Goal: Task Accomplishment & Management: Use online tool/utility

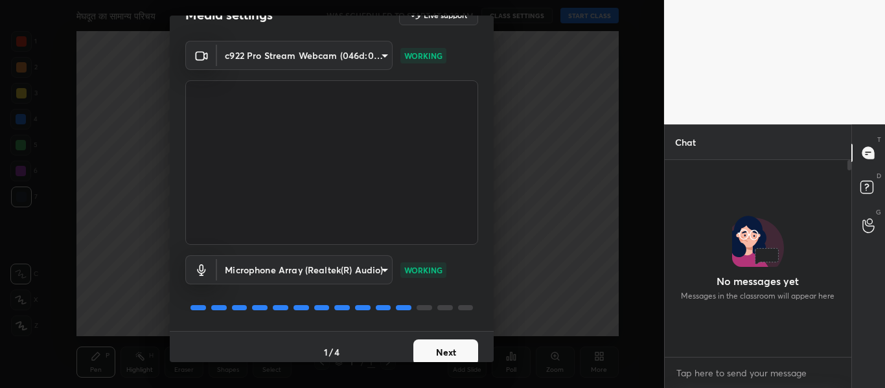
scroll to position [37, 0]
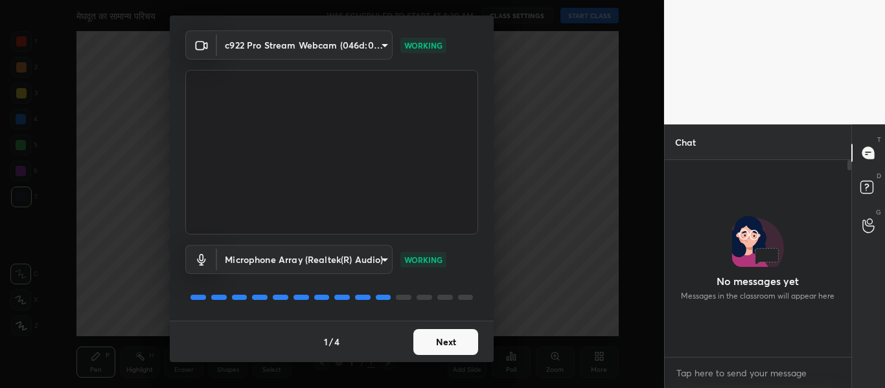
click at [448, 338] on button "Next" at bounding box center [445, 342] width 65 height 26
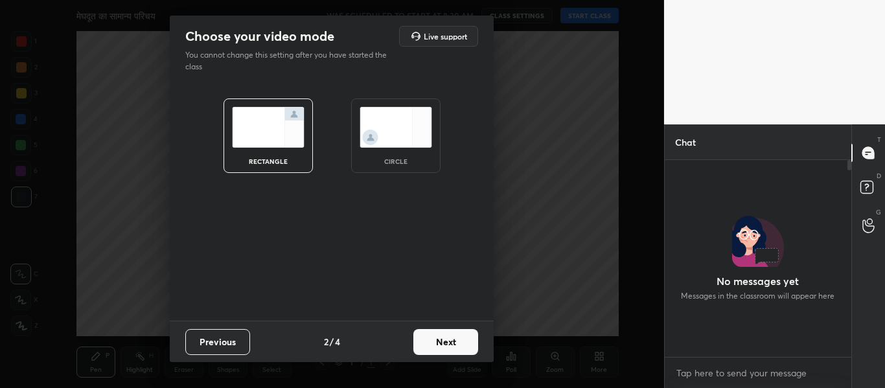
scroll to position [0, 0]
click at [400, 139] on img at bounding box center [395, 127] width 73 height 41
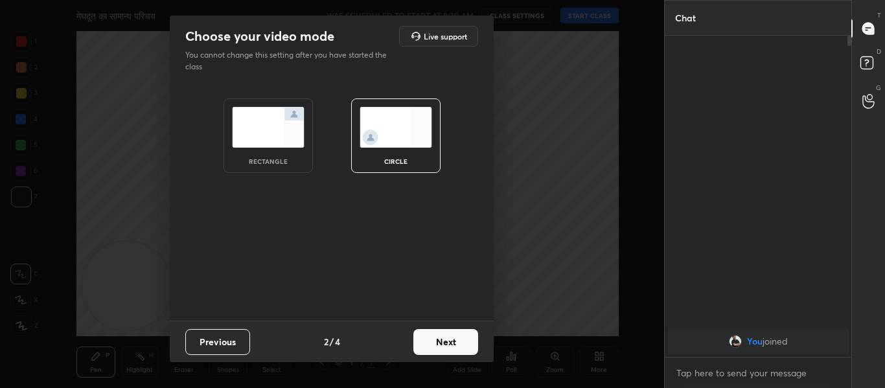
click at [448, 345] on button "Next" at bounding box center [445, 342] width 65 height 26
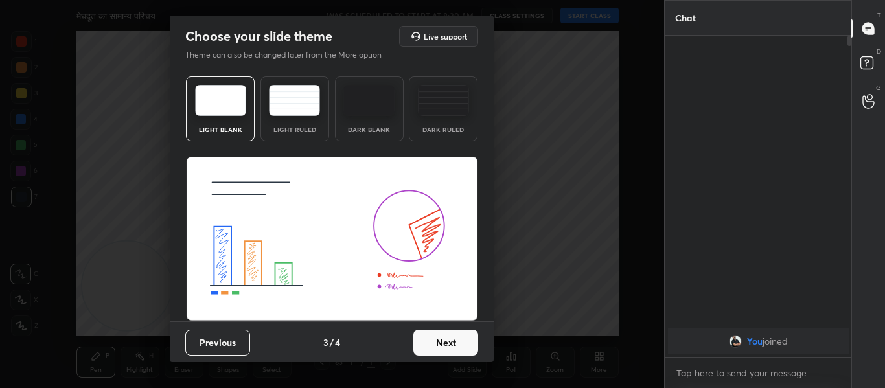
scroll to position [1, 0]
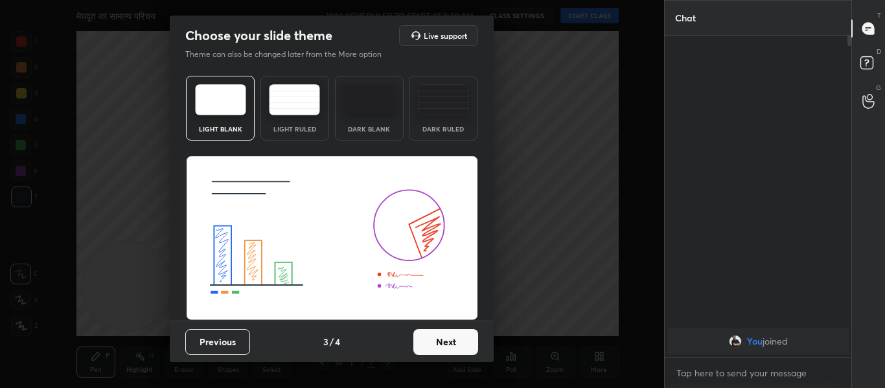
click at [442, 347] on button "Next" at bounding box center [445, 342] width 65 height 26
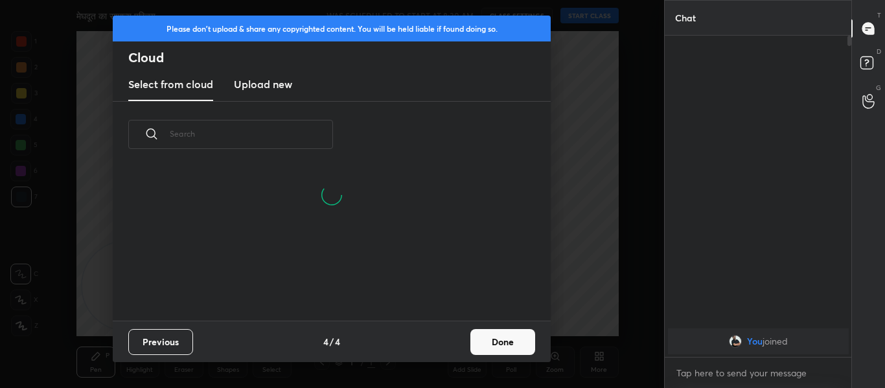
click at [280, 90] on h3 "Upload new" at bounding box center [263, 84] width 58 height 16
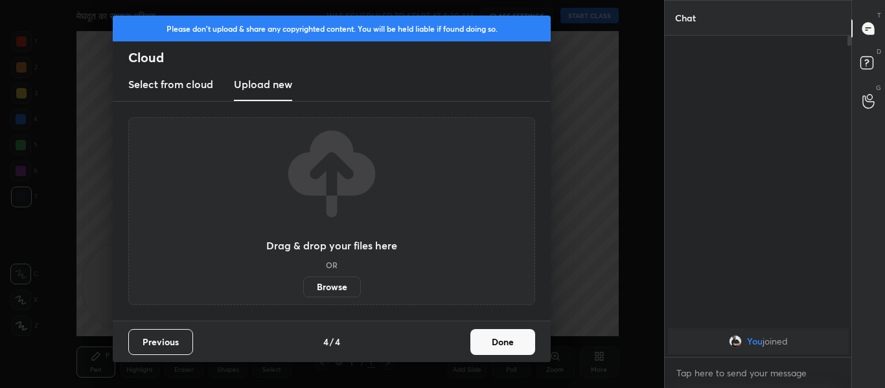
click at [334, 298] on div "Drag & drop your files here OR Browse" at bounding box center [331, 211] width 407 height 188
click at [332, 293] on label "Browse" at bounding box center [332, 287] width 58 height 21
click at [303, 293] on input "Browse" at bounding box center [303, 287] width 0 height 21
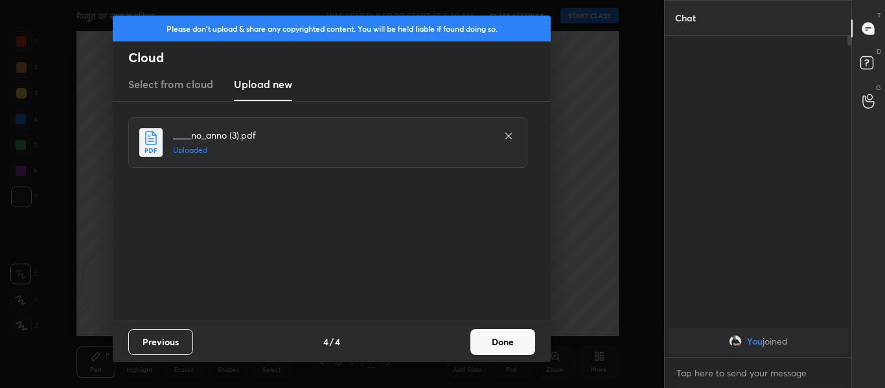
click at [509, 334] on button "Done" at bounding box center [502, 342] width 65 height 26
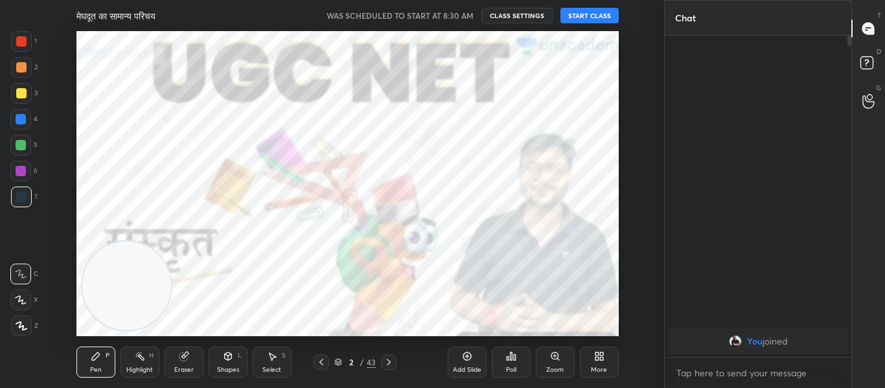
click at [393, 362] on icon at bounding box center [388, 362] width 10 height 10
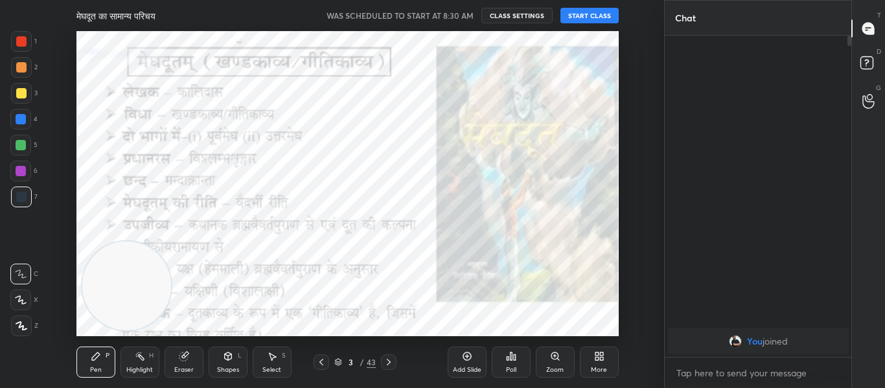
click at [330, 362] on div "3 / 43" at bounding box center [354, 362] width 83 height 16
click at [319, 359] on icon at bounding box center [321, 362] width 10 height 10
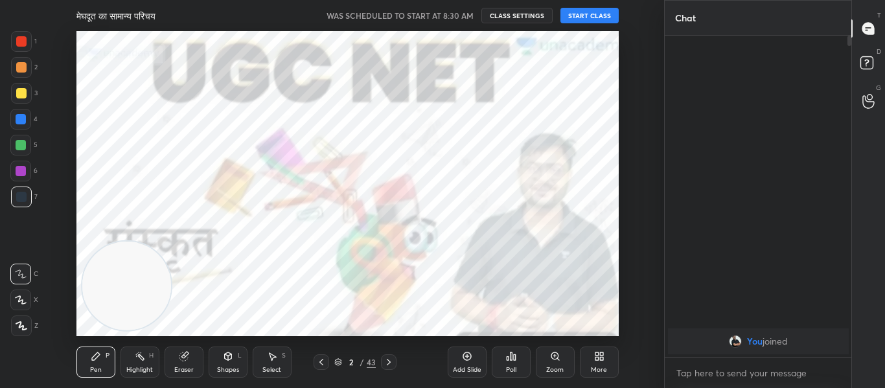
click at [585, 14] on button "START CLASS" at bounding box center [589, 16] width 58 height 16
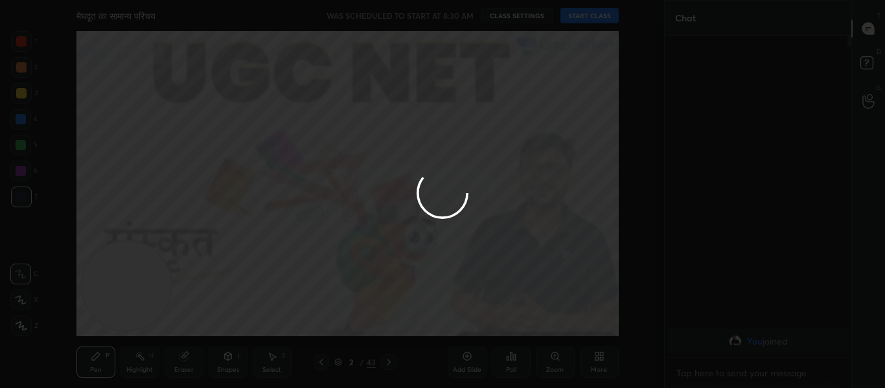
type textarea "x"
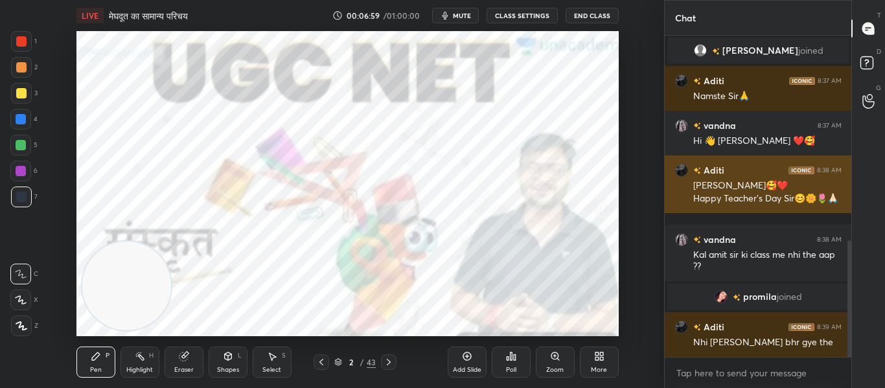
scroll to position [609, 0]
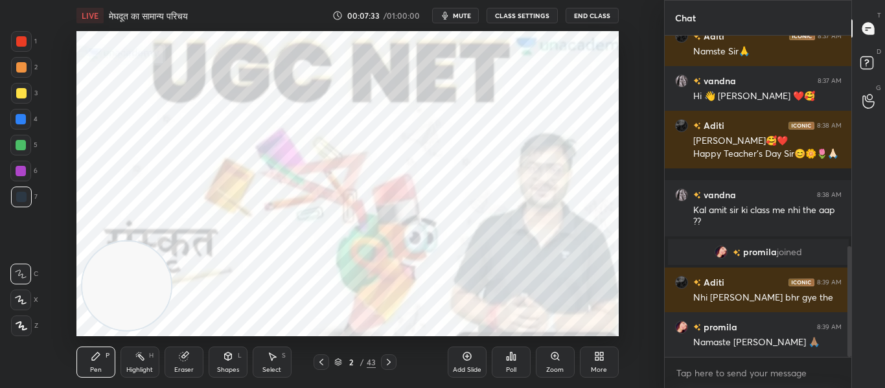
click at [21, 43] on div at bounding box center [21, 41] width 10 height 10
click at [30, 323] on div at bounding box center [21, 325] width 21 height 21
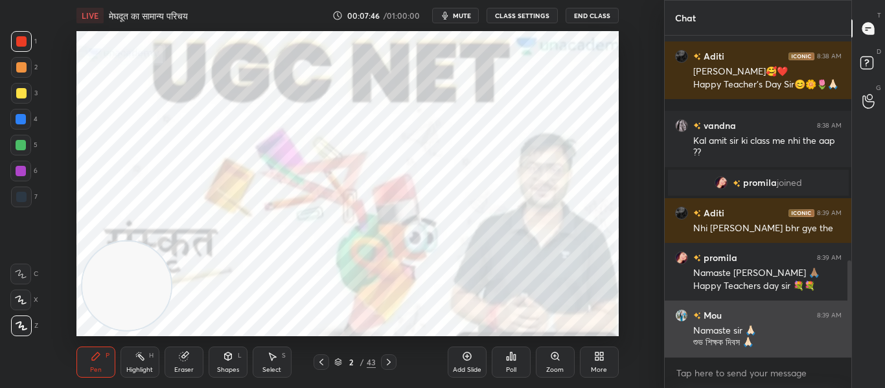
scroll to position [747, 0]
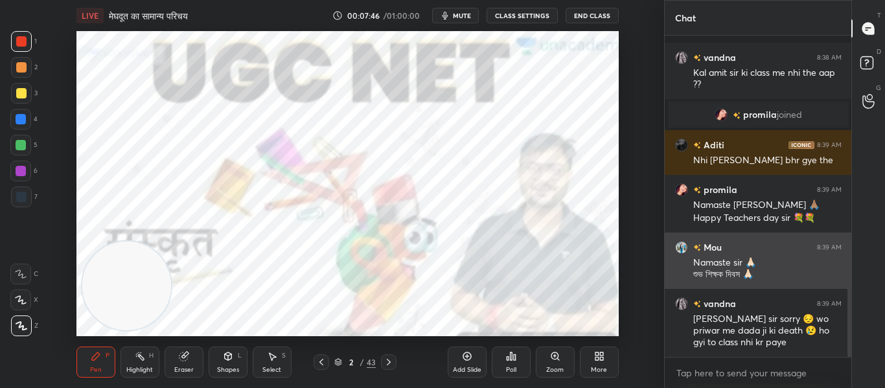
click at [715, 340] on div "[PERSON_NAME] sir sorry 😔 wo priwar me dada ji ki death 😢 ho gyi to class nhi […" at bounding box center [767, 331] width 148 height 36
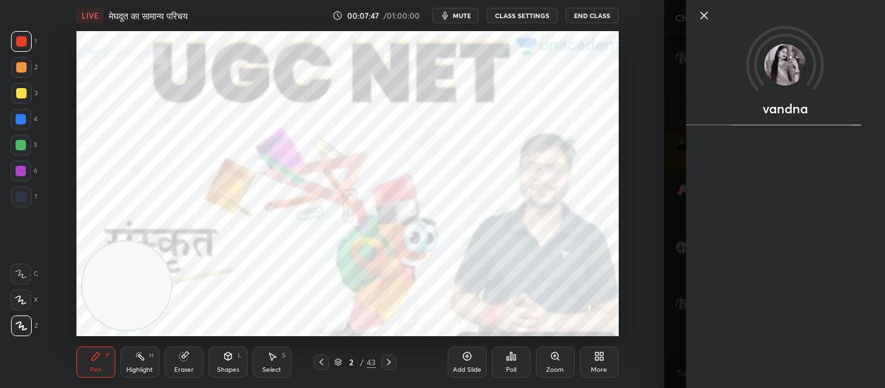
click at [648, 330] on div "Setting up your live class Poll for secs No correct answer Start poll" at bounding box center [347, 183] width 612 height 305
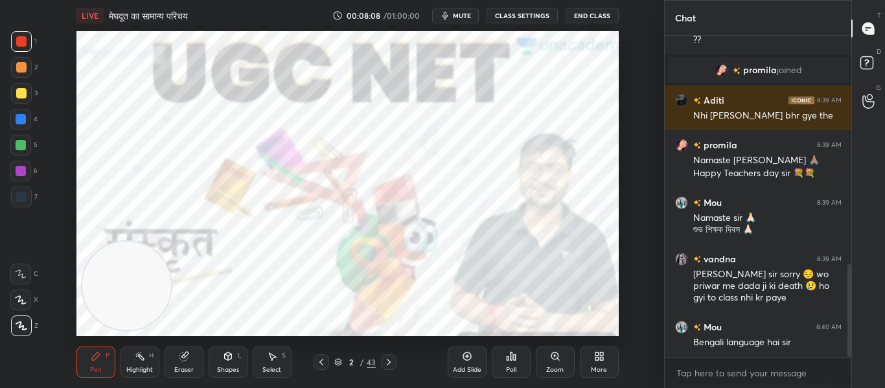
scroll to position [836, 0]
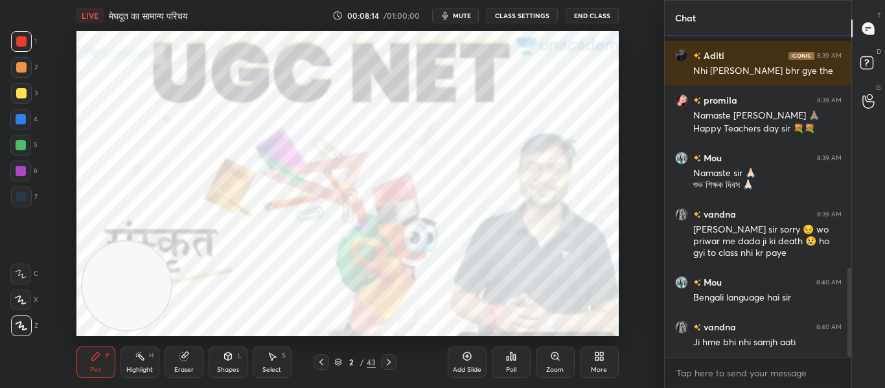
click at [392, 361] on icon at bounding box center [388, 362] width 10 height 10
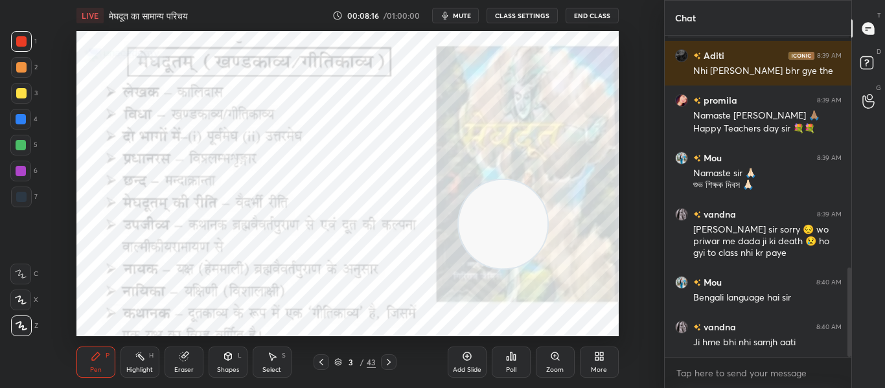
drag, startPoint x: 146, startPoint y: 284, endPoint x: 523, endPoint y: 223, distance: 381.3
click at [523, 223] on video at bounding box center [503, 224] width 89 height 89
click at [238, 358] on div "L" at bounding box center [240, 355] width 4 height 6
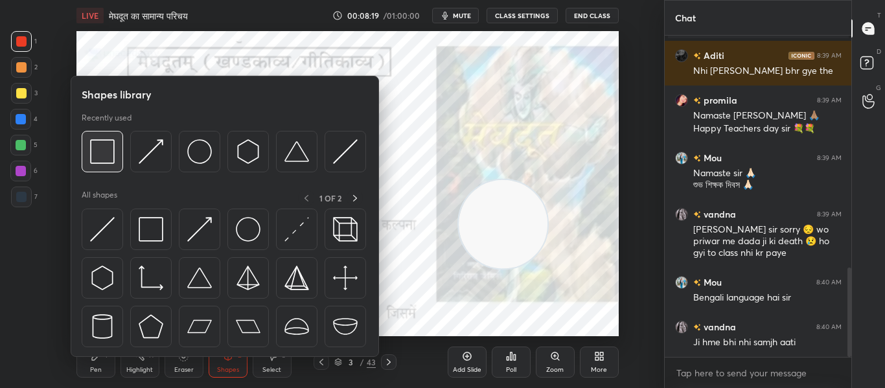
click at [111, 139] on div at bounding box center [102, 151] width 41 height 41
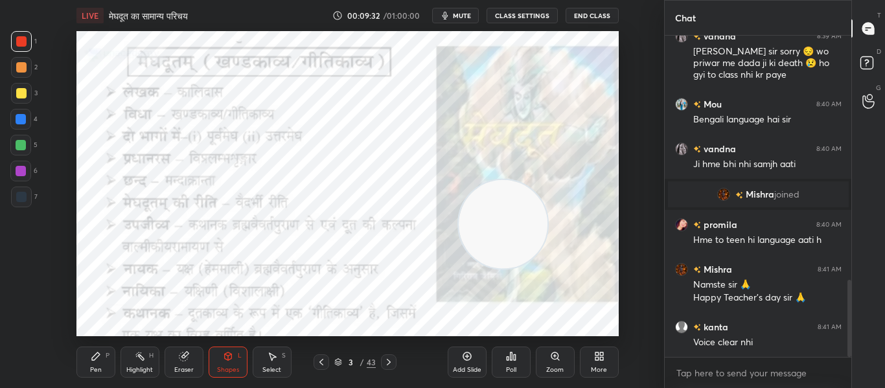
scroll to position [1013, 0]
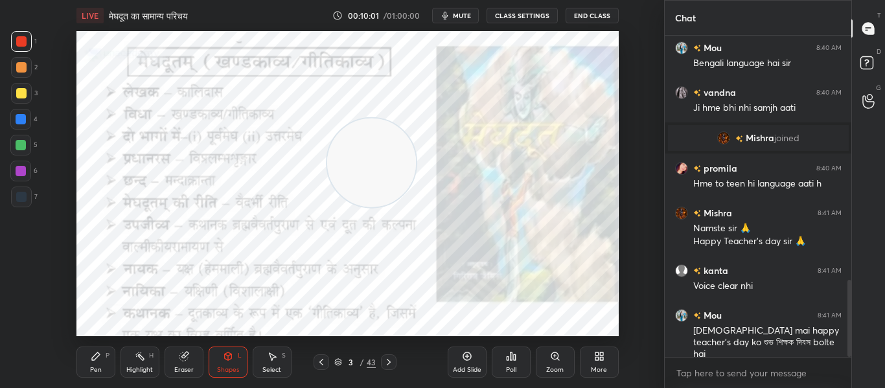
drag, startPoint x: 525, startPoint y: 233, endPoint x: 394, endPoint y: 171, distance: 144.6
click at [394, 171] on video at bounding box center [371, 163] width 89 height 89
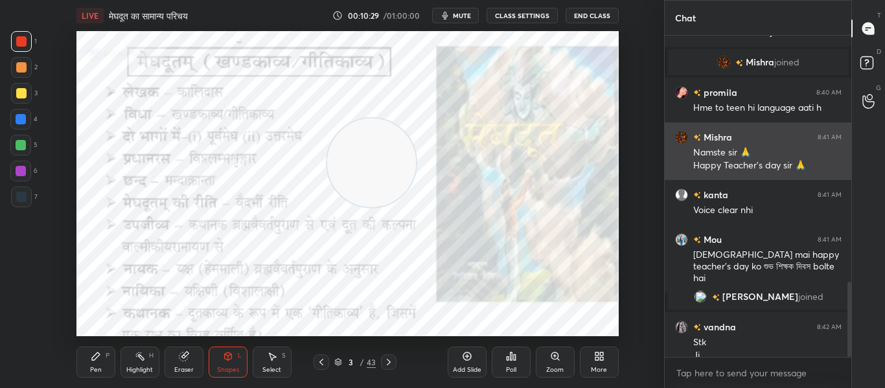
scroll to position [1052, 0]
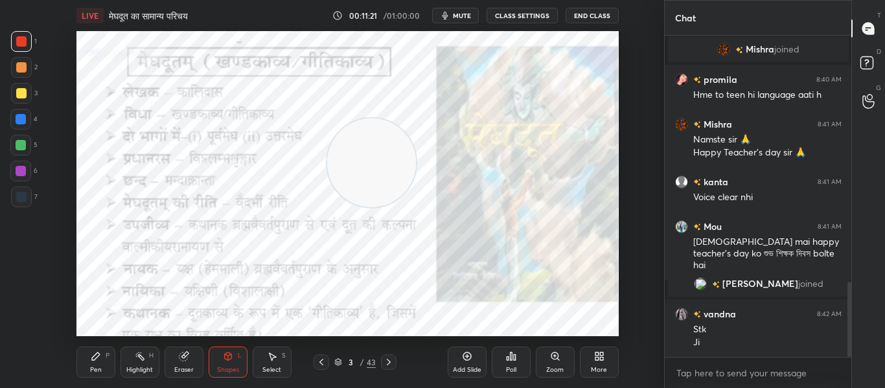
click at [392, 362] on icon at bounding box center [388, 362] width 10 height 10
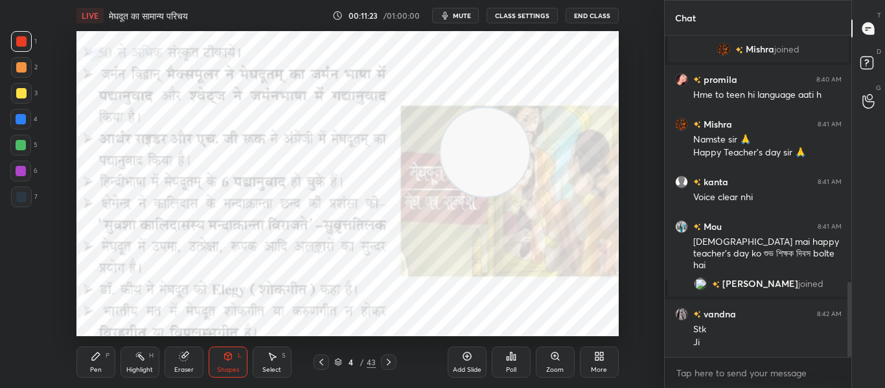
drag, startPoint x: 367, startPoint y: 172, endPoint x: 484, endPoint y: 161, distance: 117.7
click at [484, 161] on video at bounding box center [484, 152] width 89 height 89
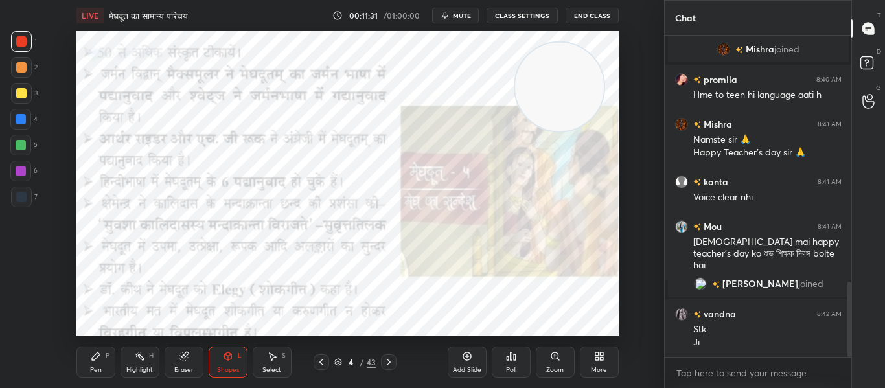
drag, startPoint x: 484, startPoint y: 169, endPoint x: 556, endPoint y: 102, distance: 97.6
click at [554, 103] on video at bounding box center [559, 87] width 89 height 89
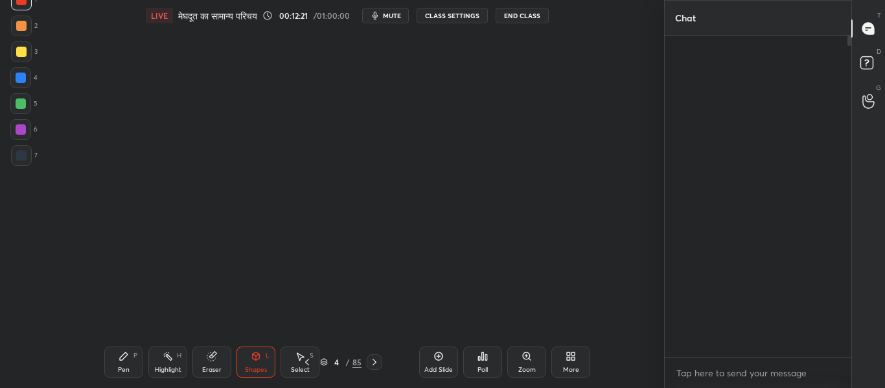
scroll to position [5, 5]
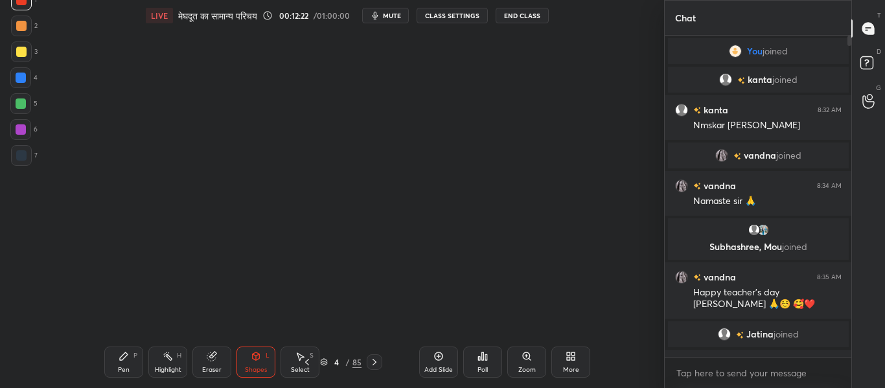
type textarea "x"
click at [579, 371] on div "More" at bounding box center [571, 370] width 16 height 6
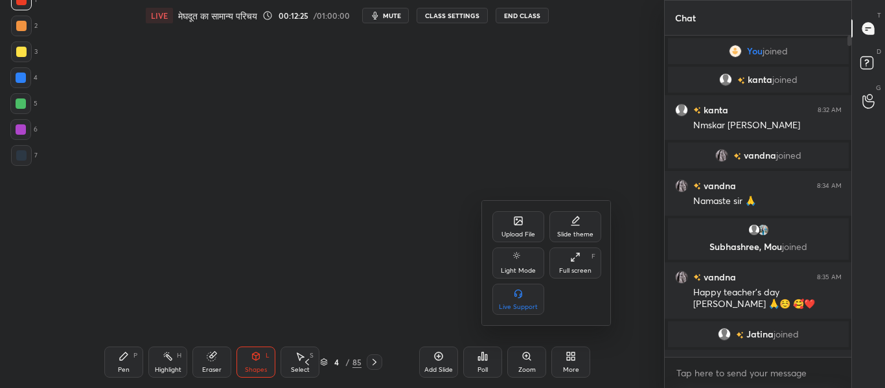
click at [501, 220] on div "Upload File" at bounding box center [518, 226] width 52 height 31
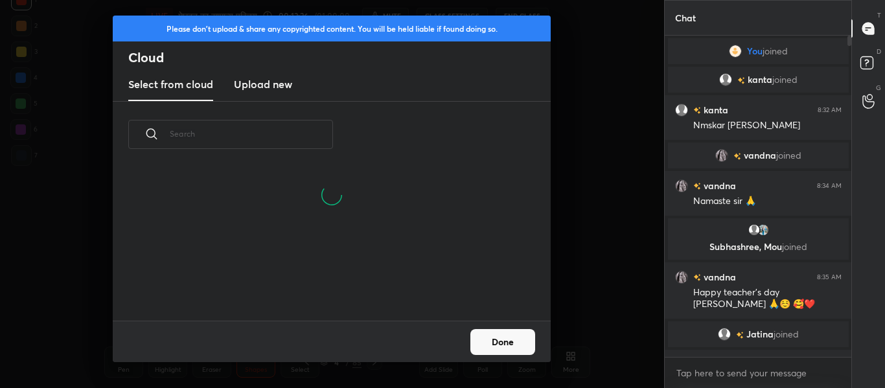
scroll to position [153, 416]
click at [270, 82] on h3 "Upload new" at bounding box center [263, 84] width 58 height 16
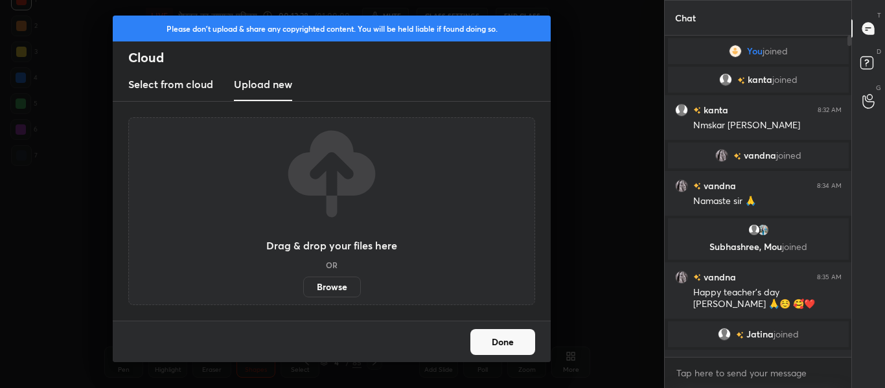
click at [334, 293] on label "Browse" at bounding box center [332, 287] width 58 height 21
click at [303, 293] on input "Browse" at bounding box center [303, 287] width 0 height 21
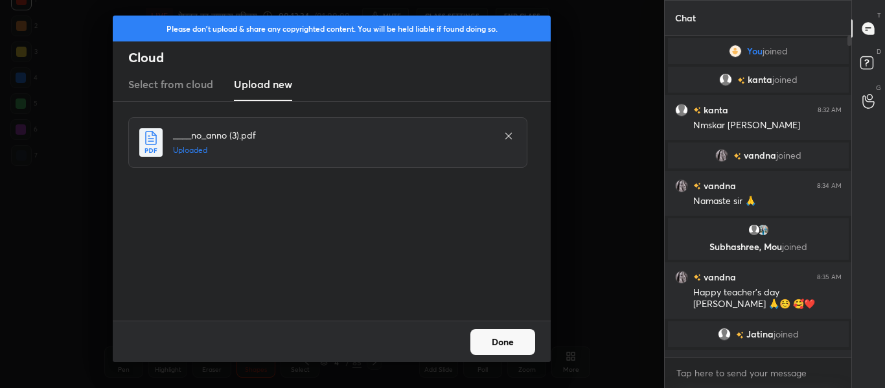
click at [503, 341] on button "Done" at bounding box center [502, 342] width 65 height 26
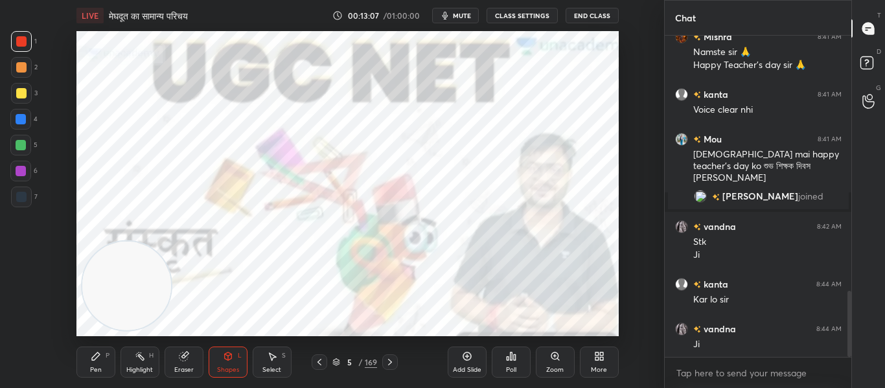
scroll to position [1247, 0]
click at [392, 364] on icon at bounding box center [390, 362] width 10 height 10
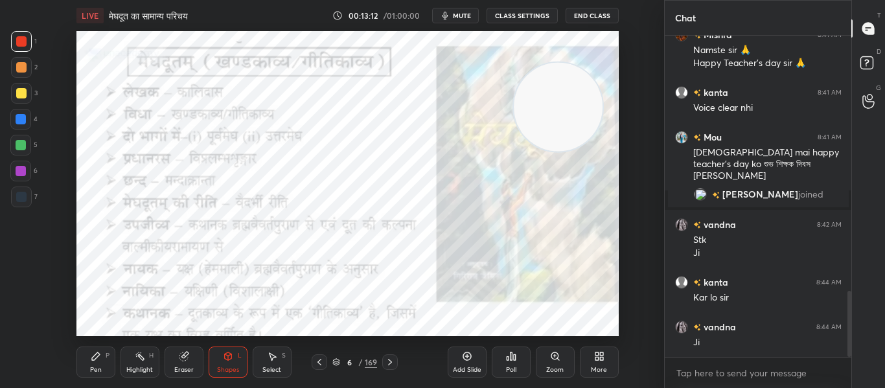
drag, startPoint x: 152, startPoint y: 291, endPoint x: 584, endPoint y: 112, distance: 466.9
click at [584, 112] on video at bounding box center [558, 107] width 89 height 89
click at [31, 198] on div at bounding box center [21, 197] width 21 height 21
click at [237, 359] on div "Shapes L" at bounding box center [228, 362] width 39 height 31
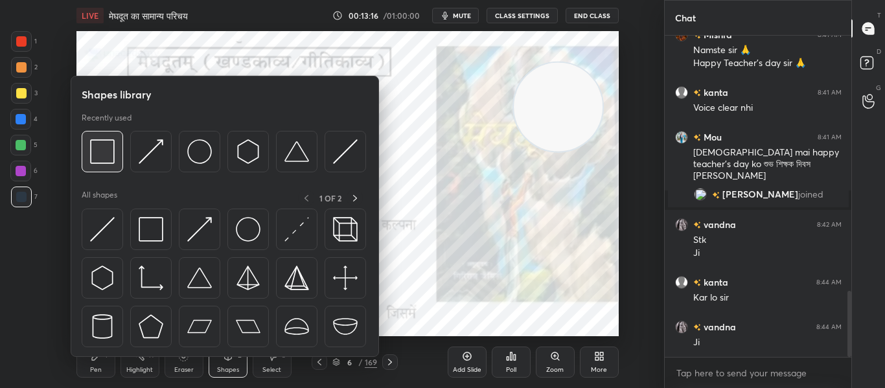
click at [103, 150] on img at bounding box center [102, 151] width 25 height 25
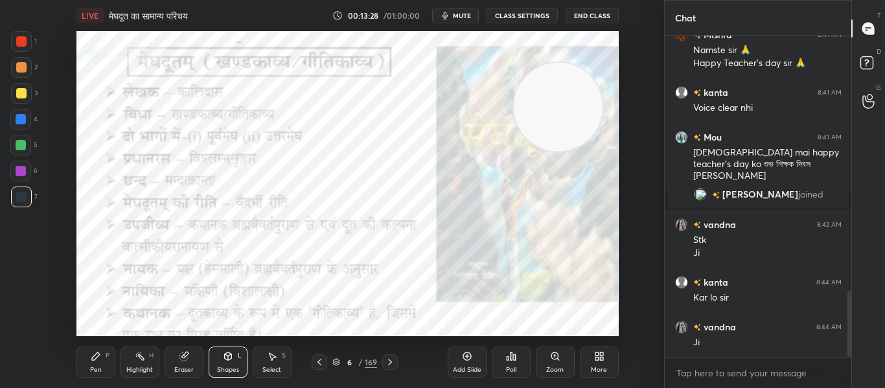
click at [18, 47] on div at bounding box center [21, 41] width 21 height 21
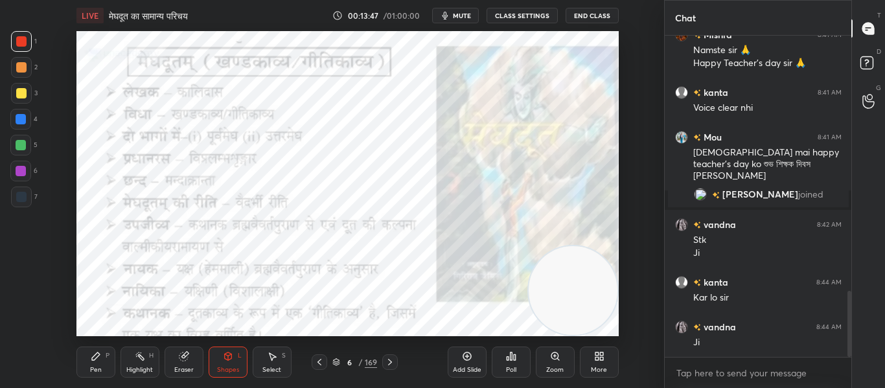
drag, startPoint x: 556, startPoint y: 95, endPoint x: 592, endPoint y: 291, distance: 200.1
click at [595, 297] on video at bounding box center [573, 290] width 89 height 89
click at [390, 364] on icon at bounding box center [390, 362] width 10 height 10
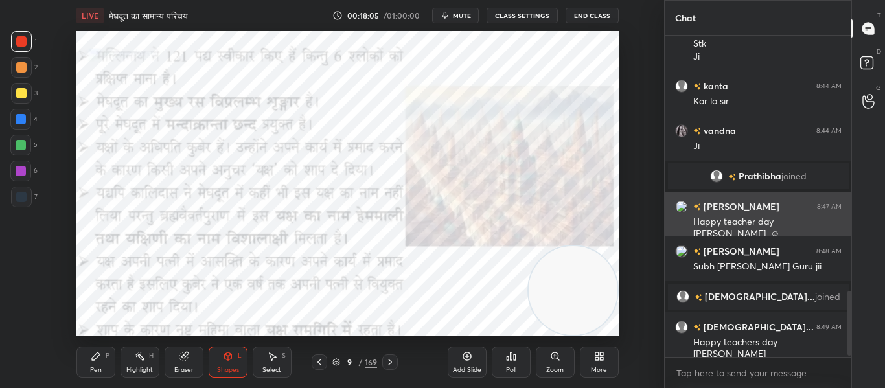
scroll to position [1273, 0]
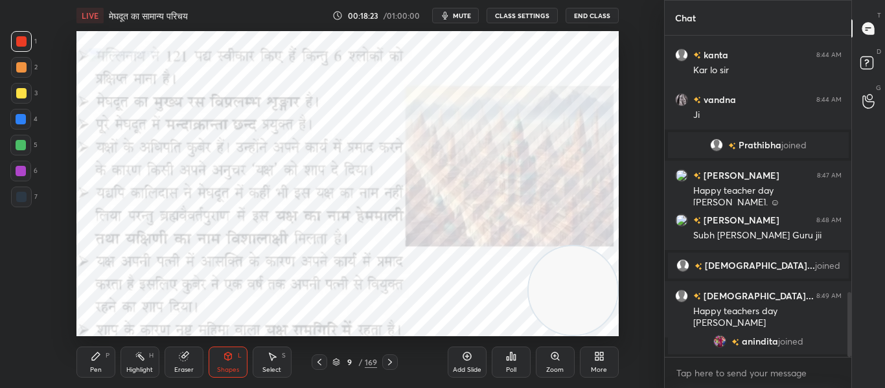
click at [506, 347] on div "Poll" at bounding box center [511, 362] width 39 height 31
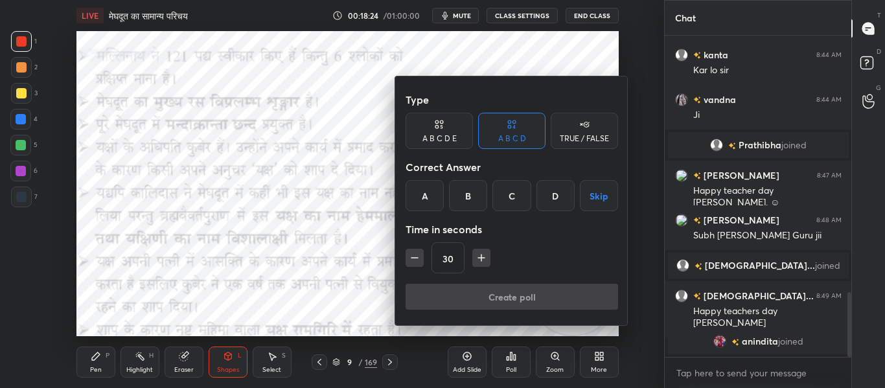
click at [582, 122] on icon at bounding box center [584, 124] width 10 height 13
click at [451, 187] on div "True" at bounding box center [438, 195] width 67 height 31
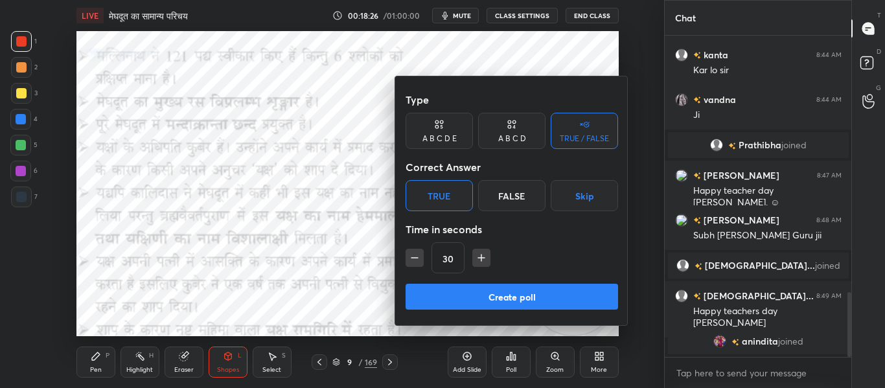
click at [474, 297] on button "Create poll" at bounding box center [511, 297] width 212 height 26
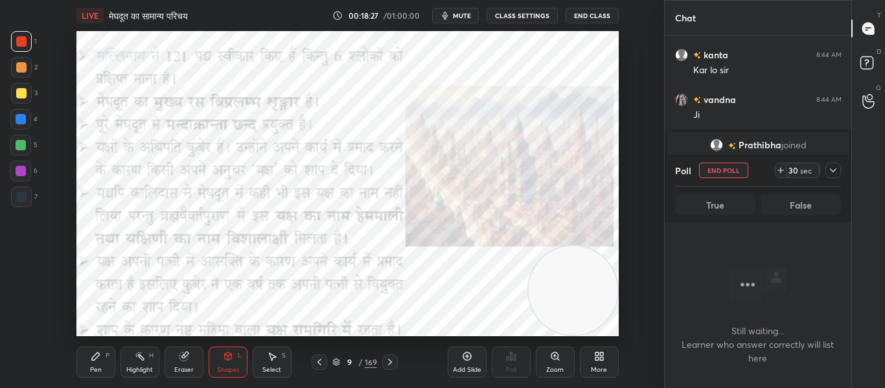
scroll to position [142, 183]
click at [392, 358] on icon at bounding box center [390, 362] width 10 height 10
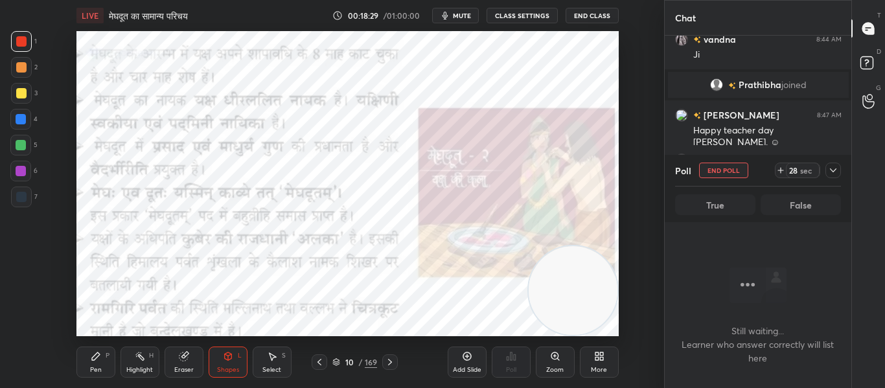
scroll to position [1324, 0]
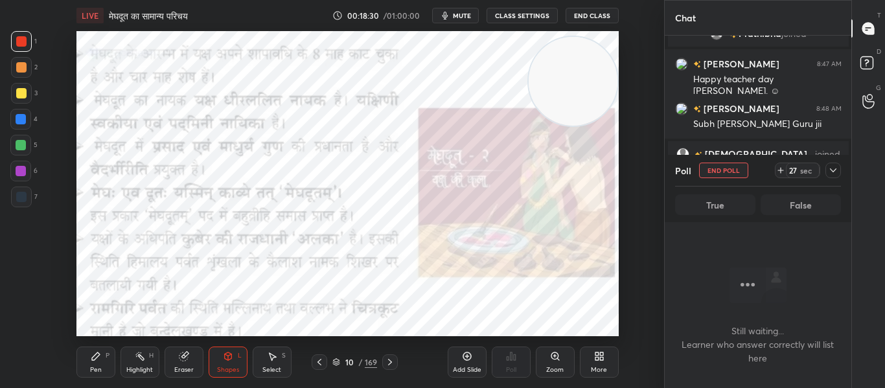
drag, startPoint x: 555, startPoint y: 300, endPoint x: 563, endPoint y: 91, distance: 209.3
click at [563, 91] on video at bounding box center [573, 81] width 89 height 89
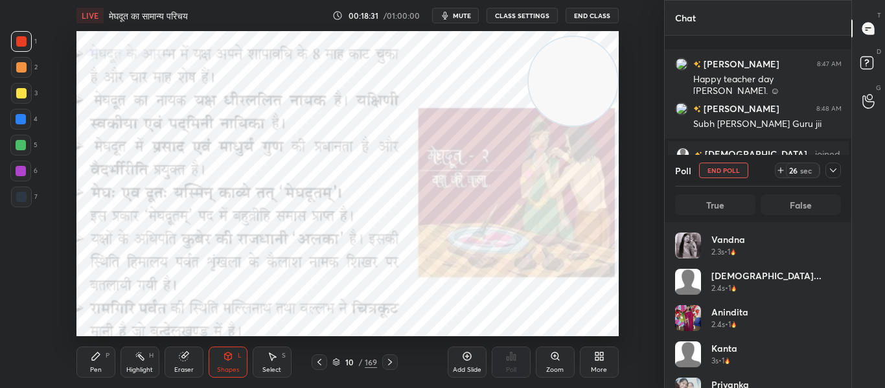
scroll to position [1392, 0]
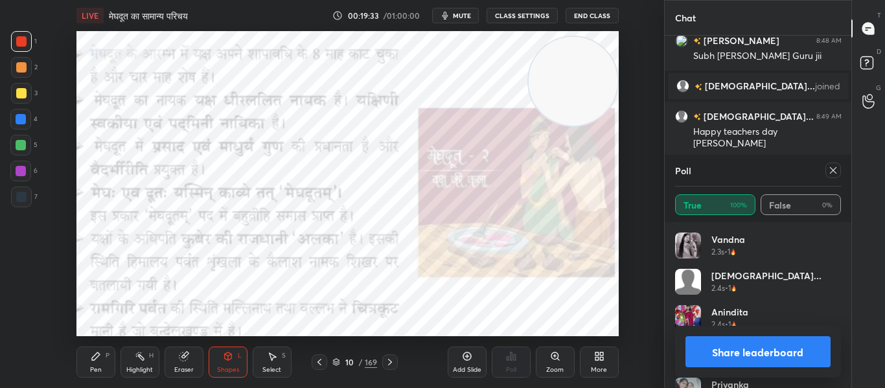
click at [831, 169] on icon at bounding box center [833, 170] width 10 height 10
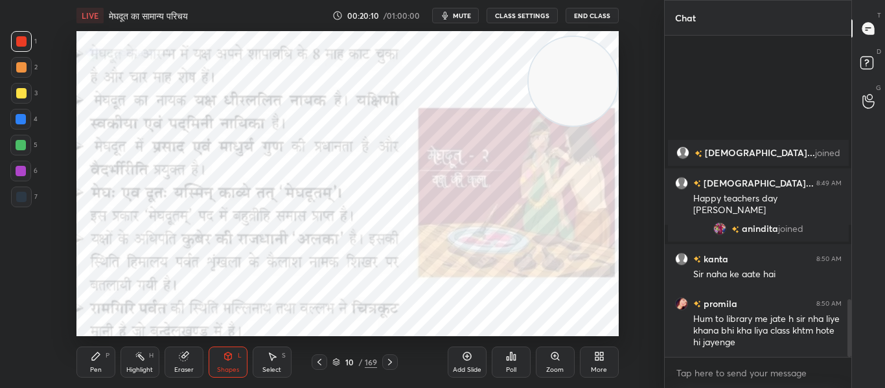
scroll to position [1472, 0]
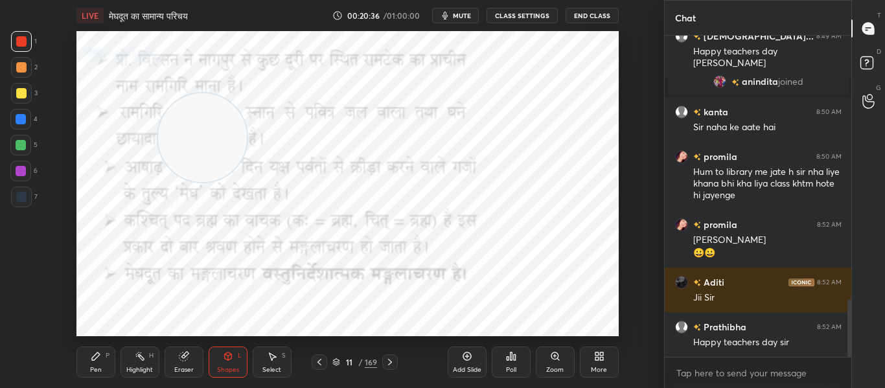
drag, startPoint x: 573, startPoint y: 80, endPoint x: 209, endPoint y: 137, distance: 368.3
click at [209, 137] on video at bounding box center [202, 137] width 89 height 89
drag, startPoint x: 185, startPoint y: 141, endPoint x: 558, endPoint y: 100, distance: 374.6
click at [558, 100] on video at bounding box center [573, 97] width 89 height 89
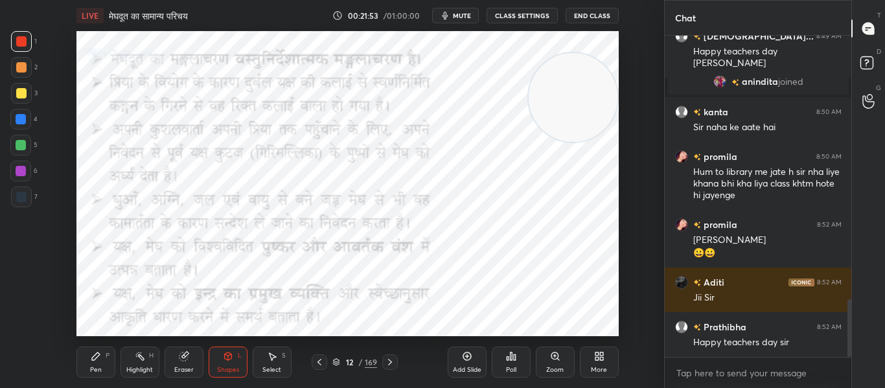
drag, startPoint x: 15, startPoint y: 195, endPoint x: 40, endPoint y: 173, distance: 33.5
click at [18, 195] on div at bounding box center [21, 197] width 21 height 21
click at [28, 120] on div at bounding box center [20, 119] width 21 height 21
click at [14, 49] on div at bounding box center [21, 41] width 21 height 21
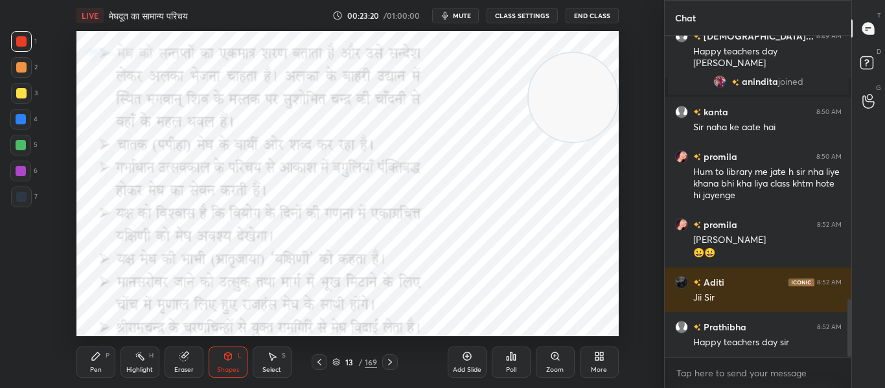
click at [21, 121] on div at bounding box center [21, 119] width 10 height 10
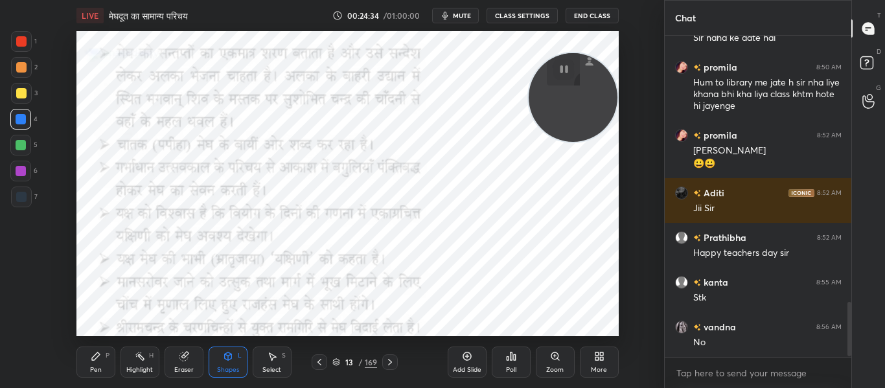
scroll to position [1606, 0]
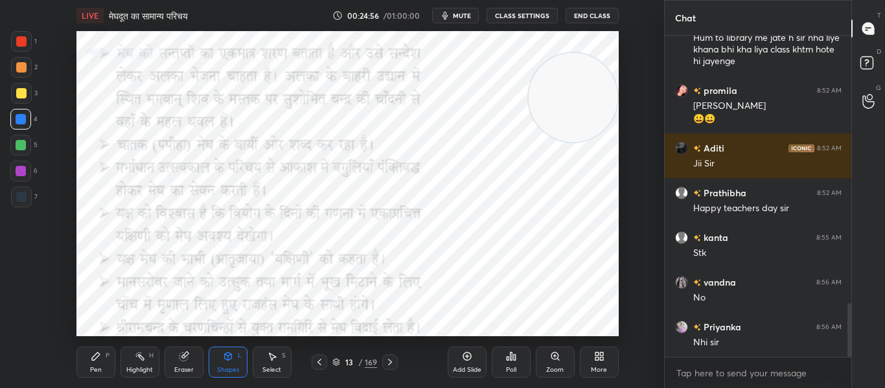
click at [16, 43] on div at bounding box center [21, 41] width 21 height 21
drag, startPoint x: 388, startPoint y: 360, endPoint x: 400, endPoint y: 345, distance: 19.3
click at [389, 360] on icon at bounding box center [390, 362] width 10 height 10
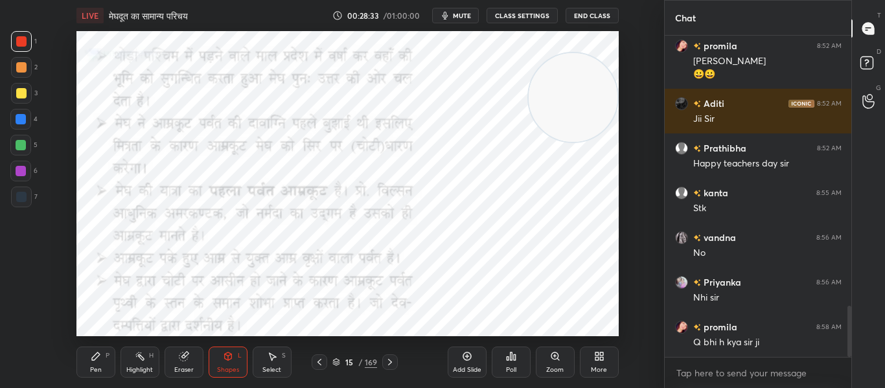
scroll to position [1707, 0]
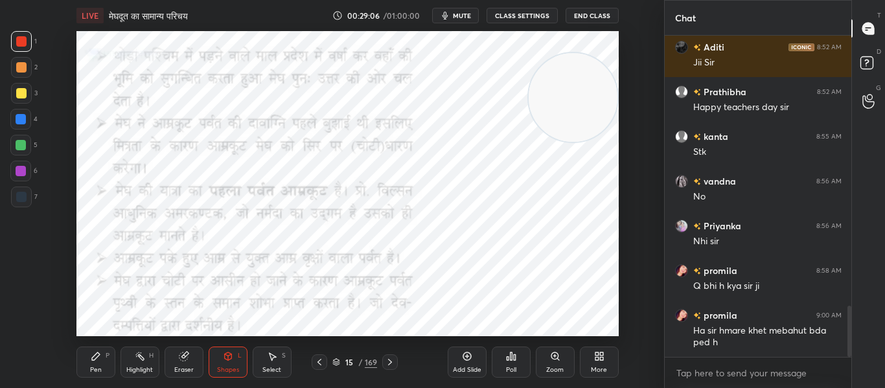
click at [510, 365] on div "Poll" at bounding box center [511, 362] width 39 height 31
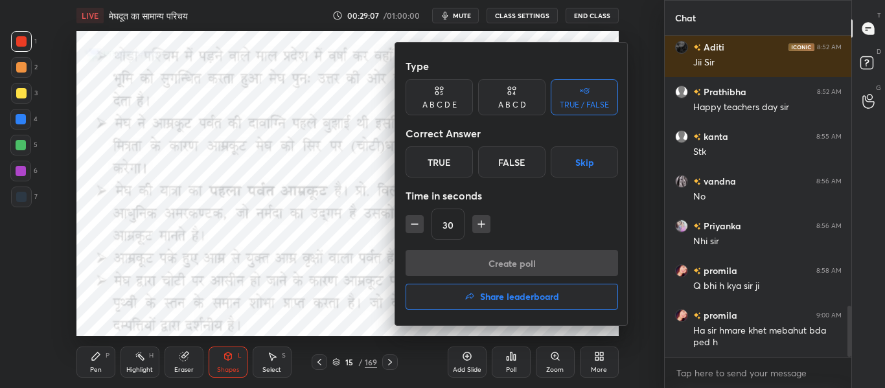
click at [465, 167] on div "True" at bounding box center [438, 161] width 67 height 31
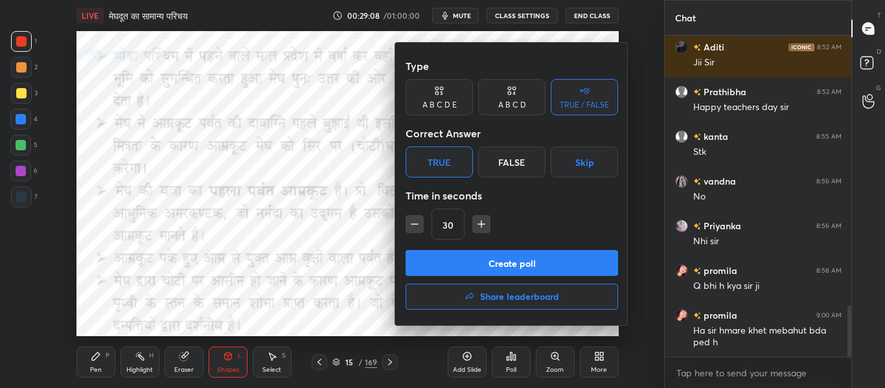
click at [464, 252] on button "Create poll" at bounding box center [511, 263] width 212 height 26
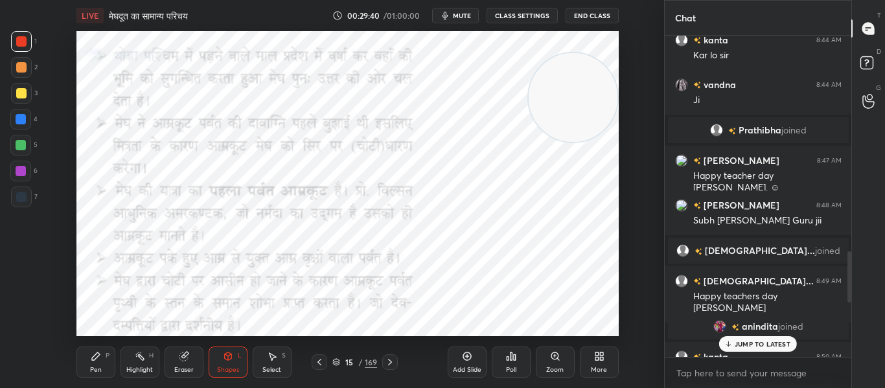
scroll to position [1970, 0]
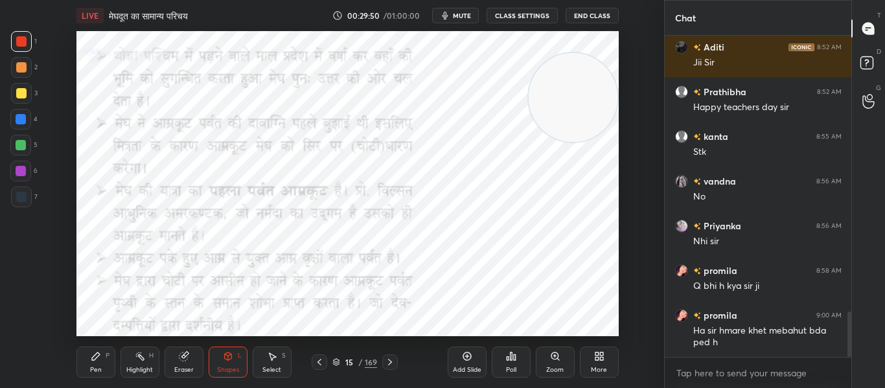
click at [386, 361] on icon at bounding box center [390, 362] width 10 height 10
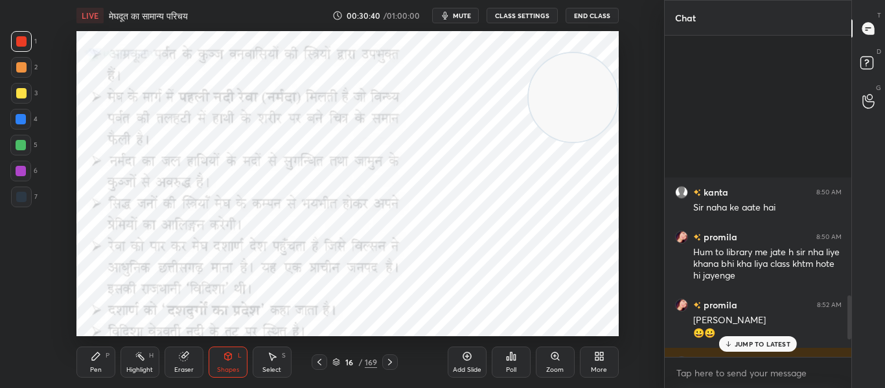
scroll to position [2027, 0]
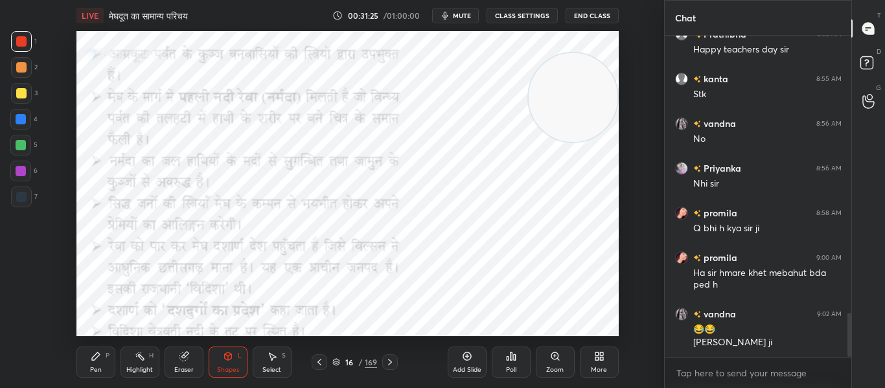
click at [512, 368] on div "Poll" at bounding box center [511, 370] width 10 height 6
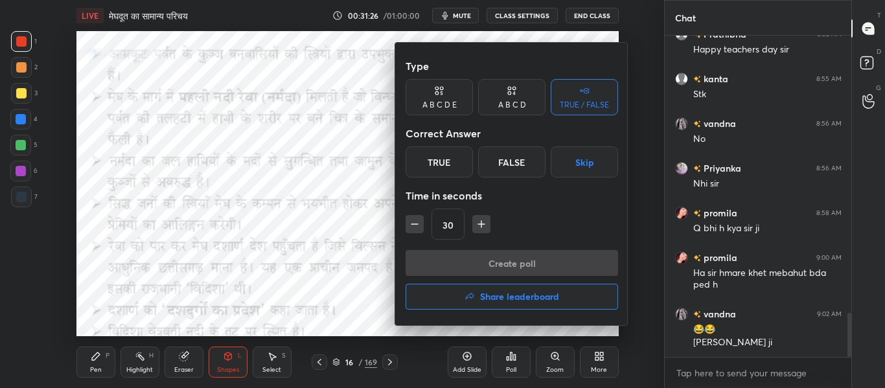
click at [429, 165] on div "True" at bounding box center [438, 161] width 67 height 31
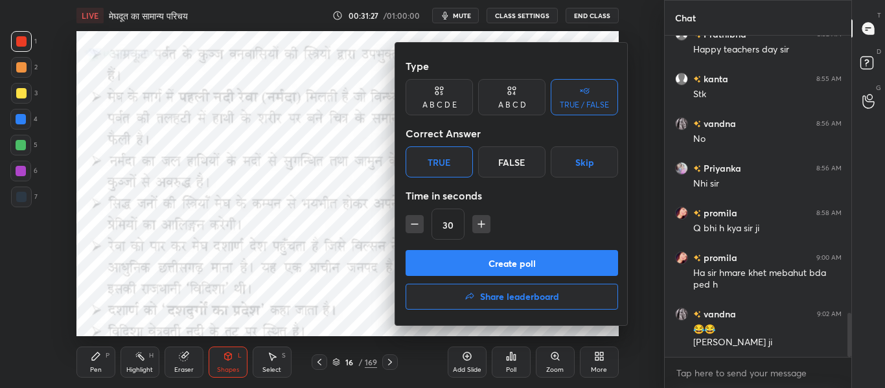
click at [495, 262] on button "Create poll" at bounding box center [511, 263] width 212 height 26
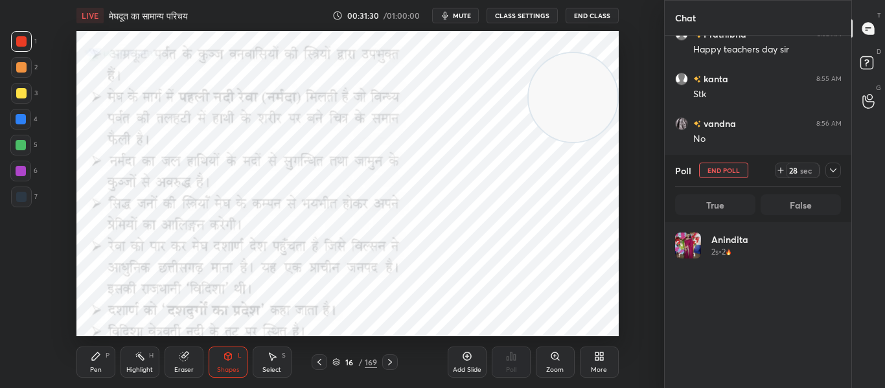
scroll to position [5, 5]
click at [834, 166] on icon at bounding box center [833, 170] width 10 height 10
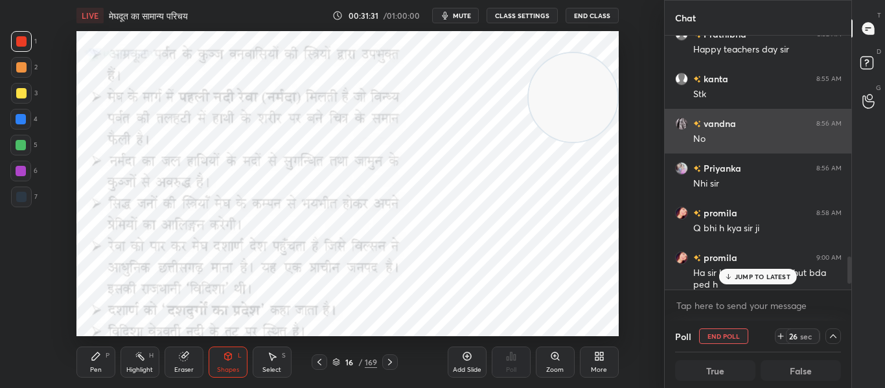
scroll to position [2095, 0]
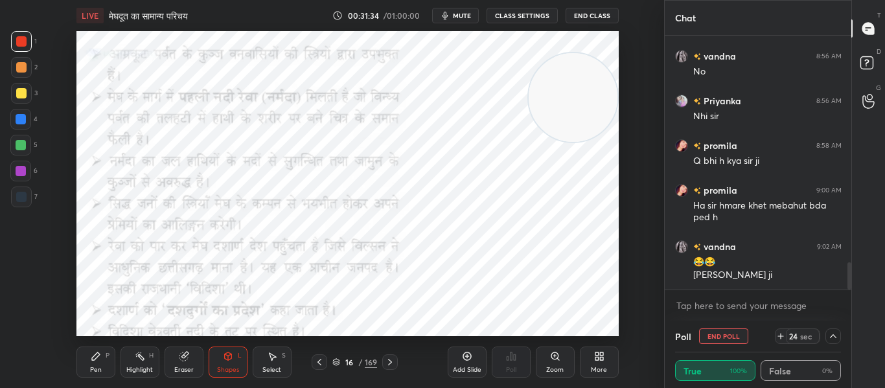
click at [839, 336] on div at bounding box center [833, 336] width 16 height 16
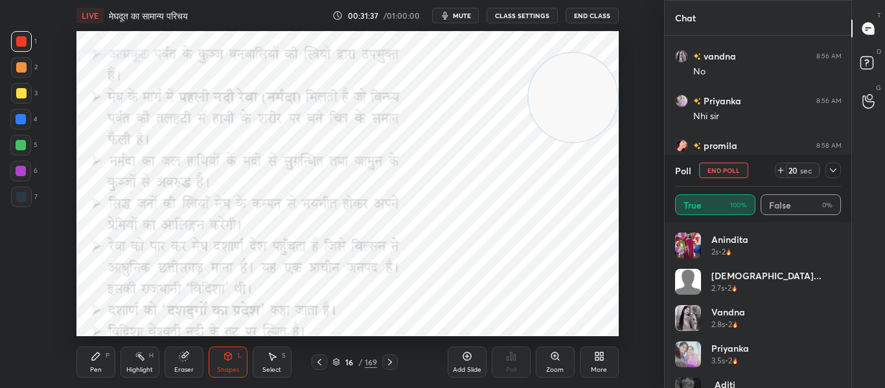
scroll to position [98, 0]
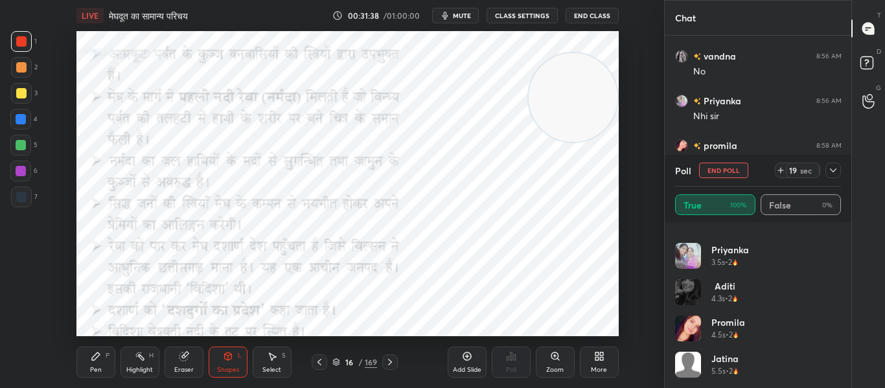
click at [834, 169] on icon at bounding box center [833, 170] width 10 height 10
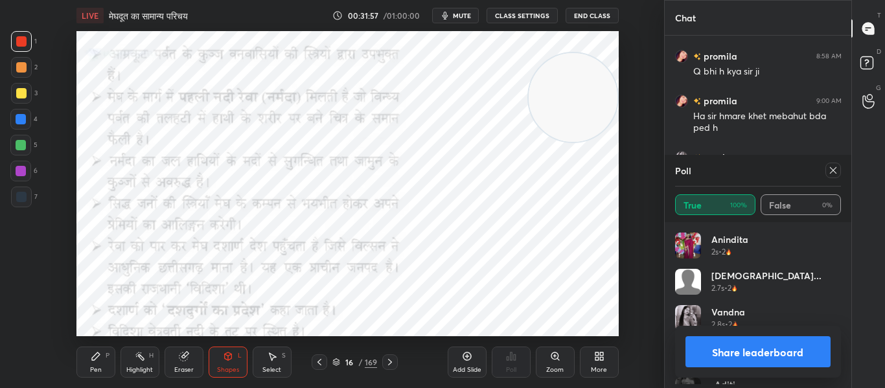
scroll to position [5, 5]
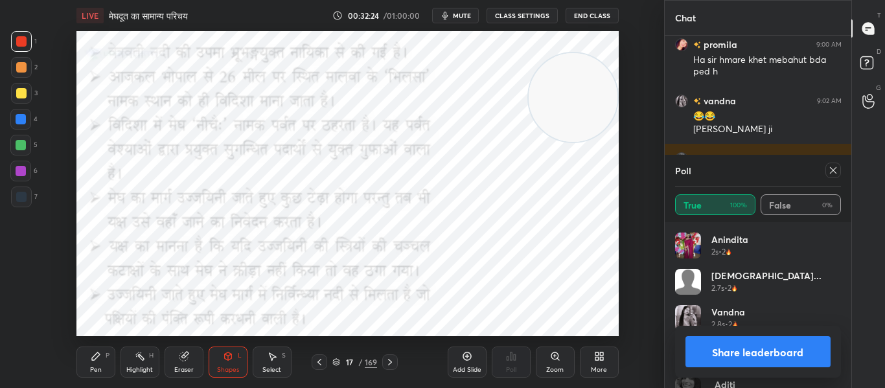
click at [831, 170] on icon at bounding box center [833, 170] width 10 height 10
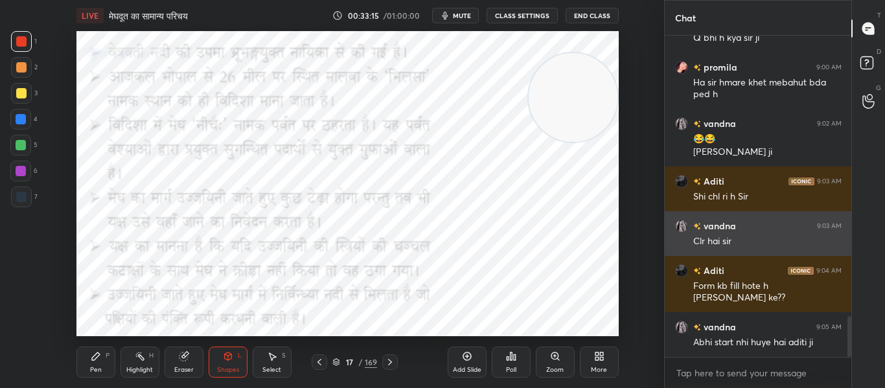
scroll to position [2262, 0]
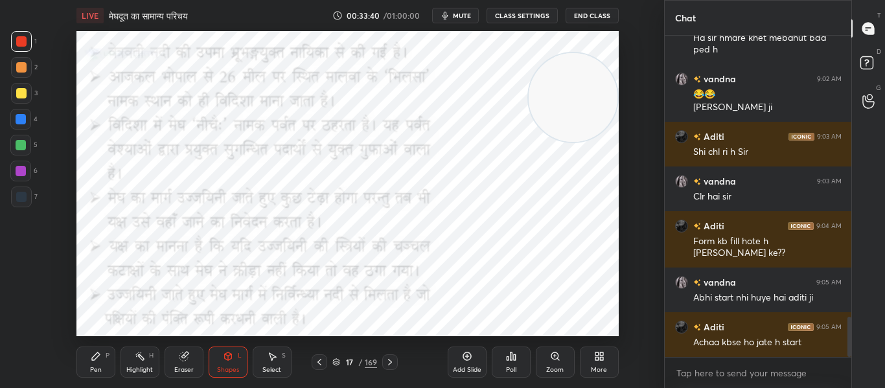
click at [391, 357] on icon at bounding box center [390, 362] width 10 height 10
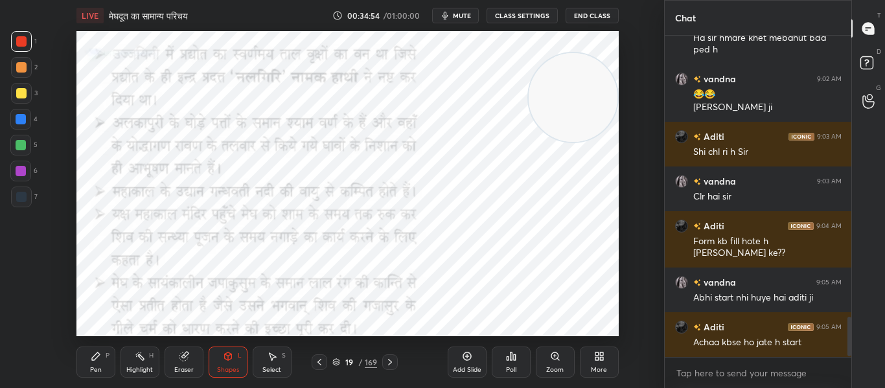
scroll to position [2319, 0]
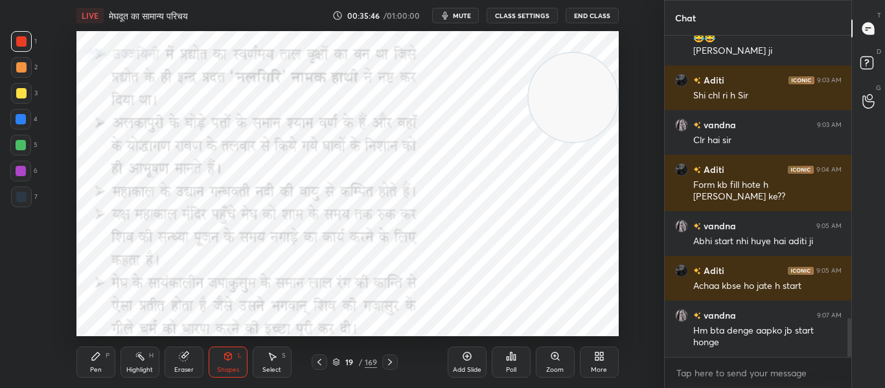
click at [506, 355] on icon at bounding box center [511, 356] width 10 height 10
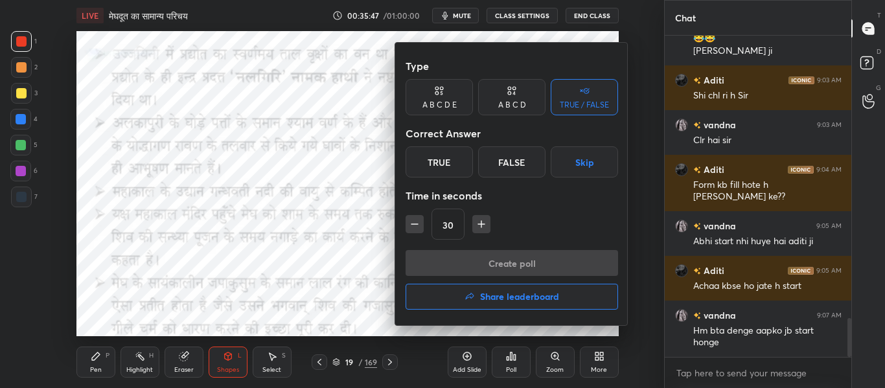
click at [453, 169] on div "True" at bounding box center [438, 161] width 67 height 31
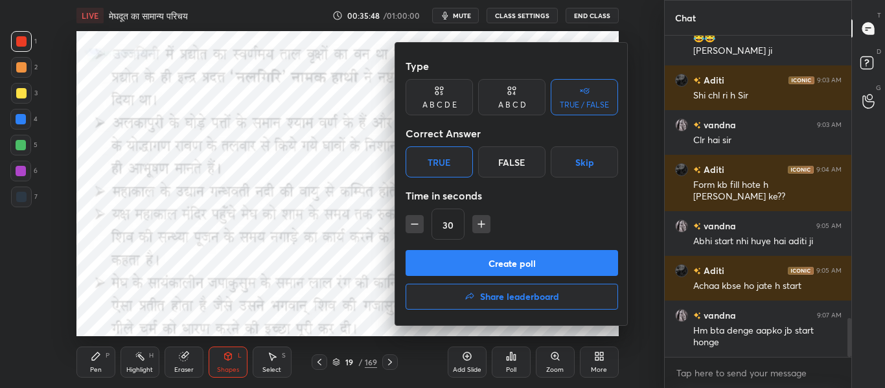
click at [477, 258] on button "Create poll" at bounding box center [511, 263] width 212 height 26
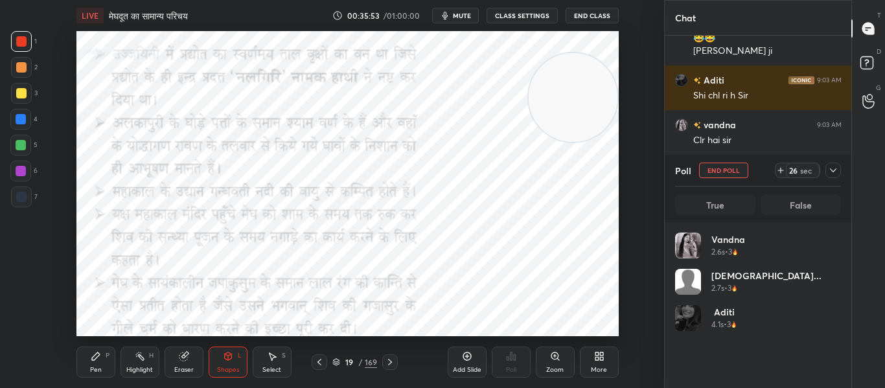
scroll to position [152, 162]
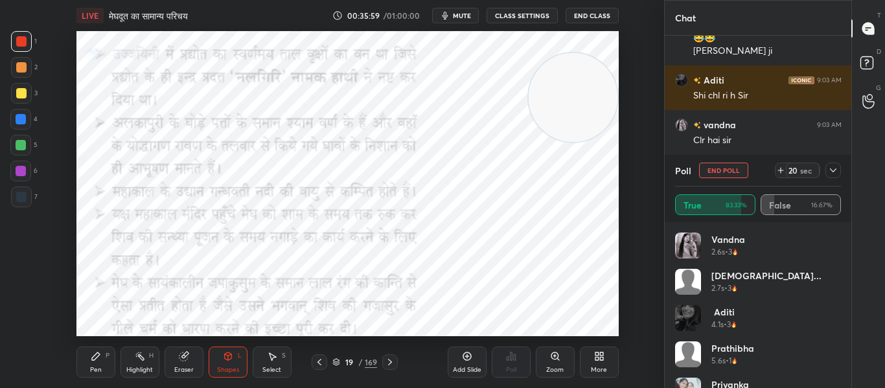
click at [722, 162] on div "Poll End Poll 20 sec" at bounding box center [758, 170] width 166 height 31
click at [722, 163] on button "End Poll" at bounding box center [723, 171] width 49 height 16
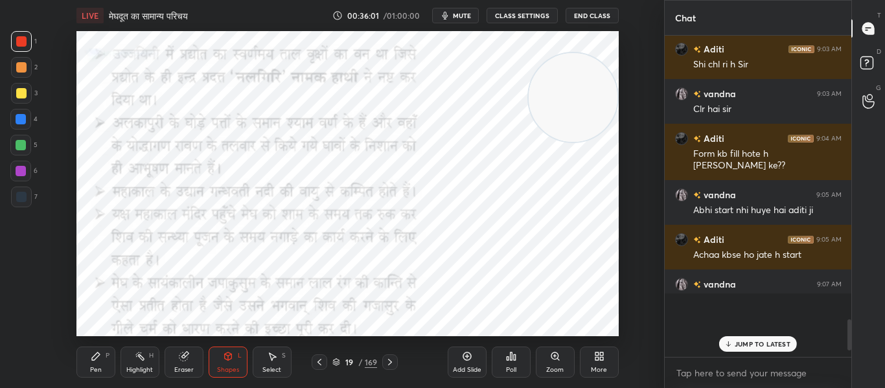
scroll to position [2330, 0]
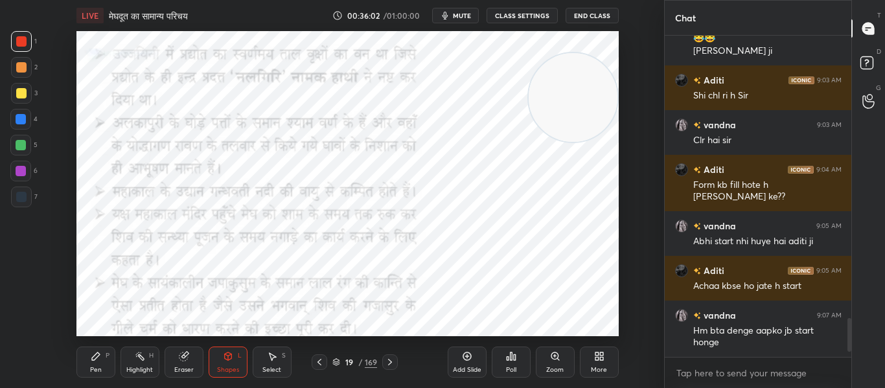
click at [499, 359] on div "Poll" at bounding box center [511, 362] width 39 height 31
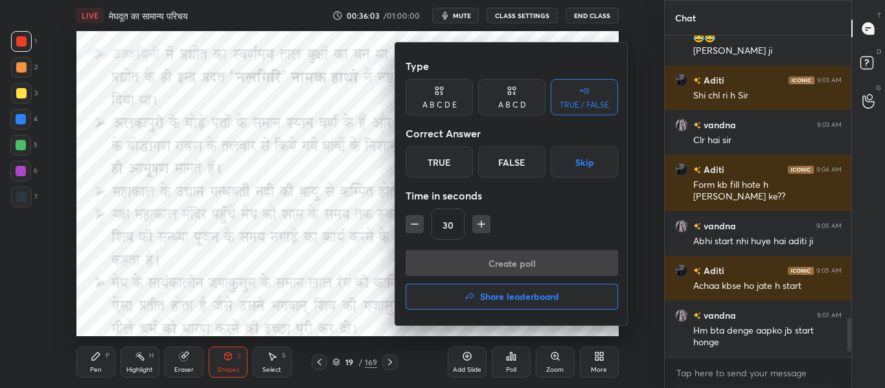
click at [440, 160] on div "True" at bounding box center [438, 161] width 67 height 31
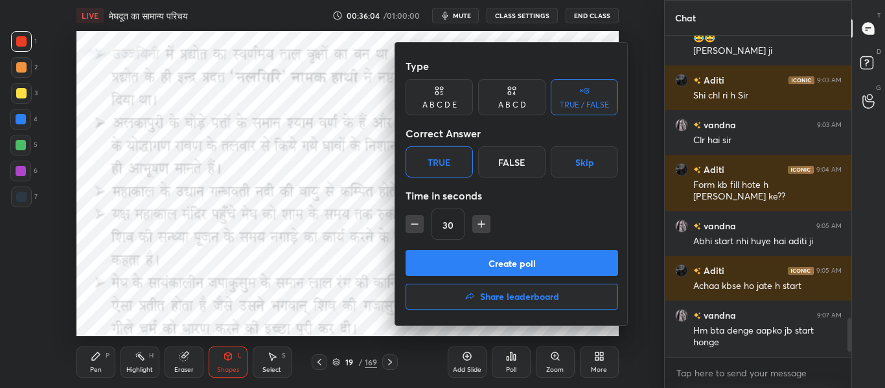
click at [444, 260] on button "Create poll" at bounding box center [511, 263] width 212 height 26
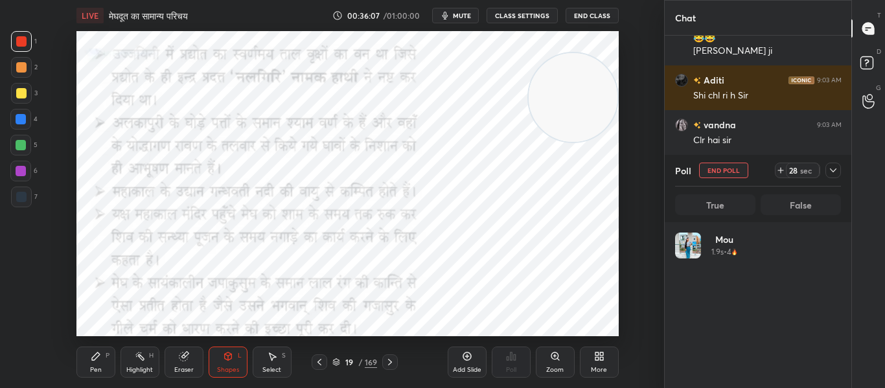
scroll to position [2430, 0]
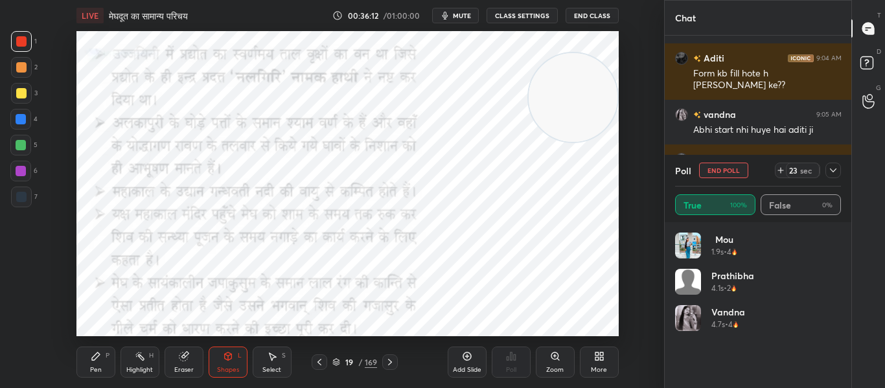
click at [836, 173] on icon at bounding box center [833, 170] width 10 height 10
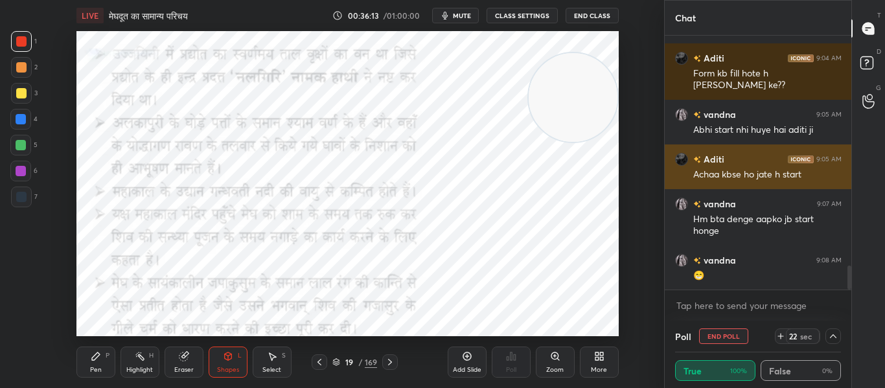
scroll to position [1, 5]
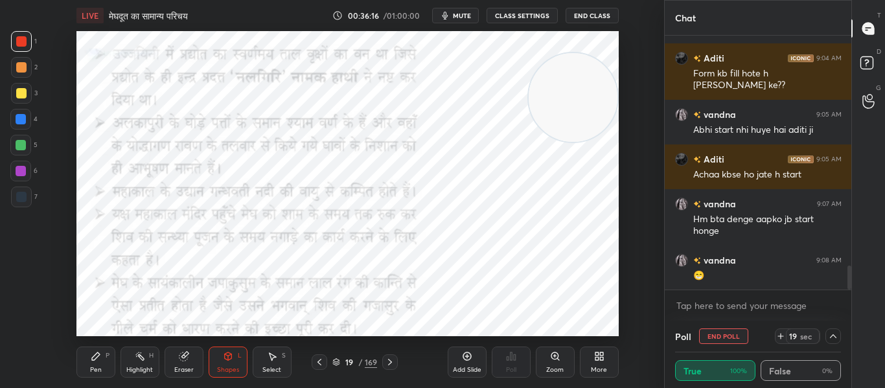
click at [835, 333] on icon at bounding box center [833, 336] width 10 height 10
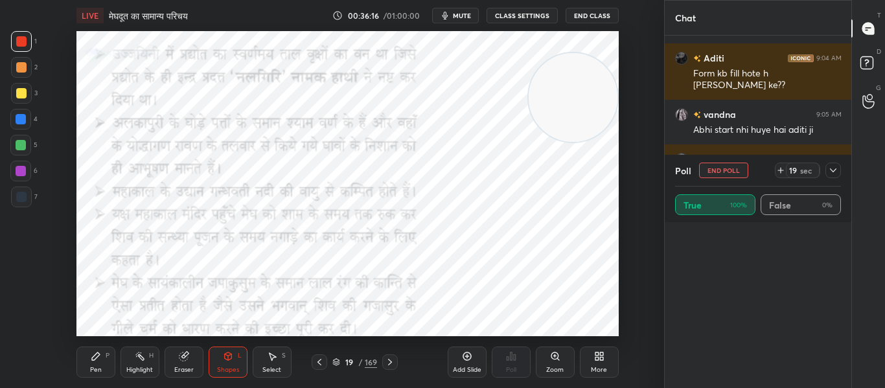
scroll to position [5, 5]
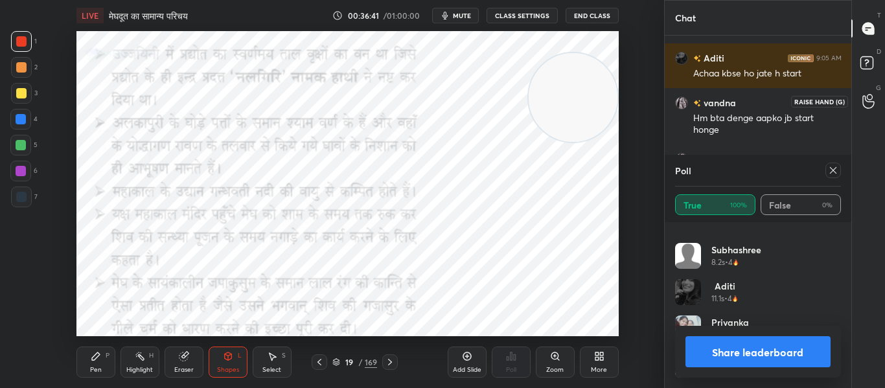
click at [867, 97] on circle at bounding box center [869, 97] width 5 height 5
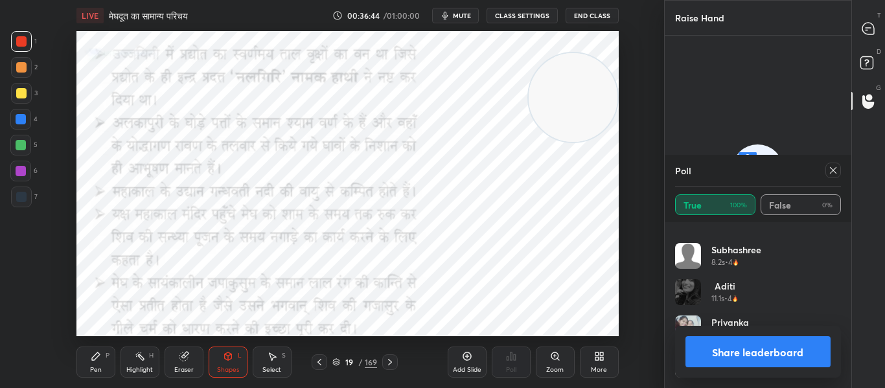
click at [834, 164] on div at bounding box center [833, 171] width 16 height 16
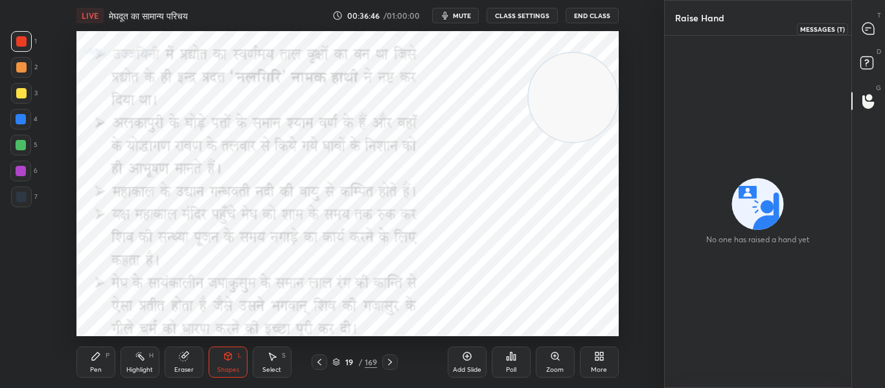
click at [866, 32] on icon at bounding box center [868, 29] width 12 height 12
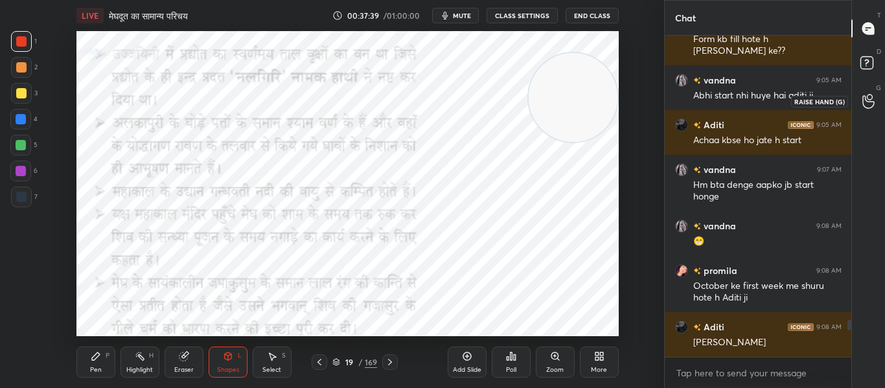
click at [865, 101] on icon at bounding box center [868, 101] width 12 height 15
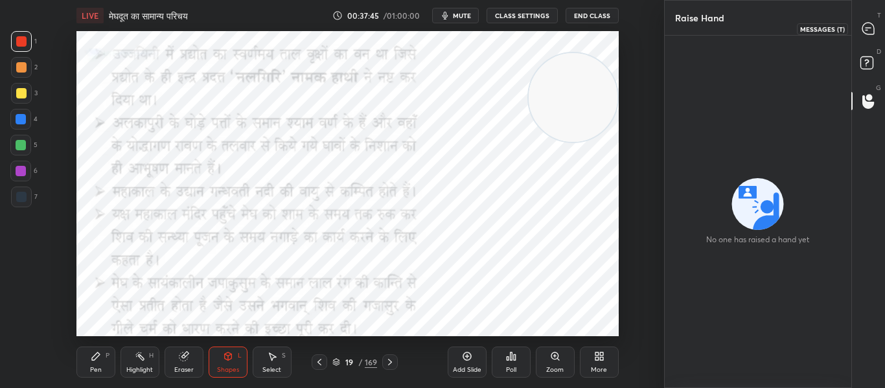
click at [866, 31] on icon at bounding box center [868, 29] width 12 height 12
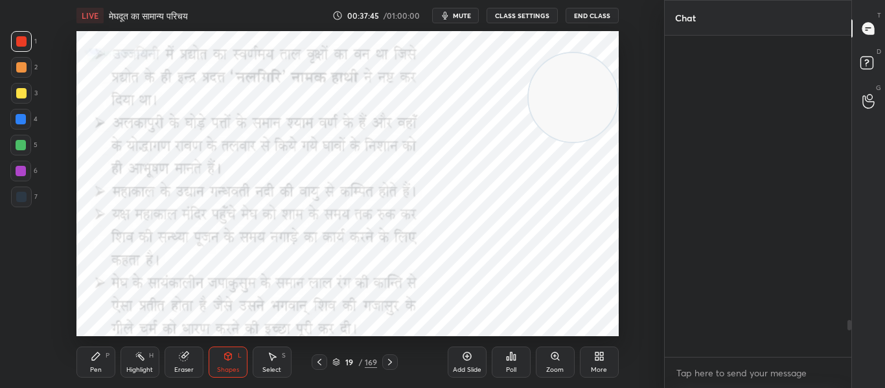
scroll to position [317, 183]
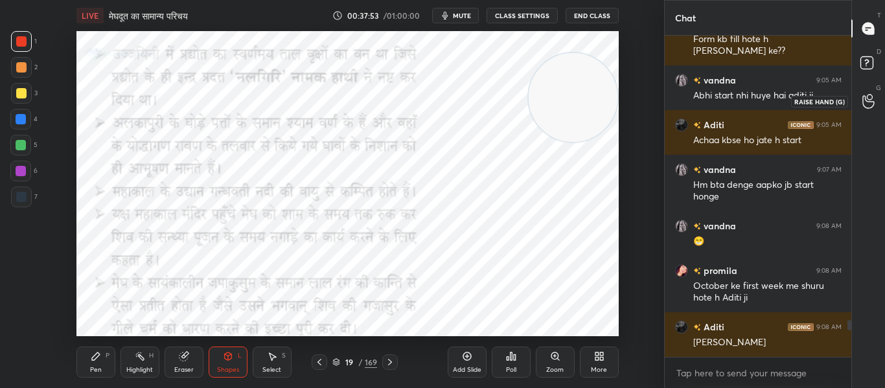
click at [865, 97] on icon at bounding box center [868, 101] width 12 height 13
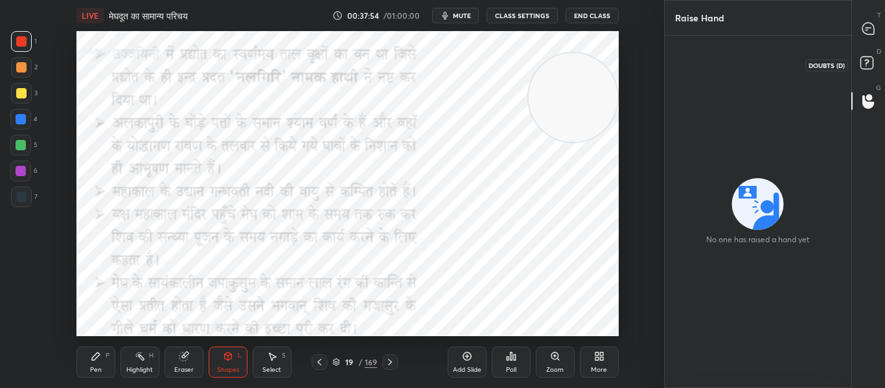
click at [863, 62] on rect at bounding box center [866, 63] width 12 height 12
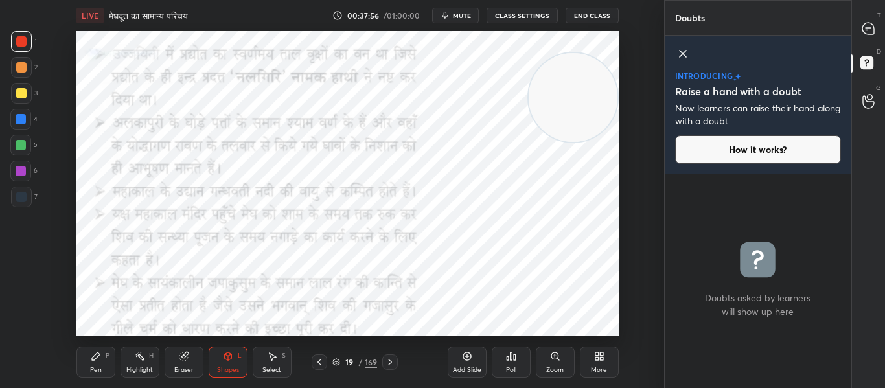
click at [867, 14] on div "T Messages (T)" at bounding box center [868, 28] width 33 height 36
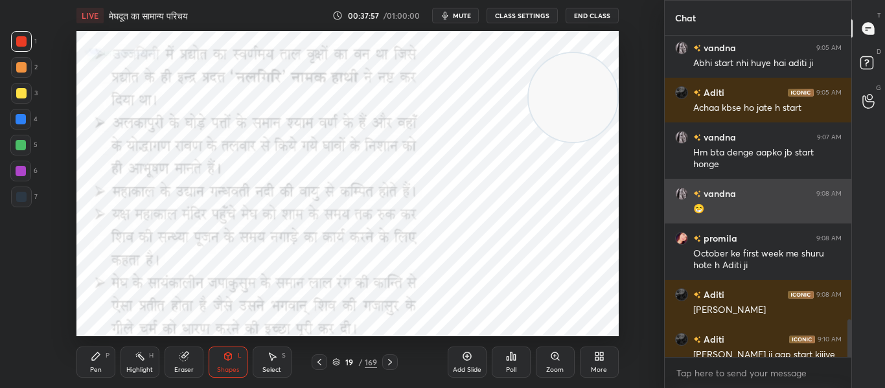
scroll to position [2509, 0]
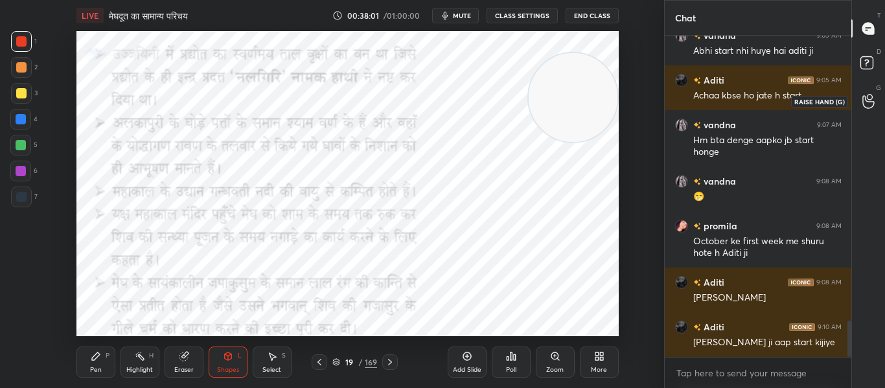
click at [863, 100] on icon at bounding box center [868, 101] width 12 height 15
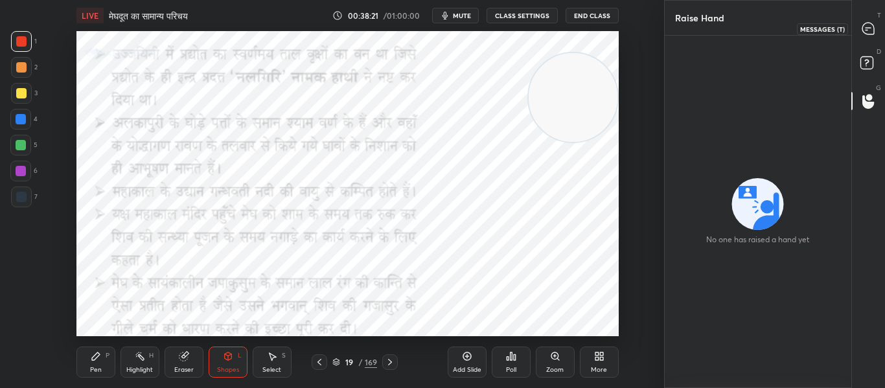
click at [864, 27] on icon at bounding box center [868, 29] width 12 height 12
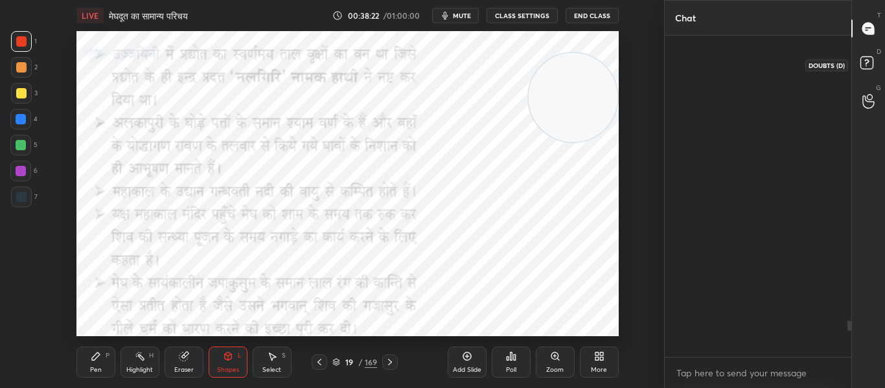
scroll to position [317, 183]
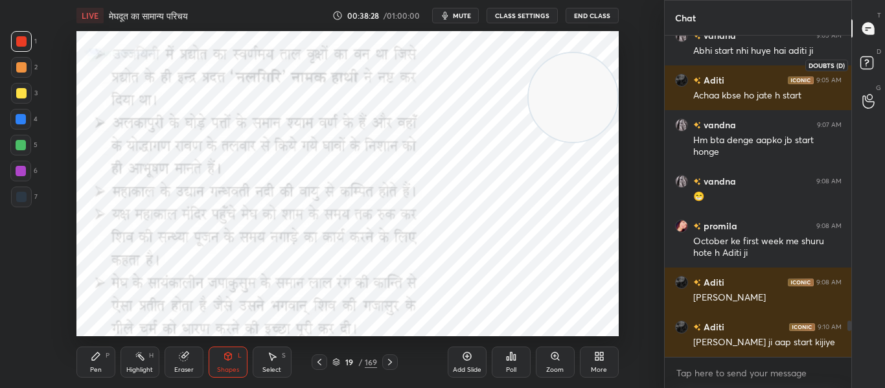
click at [864, 65] on rect at bounding box center [866, 63] width 12 height 12
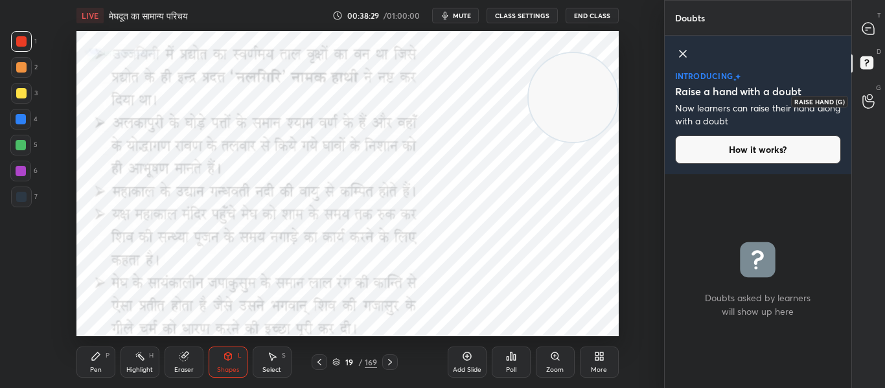
click at [865, 102] on icon at bounding box center [868, 101] width 12 height 15
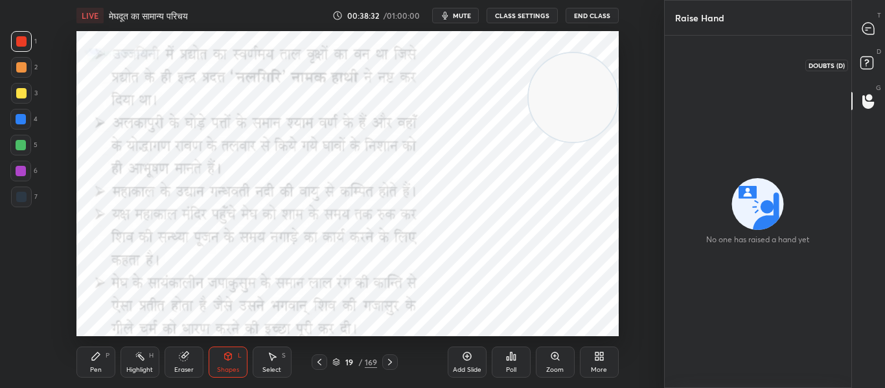
click at [867, 62] on rect at bounding box center [866, 63] width 12 height 12
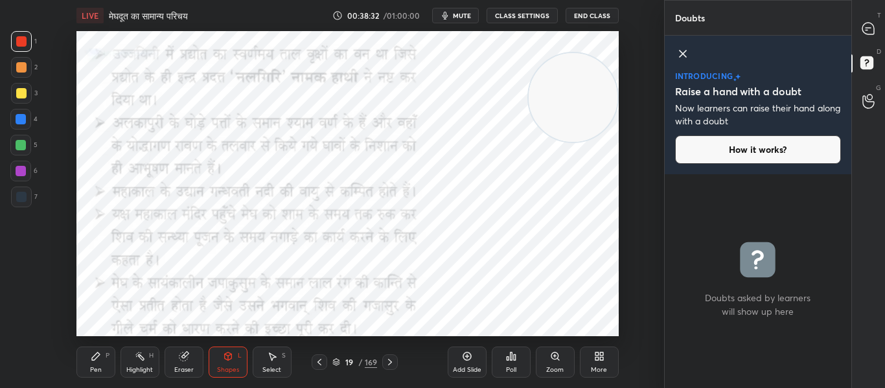
click at [872, 41] on div "T Messages (T)" at bounding box center [868, 28] width 33 height 36
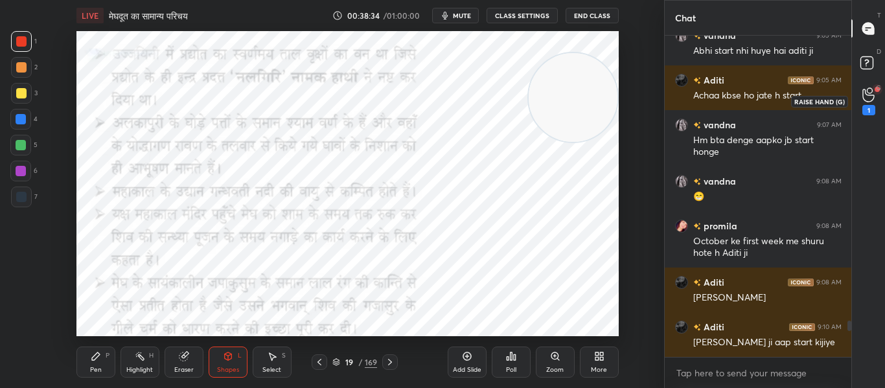
click at [870, 89] on icon at bounding box center [868, 94] width 12 height 15
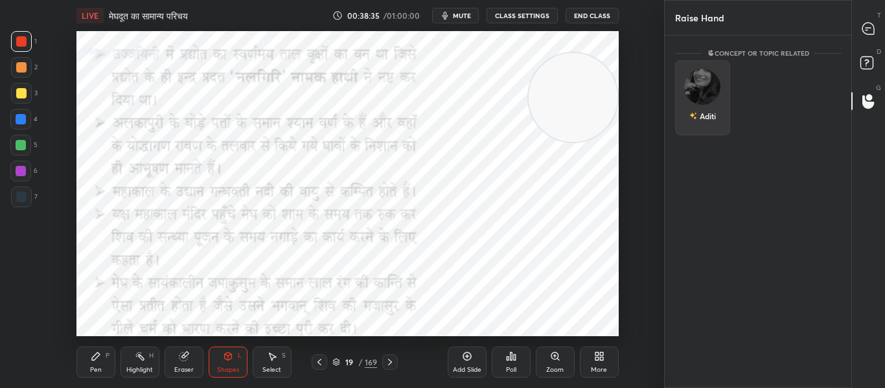
click at [717, 117] on div "Aditi" at bounding box center [702, 97] width 55 height 75
click at [698, 123] on button "INVITE" at bounding box center [702, 125] width 43 height 17
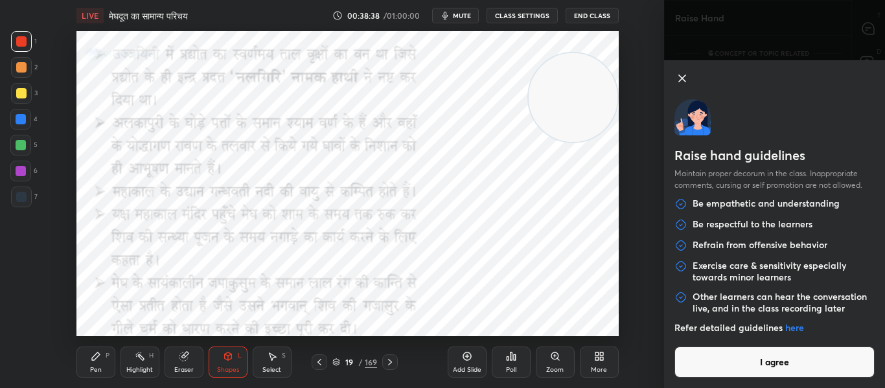
click at [779, 365] on button "I agree" at bounding box center [774, 362] width 201 height 31
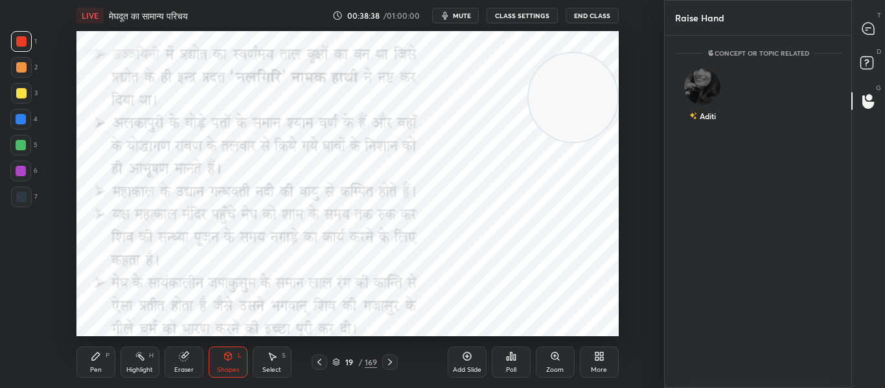
scroll to position [296, 183]
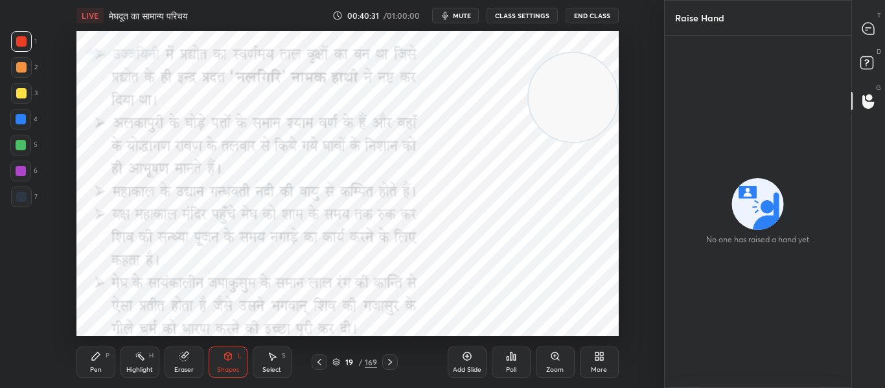
click at [825, 58] on div "No one has raised a hand yet" at bounding box center [758, 212] width 187 height 352
click at [878, 29] on div at bounding box center [869, 28] width 26 height 23
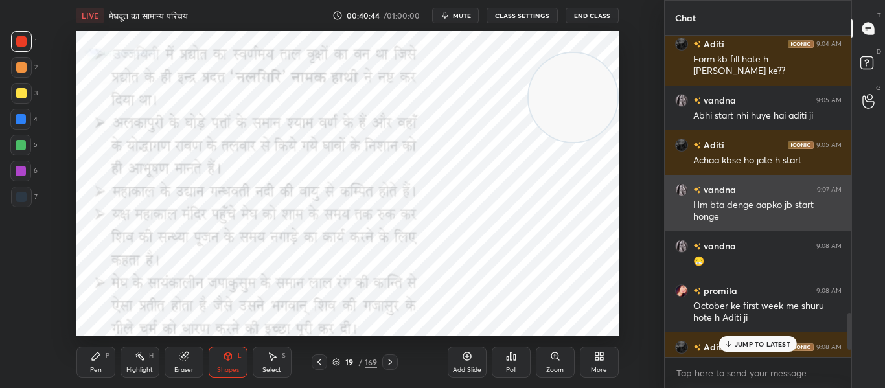
scroll to position [2509, 0]
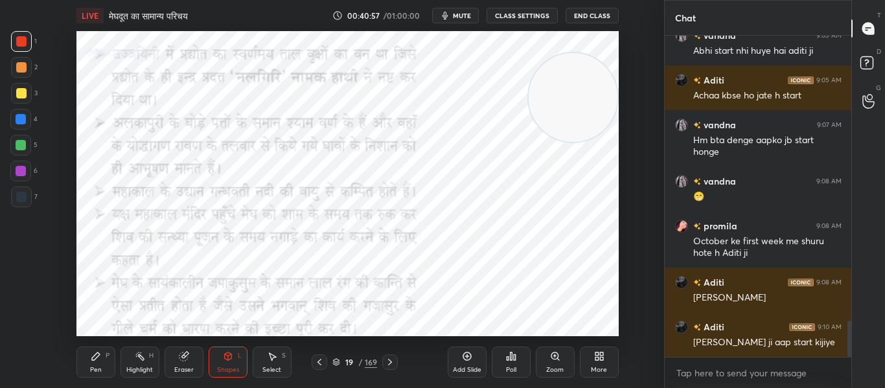
click at [505, 363] on div "Poll" at bounding box center [511, 362] width 39 height 31
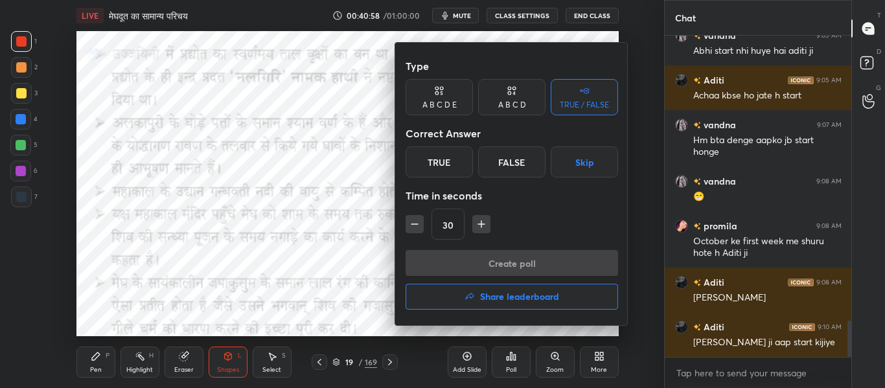
click at [426, 155] on div "True" at bounding box center [438, 161] width 67 height 31
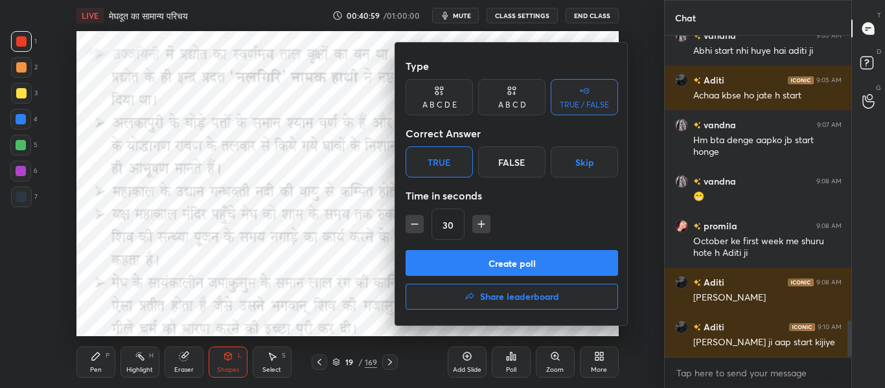
click at [471, 255] on button "Create poll" at bounding box center [511, 263] width 212 height 26
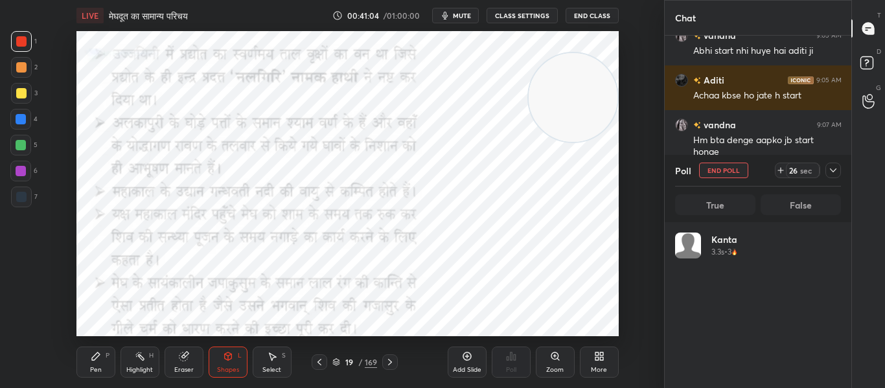
scroll to position [5, 5]
click at [832, 171] on icon at bounding box center [833, 170] width 6 height 4
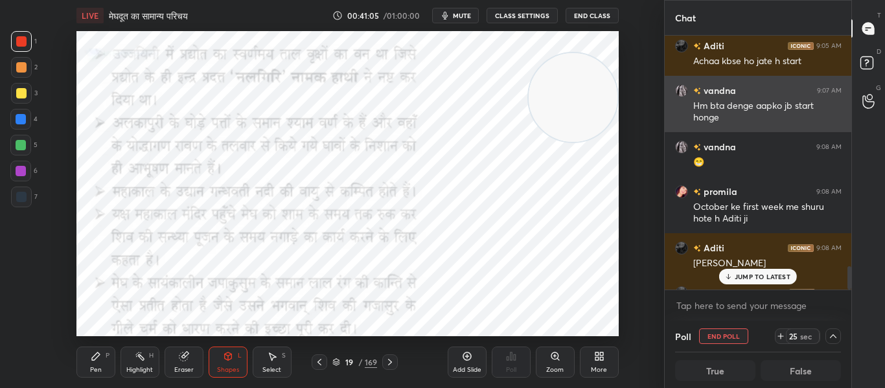
scroll to position [2576, 0]
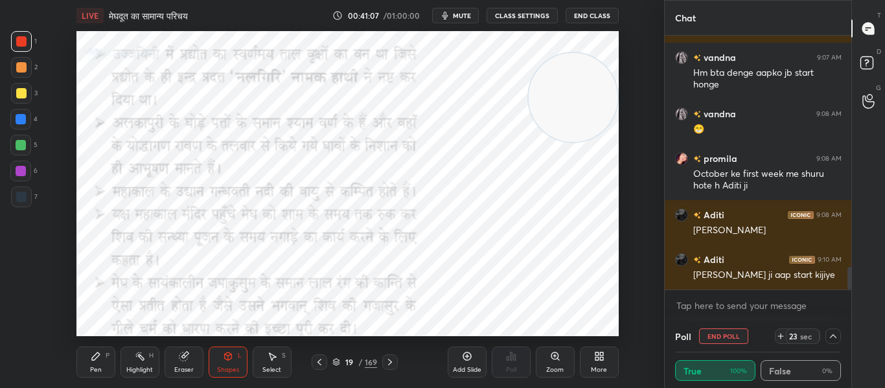
click at [834, 338] on icon at bounding box center [833, 336] width 10 height 10
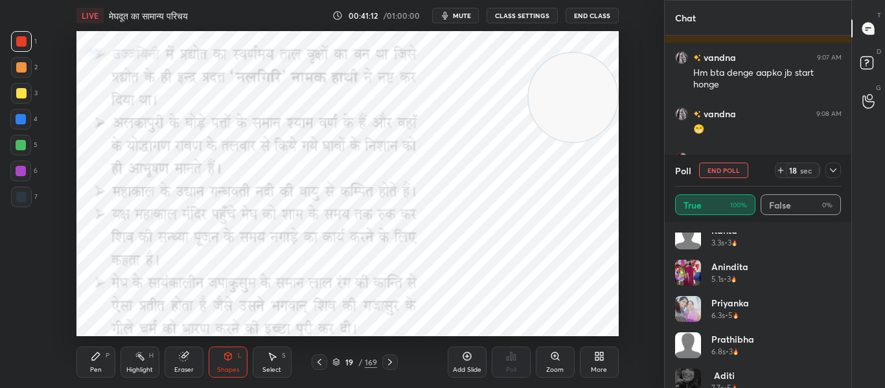
scroll to position [0, 0]
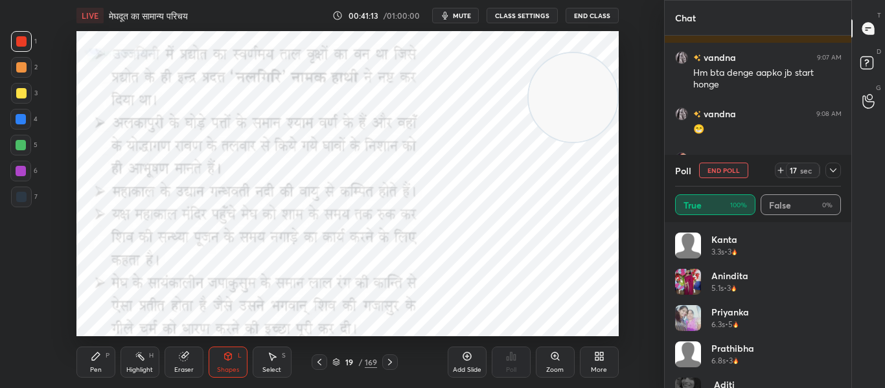
click at [826, 167] on div at bounding box center [833, 171] width 16 height 16
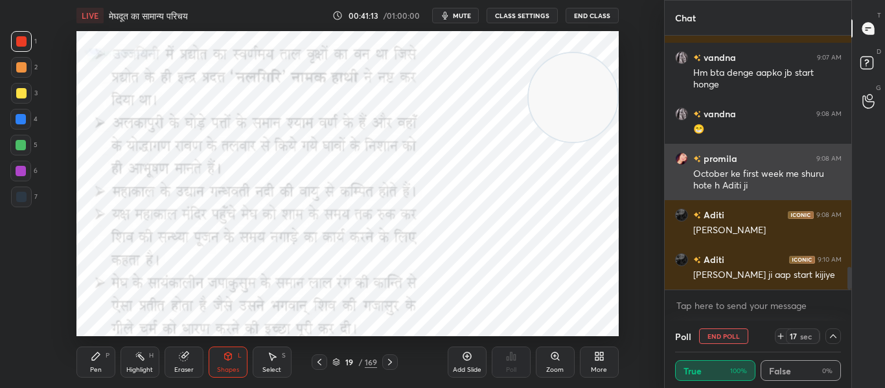
scroll to position [1, 5]
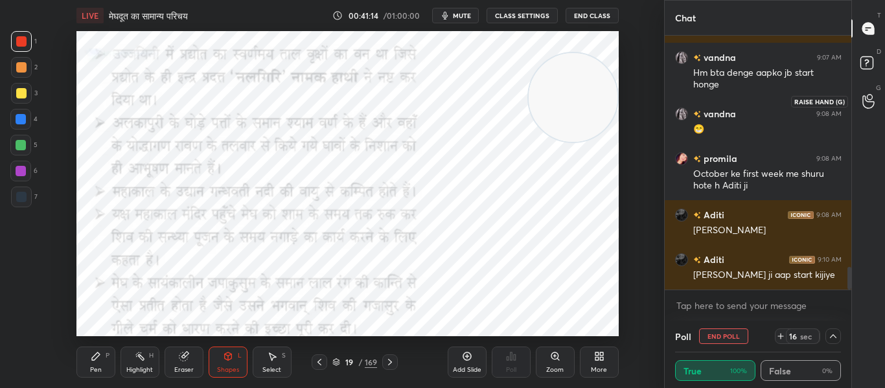
click at [874, 100] on div at bounding box center [869, 100] width 26 height 23
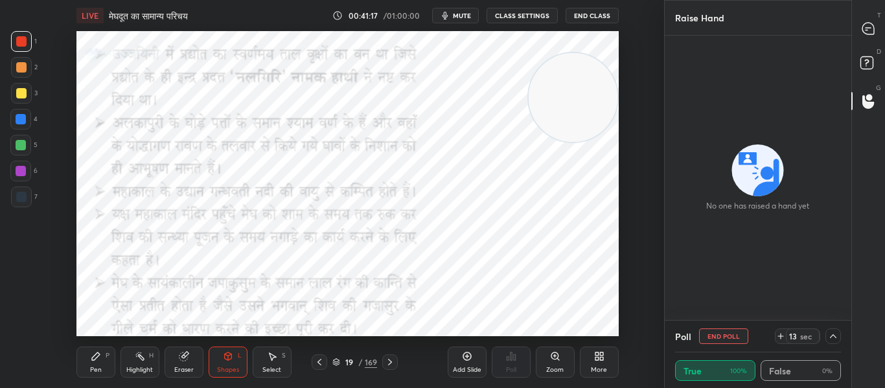
click at [727, 334] on button "End Poll" at bounding box center [723, 336] width 49 height 16
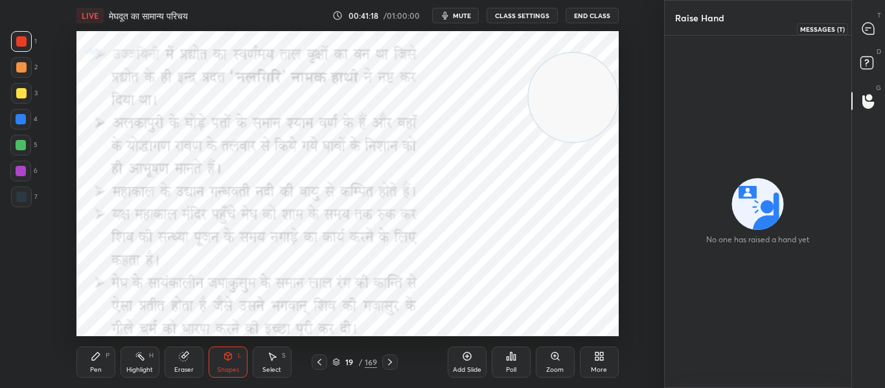
click at [864, 23] on icon at bounding box center [868, 29] width 12 height 12
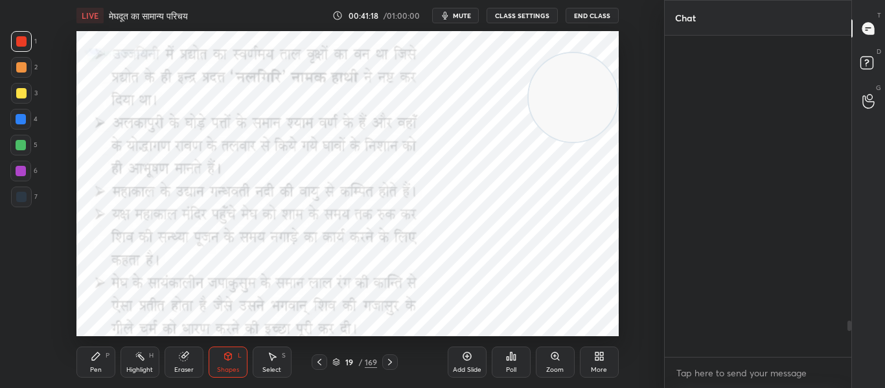
scroll to position [5, 5]
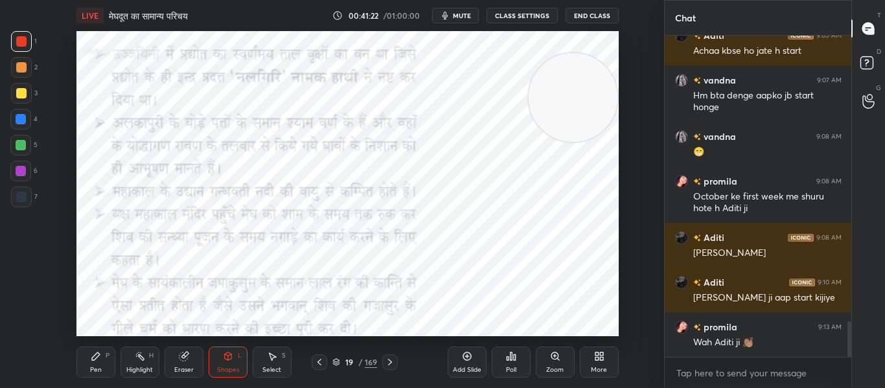
click at [391, 360] on icon at bounding box center [390, 362] width 10 height 10
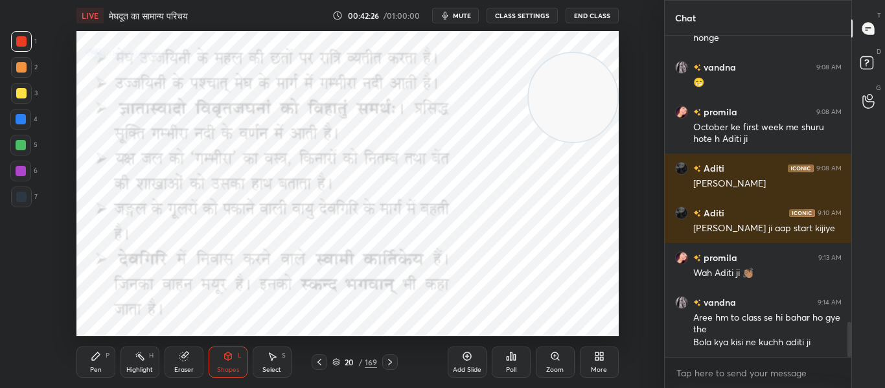
scroll to position [2703, 0]
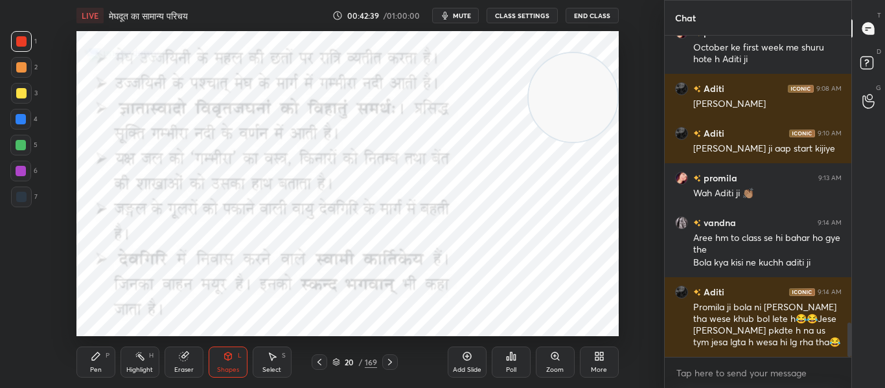
click at [393, 363] on icon at bounding box center [390, 362] width 10 height 10
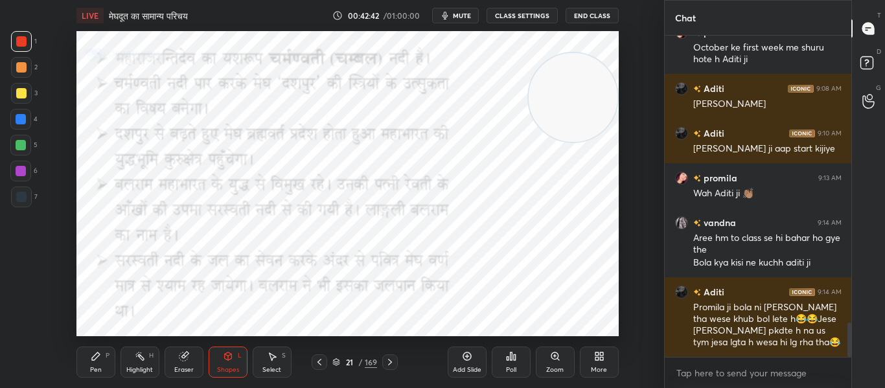
scroll to position [2747, 0]
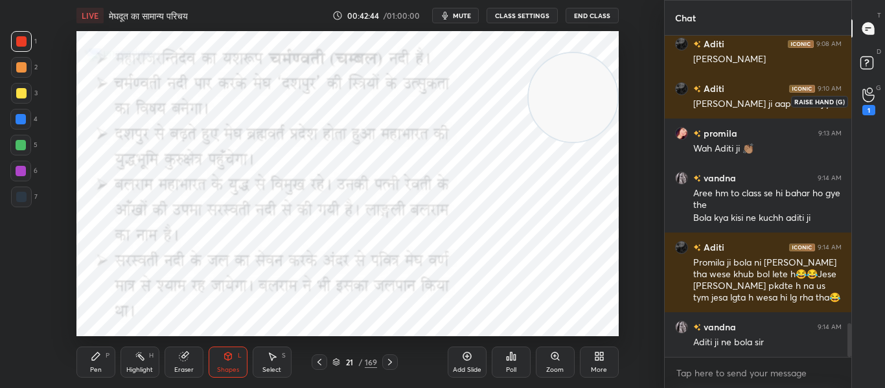
click at [872, 95] on icon at bounding box center [868, 94] width 12 height 15
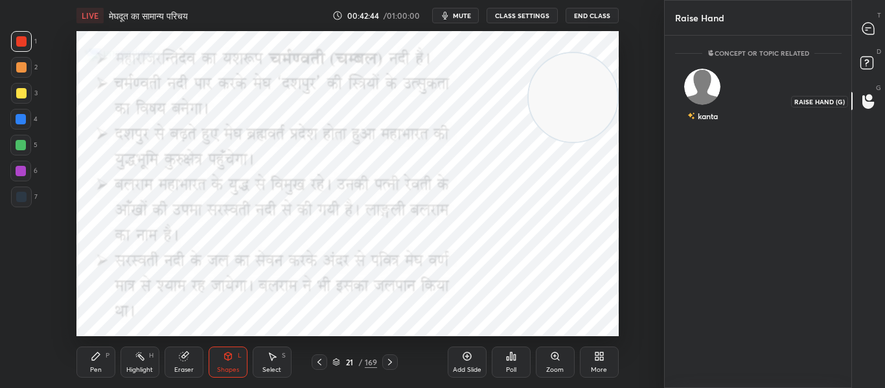
scroll to position [5, 5]
click at [696, 97] on div "kanta INVITE" at bounding box center [702, 101] width 55 height 82
click at [706, 128] on button "INVITE" at bounding box center [702, 125] width 43 height 17
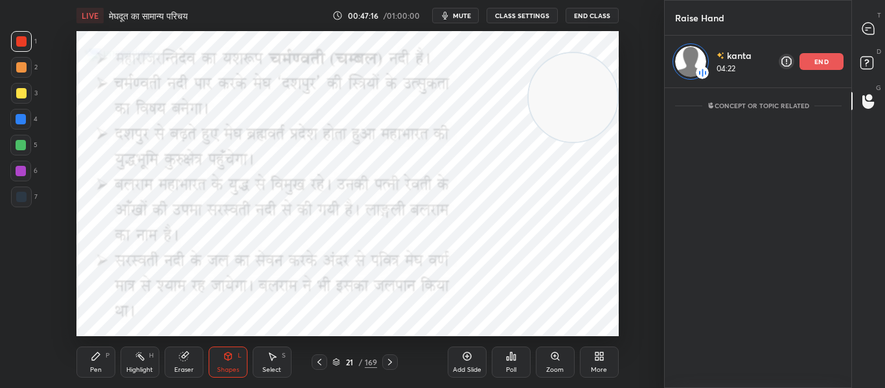
click at [812, 60] on div "end" at bounding box center [821, 61] width 44 height 17
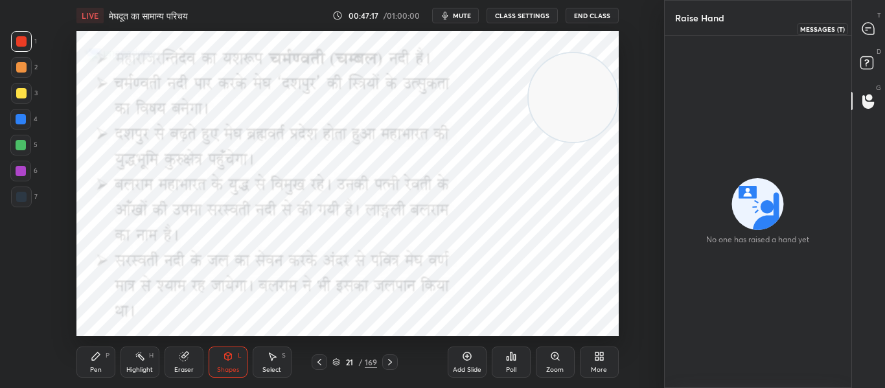
click at [873, 36] on div at bounding box center [869, 28] width 26 height 23
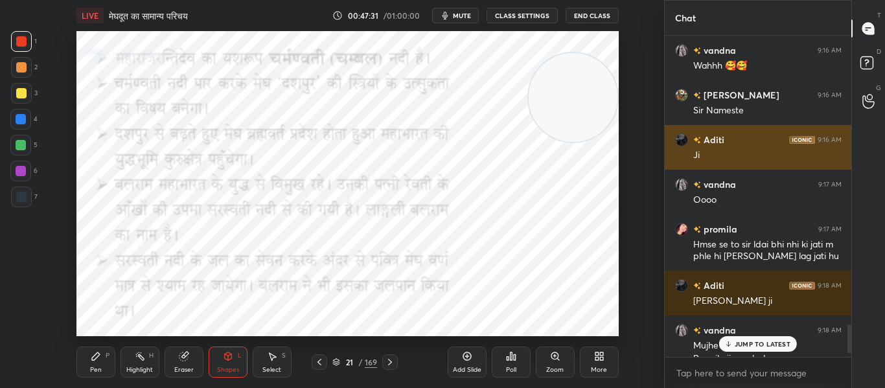
scroll to position [3262, 0]
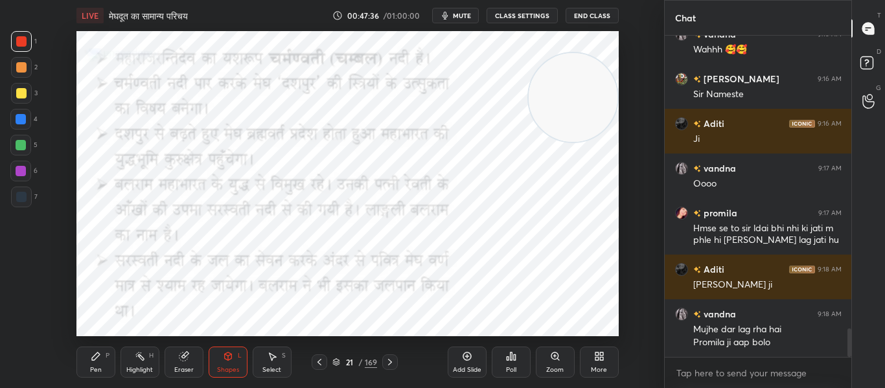
click at [14, 199] on div at bounding box center [21, 197] width 21 height 21
click at [227, 356] on icon at bounding box center [227, 356] width 7 height 8
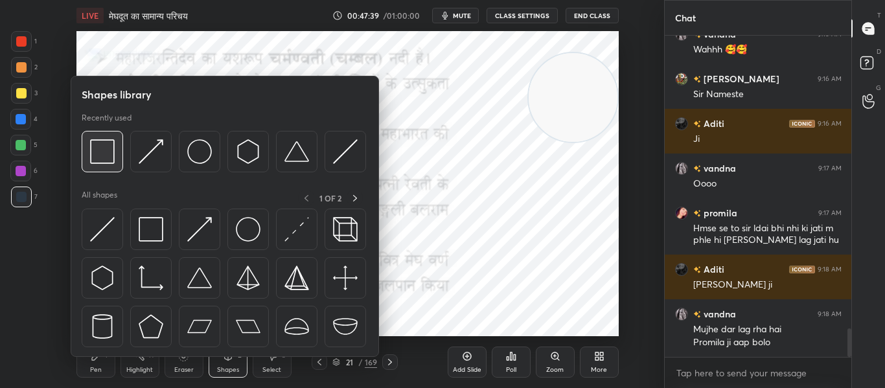
click at [102, 167] on div at bounding box center [102, 151] width 41 height 41
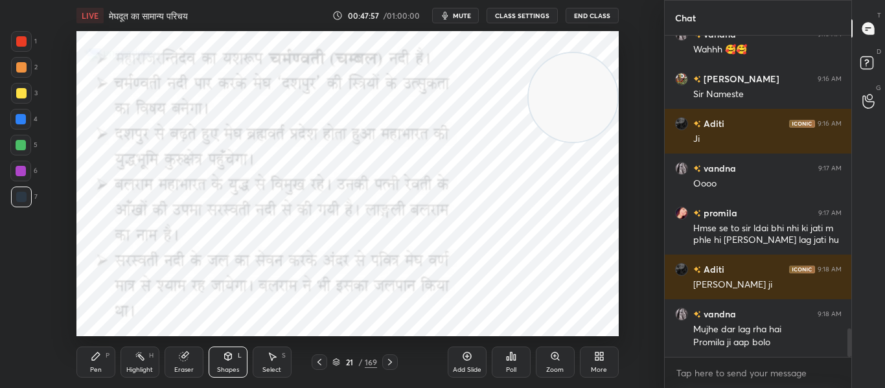
scroll to position [3318, 0]
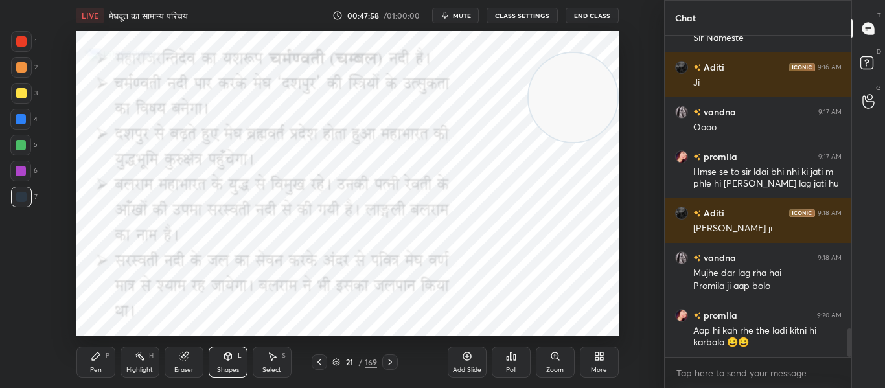
click at [393, 363] on icon at bounding box center [390, 362] width 10 height 10
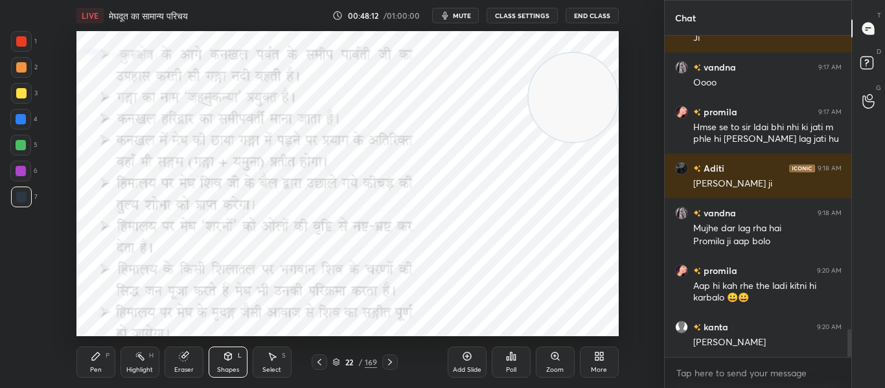
scroll to position [3407, 0]
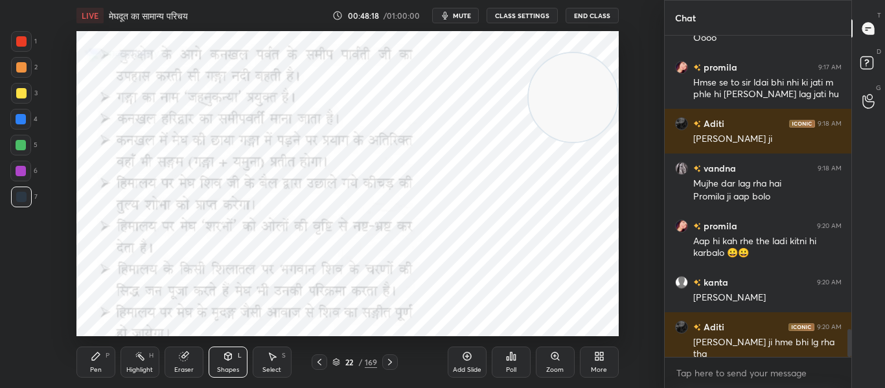
click at [14, 40] on div at bounding box center [21, 41] width 21 height 21
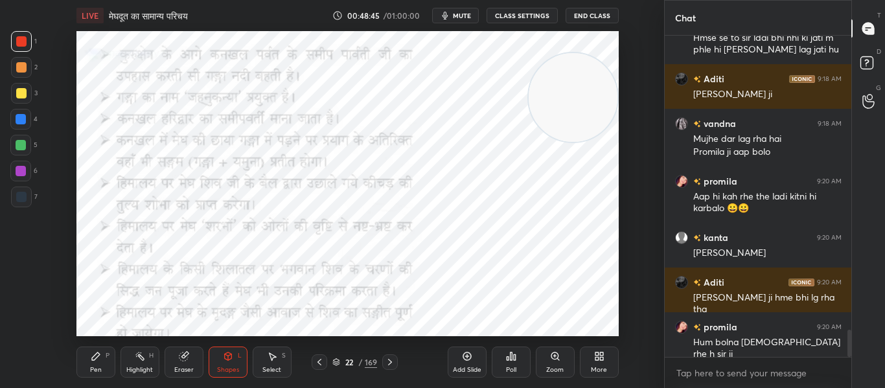
scroll to position [3520, 0]
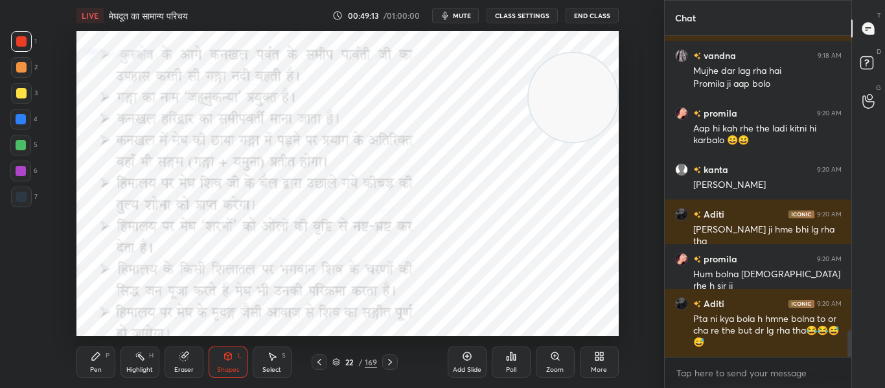
click at [392, 359] on icon at bounding box center [390, 362] width 10 height 10
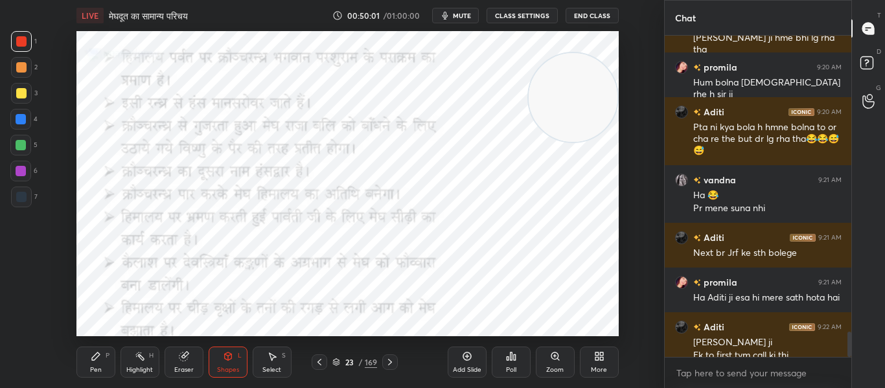
scroll to position [3725, 0]
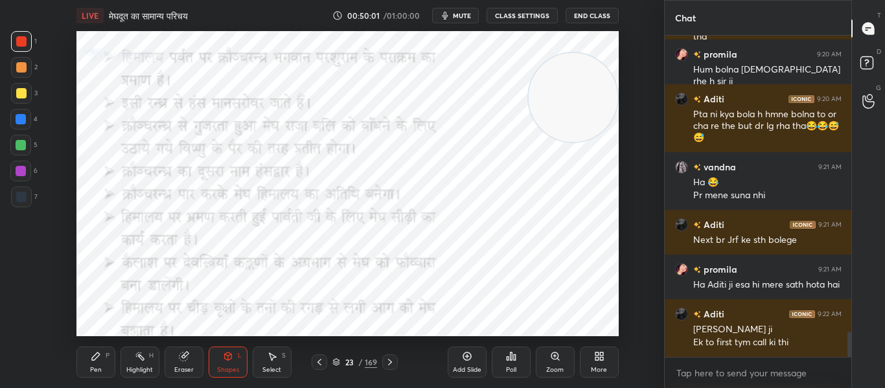
click at [392, 365] on icon at bounding box center [390, 362] width 10 height 10
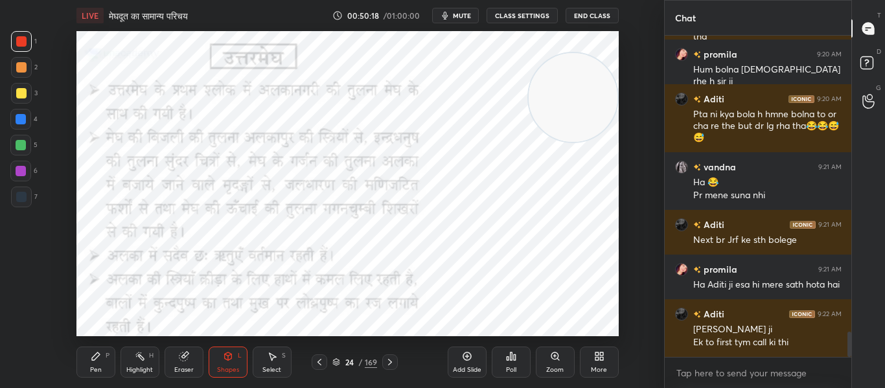
click at [461, 25] on div "LIVE मेघदूत का सामान्य परिचय 00:50:18 / 01:00:00 mute CLASS SETTINGS End Class" at bounding box center [347, 15] width 542 height 31
click at [463, 16] on span "mute" at bounding box center [462, 15] width 18 height 9
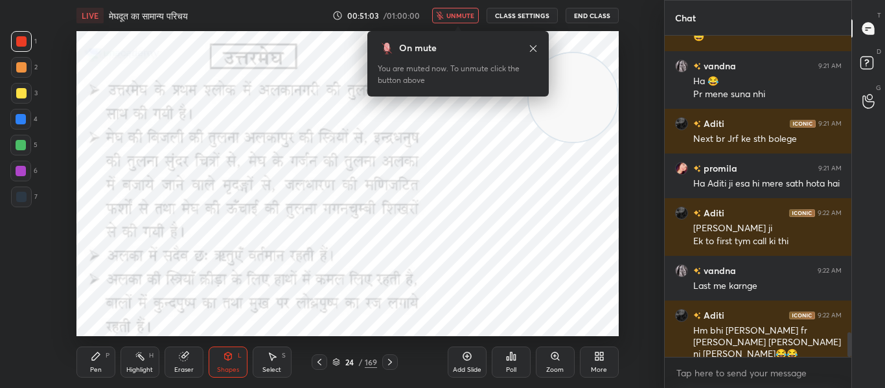
scroll to position [3871, 0]
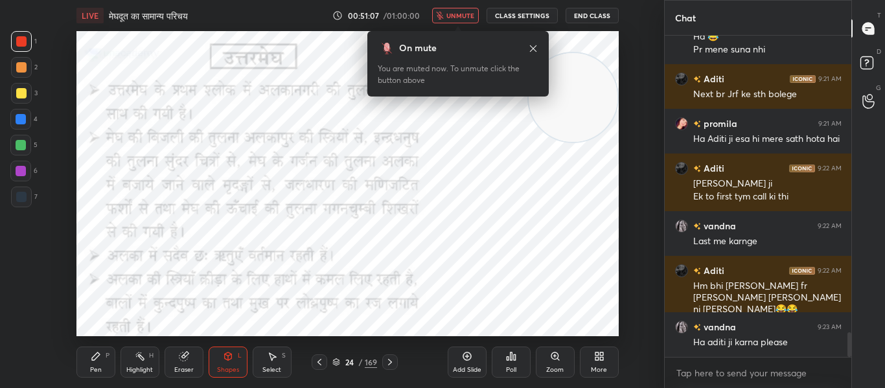
click at [462, 16] on span "unmute" at bounding box center [460, 15] width 28 height 9
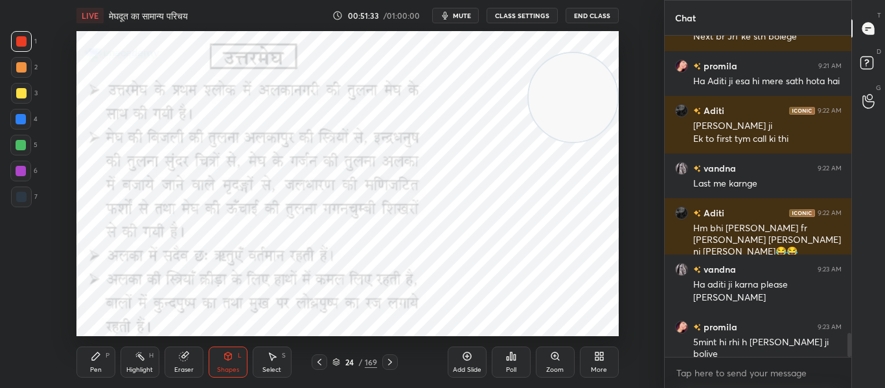
scroll to position [3941, 0]
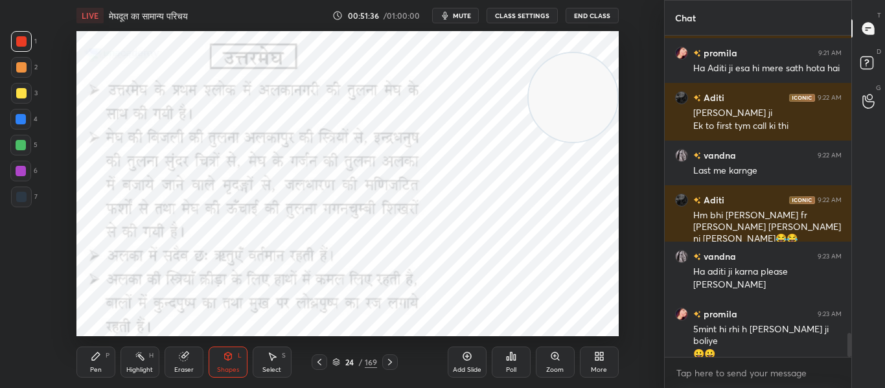
click at [15, 200] on div at bounding box center [21, 197] width 21 height 21
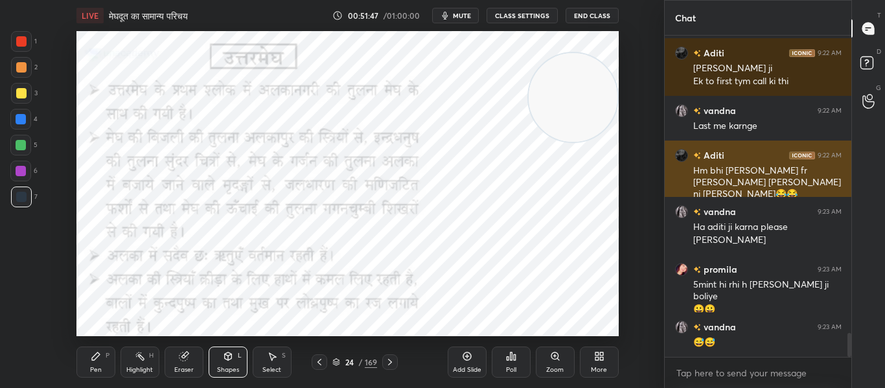
scroll to position [4031, 0]
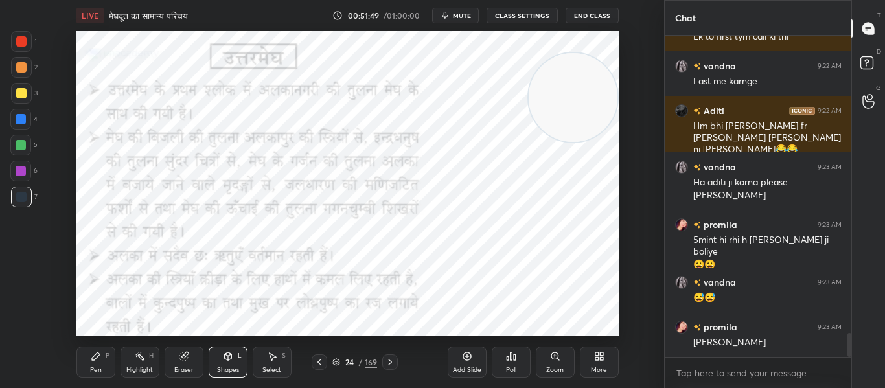
click at [21, 40] on div at bounding box center [21, 41] width 10 height 10
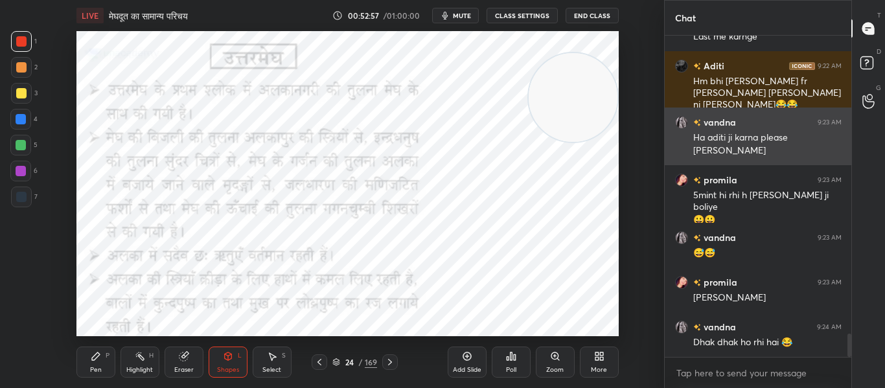
scroll to position [4143, 0]
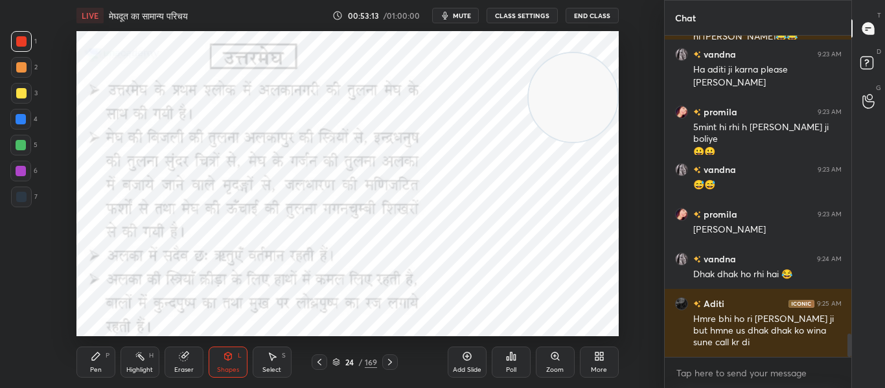
click at [392, 361] on icon at bounding box center [390, 362] width 10 height 10
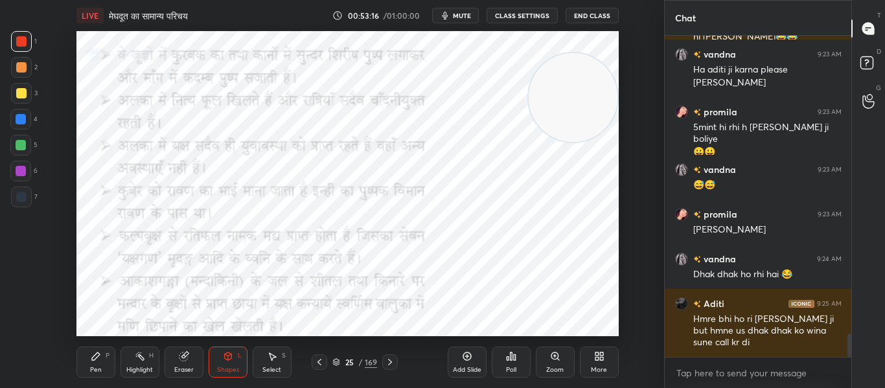
click at [392, 363] on icon at bounding box center [390, 362] width 10 height 10
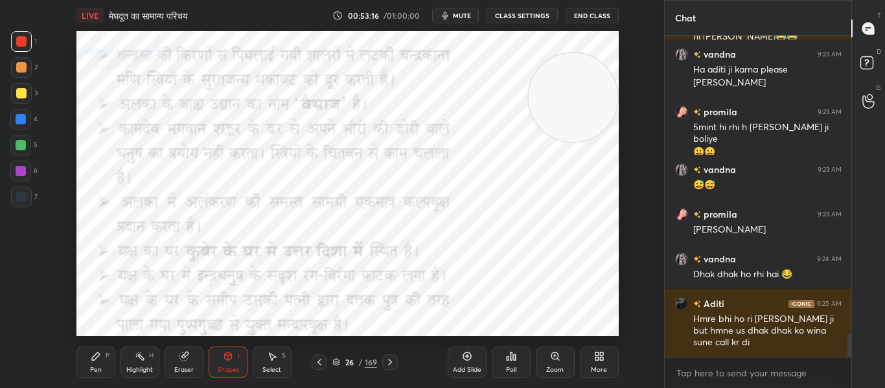
click at [392, 363] on icon at bounding box center [390, 362] width 10 height 10
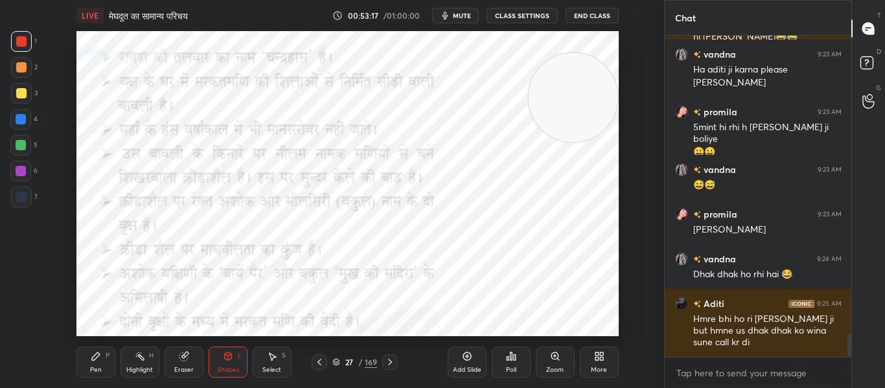
click at [392, 363] on icon at bounding box center [390, 362] width 10 height 10
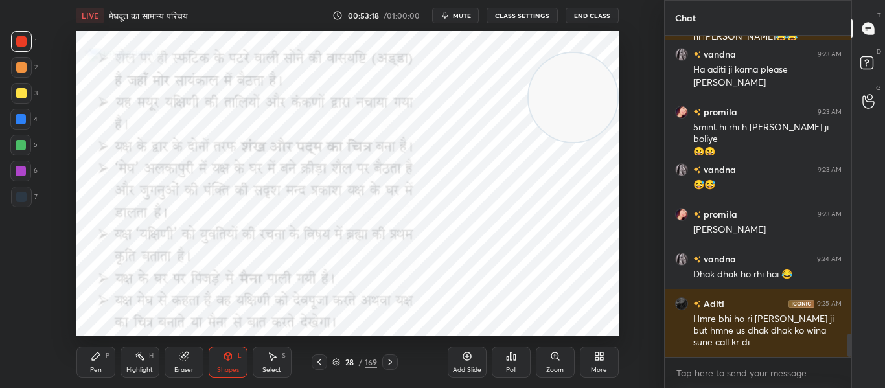
click at [393, 363] on icon at bounding box center [390, 362] width 10 height 10
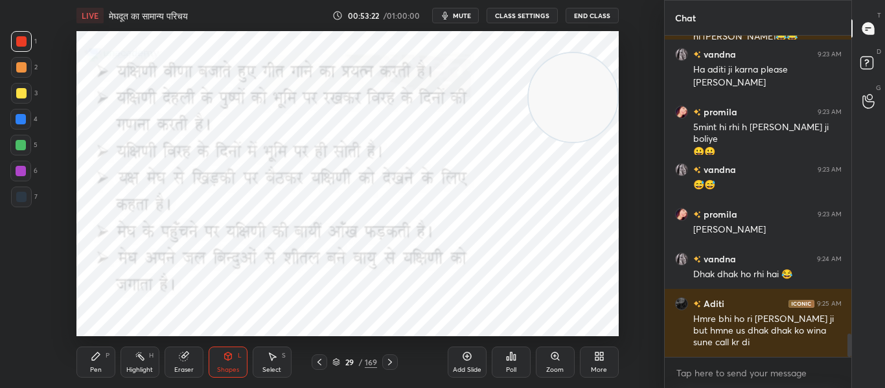
click at [319, 365] on icon at bounding box center [319, 362] width 10 height 10
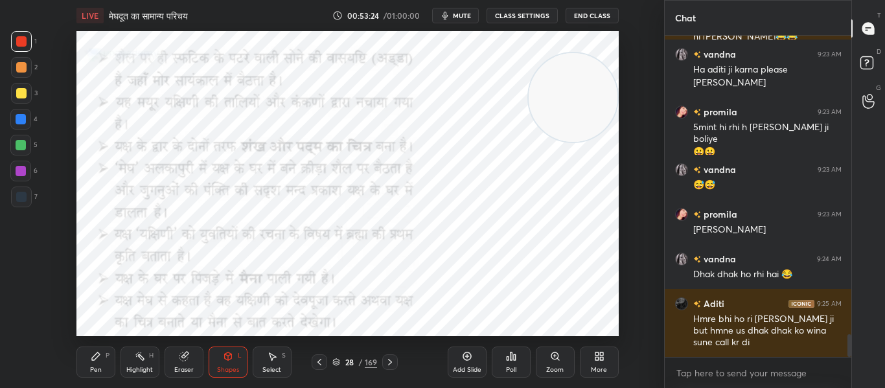
scroll to position [4188, 0]
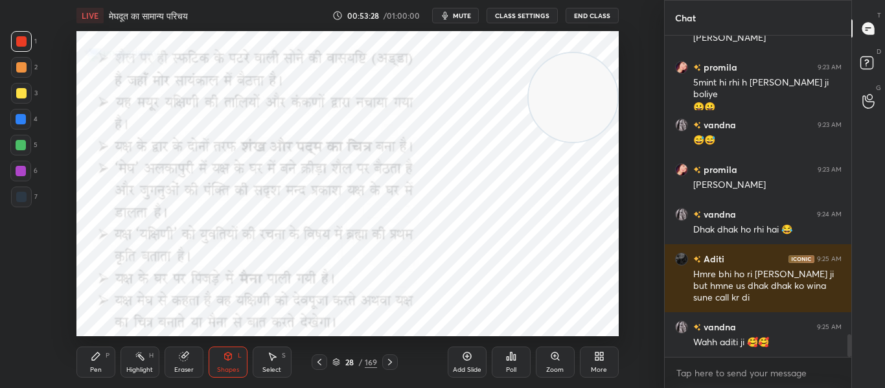
click at [328, 363] on div "28 / 169" at bounding box center [355, 362] width 86 height 16
click at [323, 360] on icon at bounding box center [319, 362] width 10 height 10
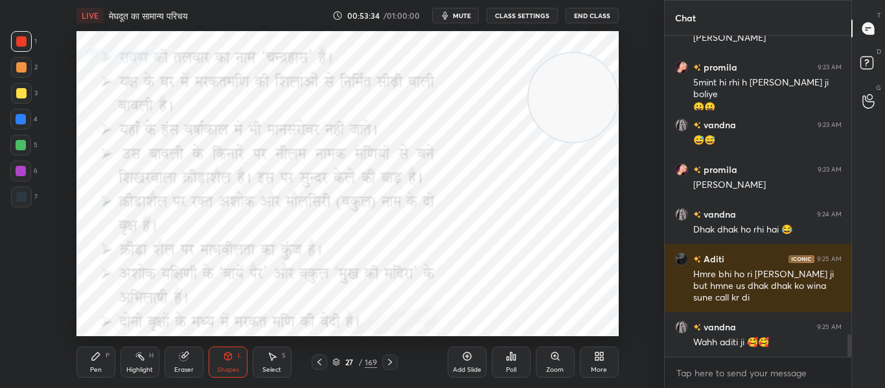
click at [391, 363] on icon at bounding box center [390, 362] width 10 height 10
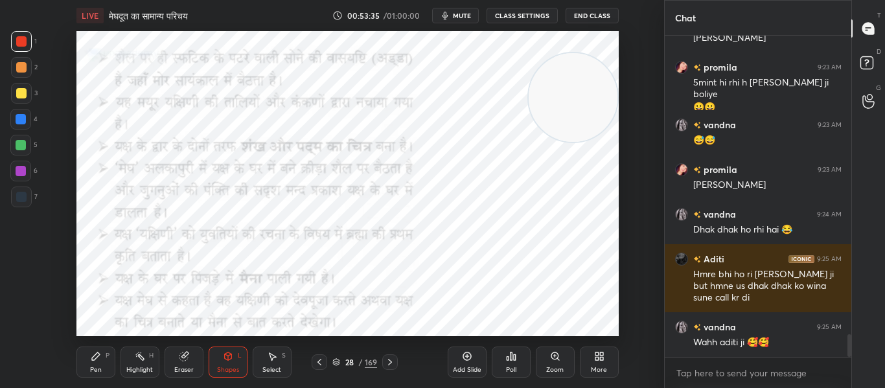
click at [392, 363] on icon at bounding box center [390, 362] width 10 height 10
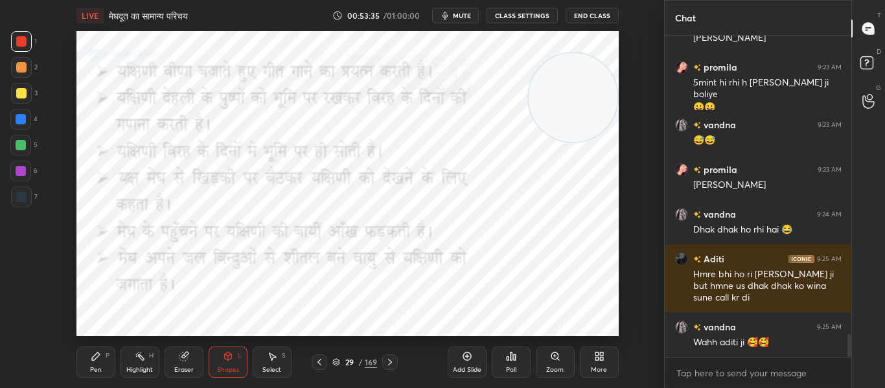
click at [393, 363] on icon at bounding box center [390, 362] width 10 height 10
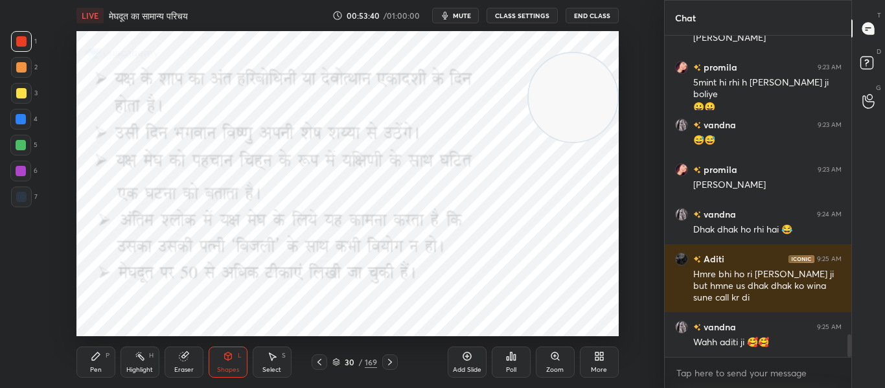
drag, startPoint x: 383, startPoint y: 362, endPoint x: 390, endPoint y: 358, distance: 8.1
click at [384, 363] on div at bounding box center [390, 362] width 16 height 16
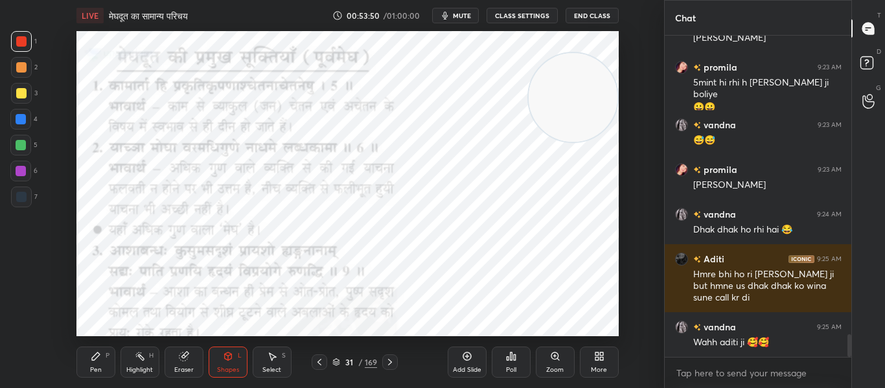
click at [389, 360] on icon at bounding box center [390, 362] width 4 height 6
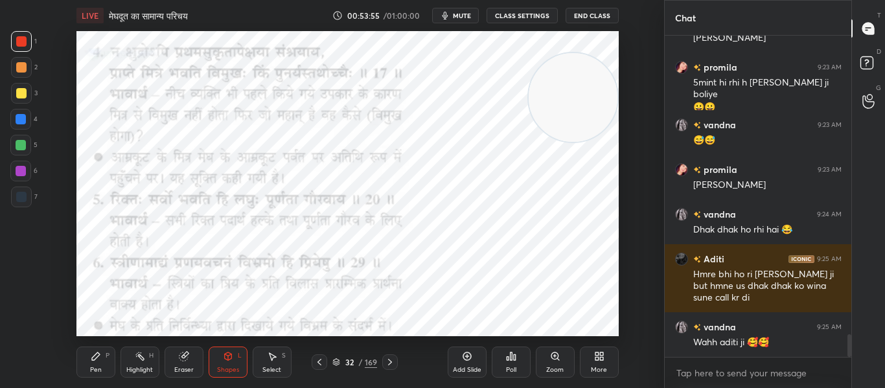
click at [387, 365] on icon at bounding box center [390, 362] width 10 height 10
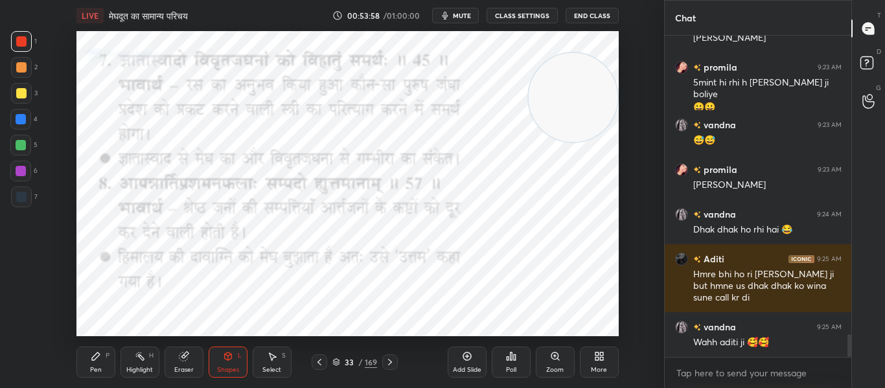
click at [389, 361] on icon at bounding box center [390, 362] width 10 height 10
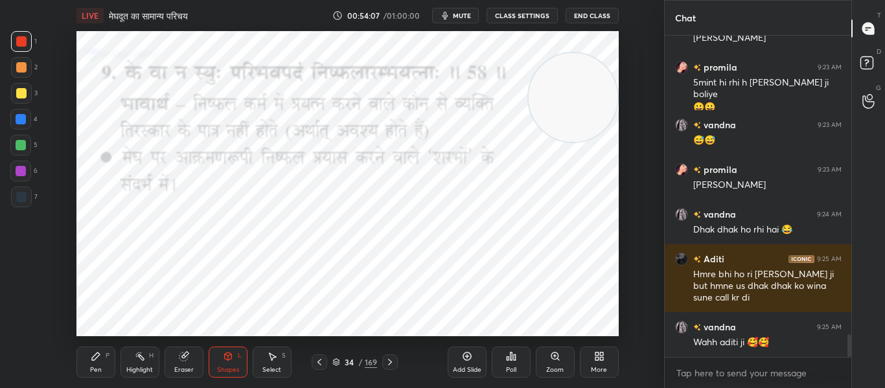
click at [388, 360] on icon at bounding box center [390, 362] width 10 height 10
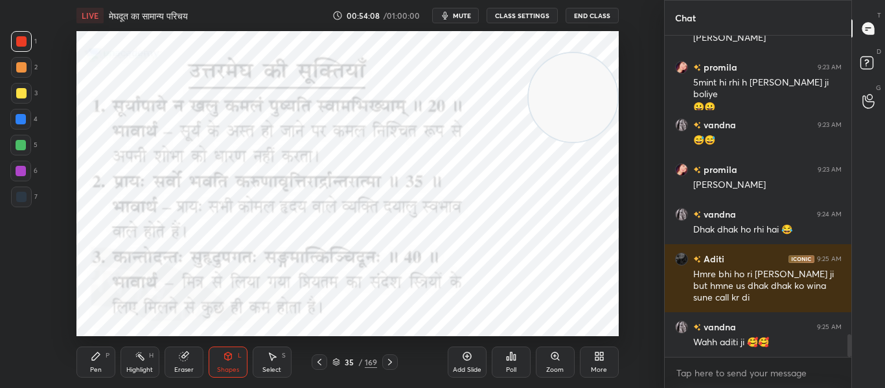
scroll to position [4233, 0]
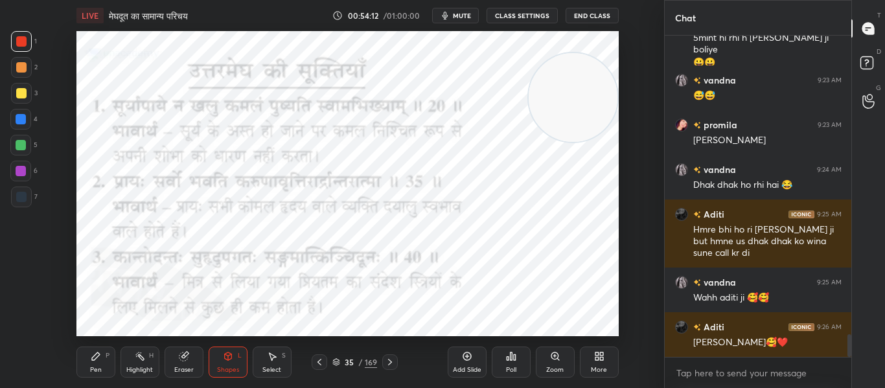
click at [391, 361] on icon at bounding box center [390, 362] width 4 height 6
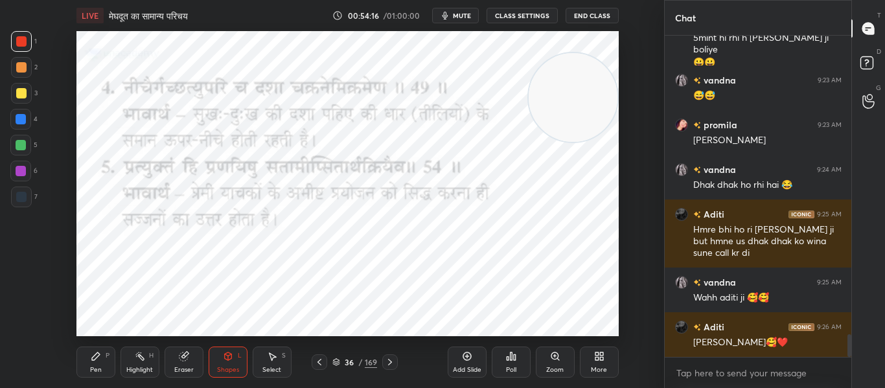
click at [394, 363] on icon at bounding box center [390, 362] width 10 height 10
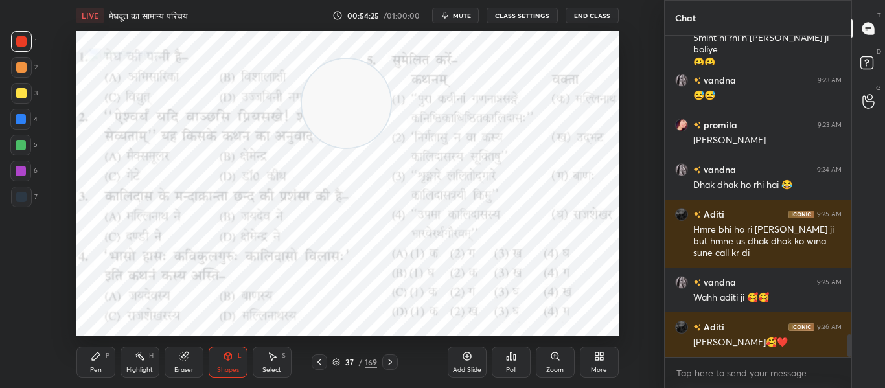
drag, startPoint x: 552, startPoint y: 98, endPoint x: 244, endPoint y: 97, distance: 308.9
click at [302, 97] on video at bounding box center [346, 103] width 89 height 89
drag, startPoint x: 275, startPoint y: 104, endPoint x: 505, endPoint y: 131, distance: 231.0
click at [481, 104] on video at bounding box center [461, 99] width 89 height 89
click at [556, 358] on icon at bounding box center [554, 355] width 7 height 7
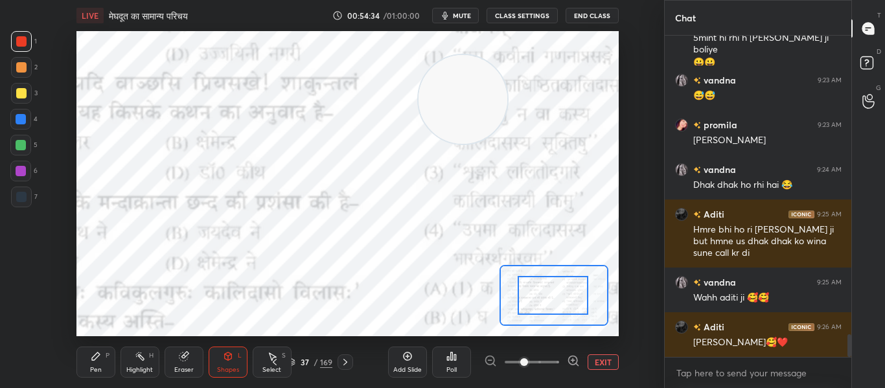
drag, startPoint x: 568, startPoint y: 299, endPoint x: 552, endPoint y: 298, distance: 15.6
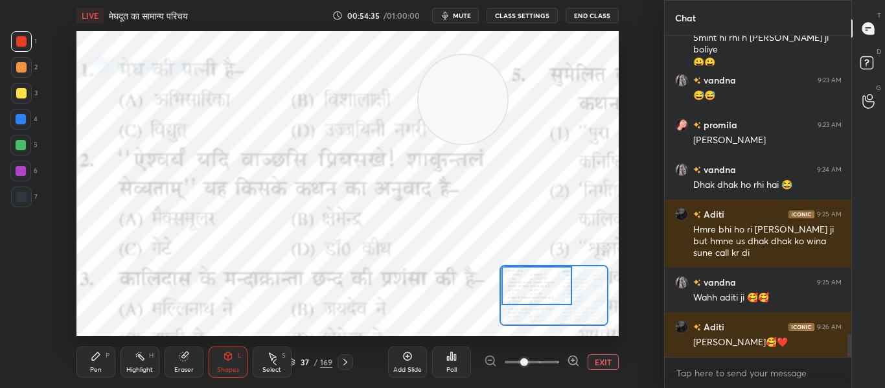
drag, startPoint x: 530, startPoint y: 292, endPoint x: 515, endPoint y: 284, distance: 16.8
click at [515, 284] on div at bounding box center [536, 285] width 71 height 39
click at [462, 354] on div "Poll" at bounding box center [451, 362] width 39 height 31
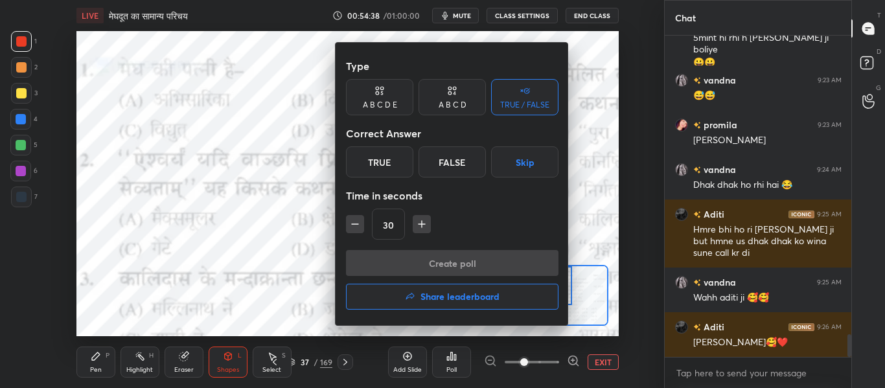
click at [455, 102] on div "A B C D" at bounding box center [452, 105] width 28 height 8
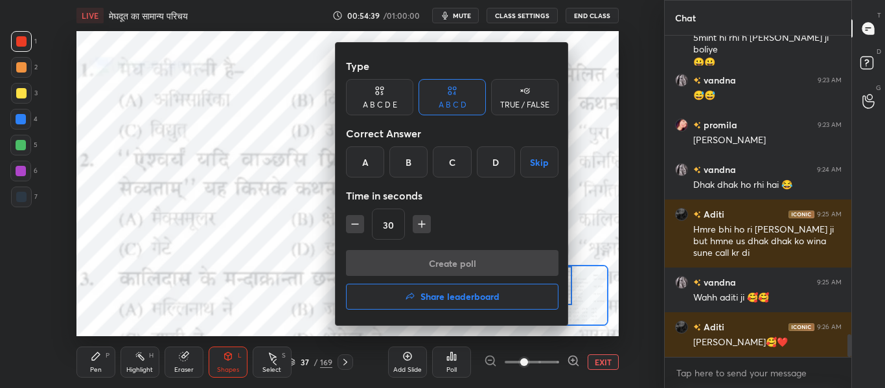
click at [457, 165] on div "C" at bounding box center [452, 161] width 38 height 31
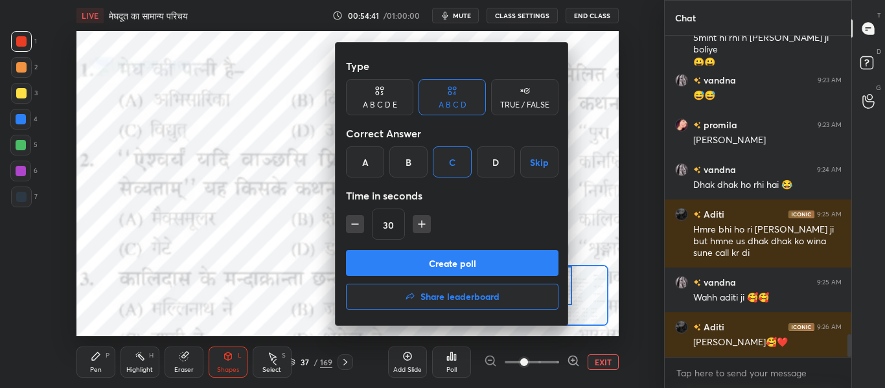
click at [418, 247] on div "Type A B C D E A B C D TRUE / FALSE Correct Answer A B C D Skip Time in seconds…" at bounding box center [452, 151] width 212 height 197
click at [416, 255] on button "Create poll" at bounding box center [452, 263] width 212 height 26
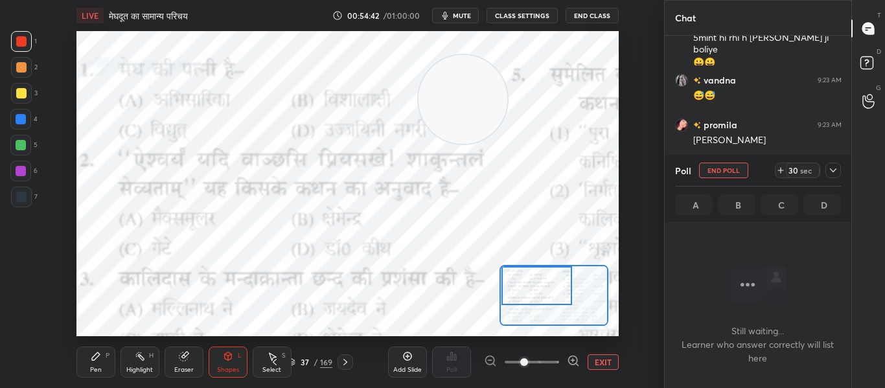
scroll to position [250, 183]
drag, startPoint x: 465, startPoint y: 106, endPoint x: 578, endPoint y: 102, distance: 112.8
click at [578, 102] on video at bounding box center [573, 95] width 89 height 89
click at [743, 166] on button "End Poll" at bounding box center [723, 171] width 49 height 16
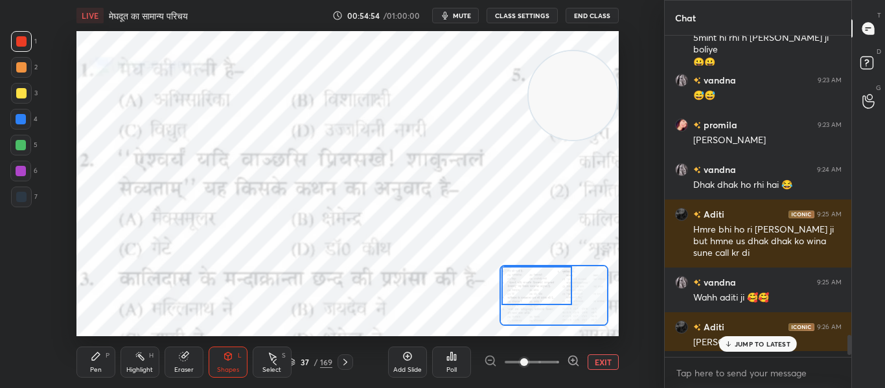
scroll to position [5, 5]
click at [464, 18] on span "mute" at bounding box center [462, 15] width 18 height 9
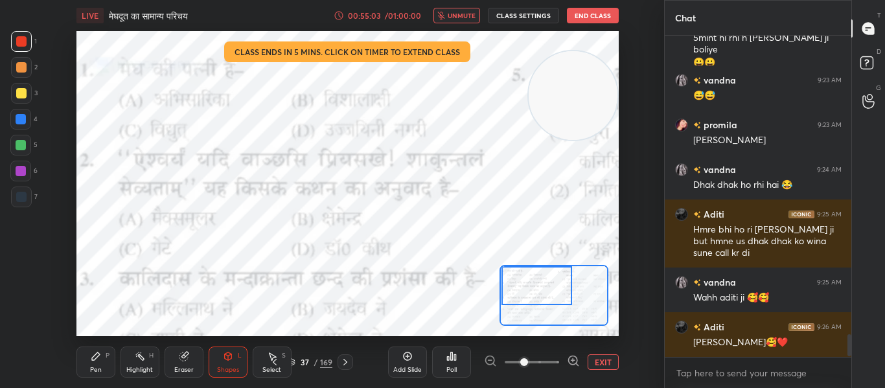
click at [459, 351] on div "Poll" at bounding box center [451, 362] width 39 height 31
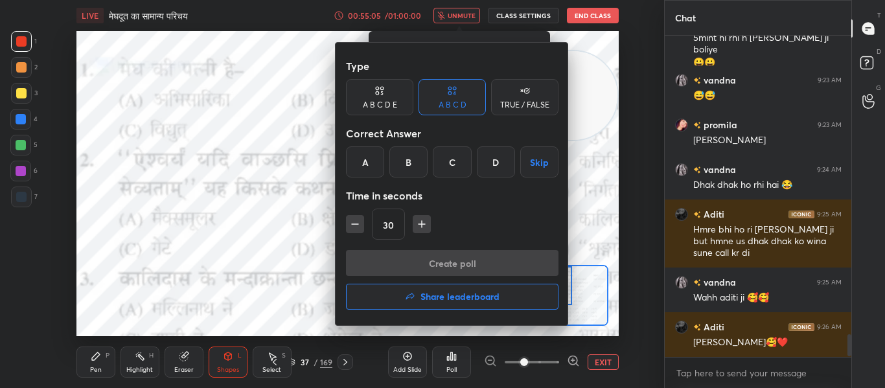
click at [418, 161] on div "B" at bounding box center [408, 161] width 38 height 31
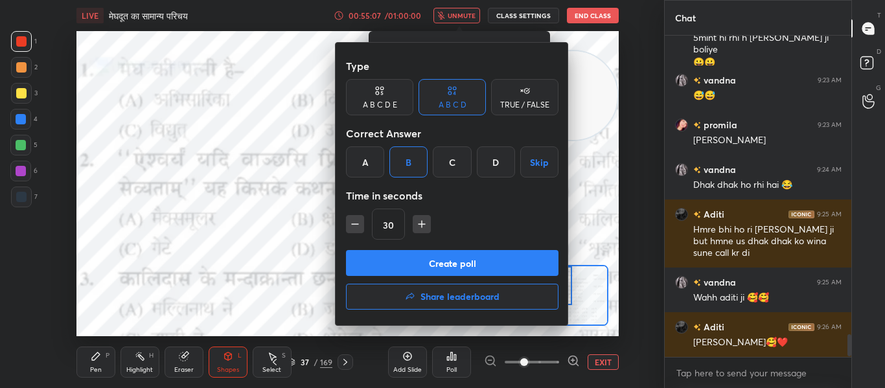
click at [442, 161] on div "C" at bounding box center [452, 161] width 38 height 31
click at [421, 255] on button "Create poll" at bounding box center [452, 263] width 212 height 26
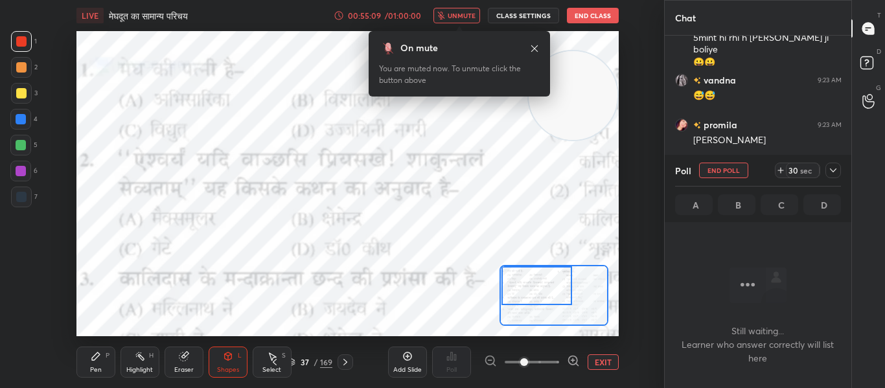
scroll to position [142, 183]
click at [539, 45] on icon at bounding box center [534, 48] width 10 height 10
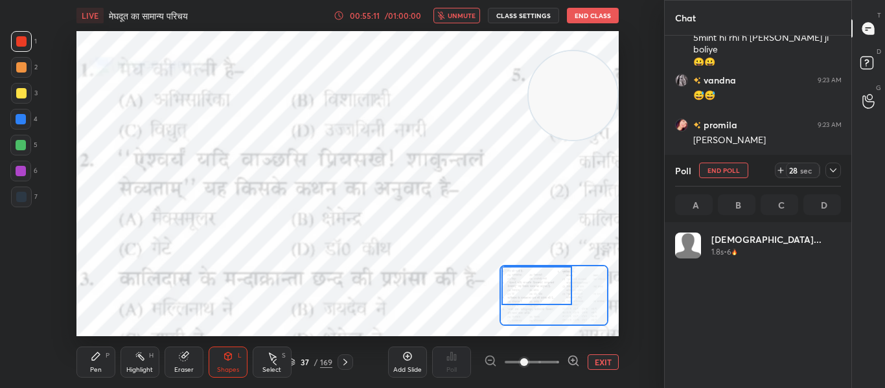
scroll to position [152, 162]
click at [462, 18] on span "unmute" at bounding box center [462, 15] width 28 height 9
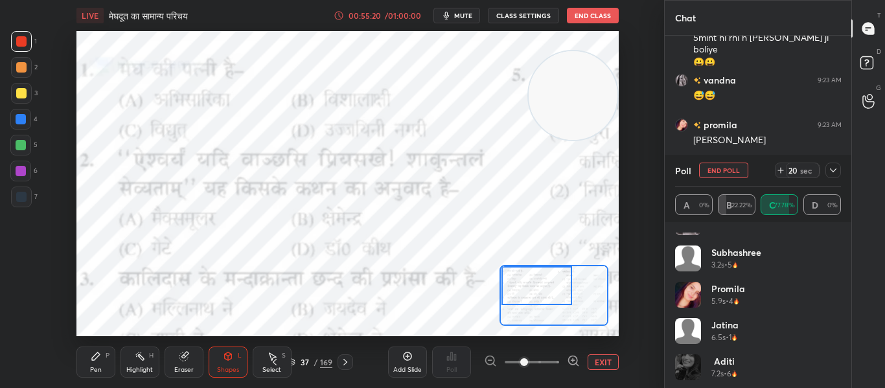
scroll to position [98, 0]
click at [729, 170] on button "End Poll" at bounding box center [723, 171] width 49 height 16
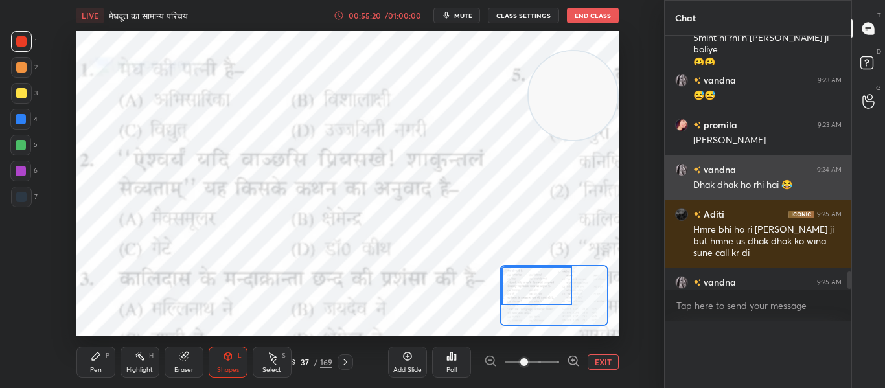
scroll to position [0, 0]
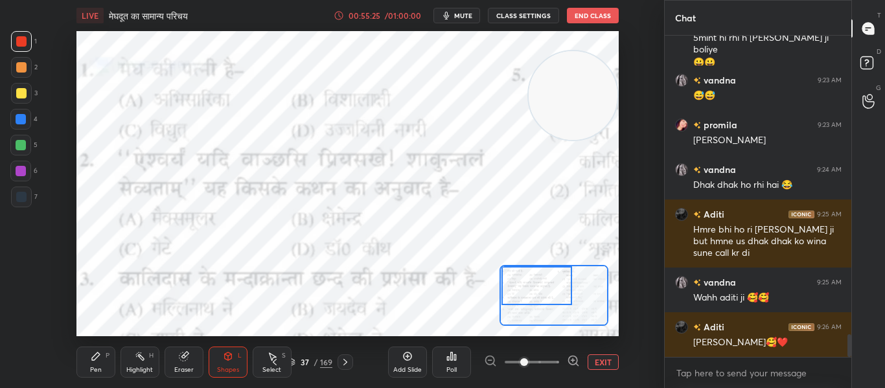
click at [459, 363] on div "Poll" at bounding box center [451, 362] width 39 height 31
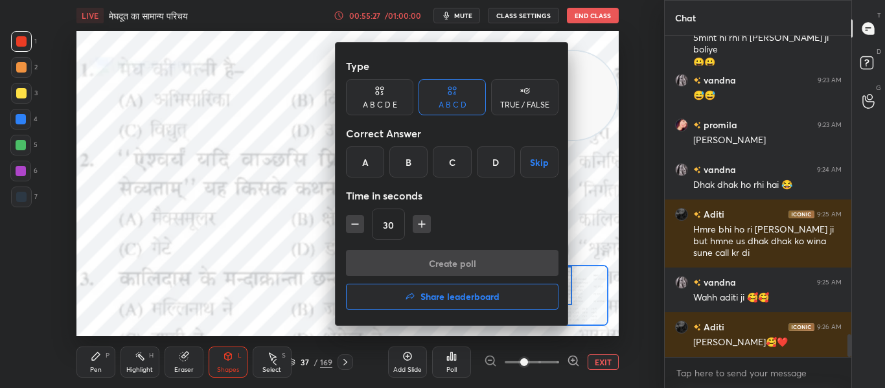
click at [460, 167] on div "C" at bounding box center [452, 161] width 38 height 31
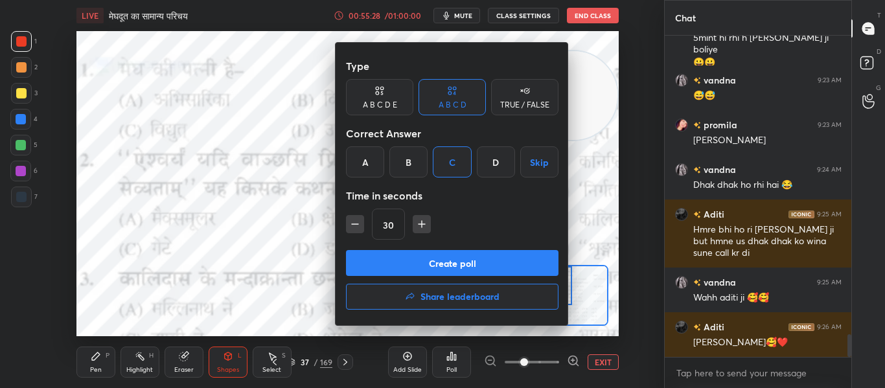
click at [432, 258] on button "Create poll" at bounding box center [452, 263] width 212 height 26
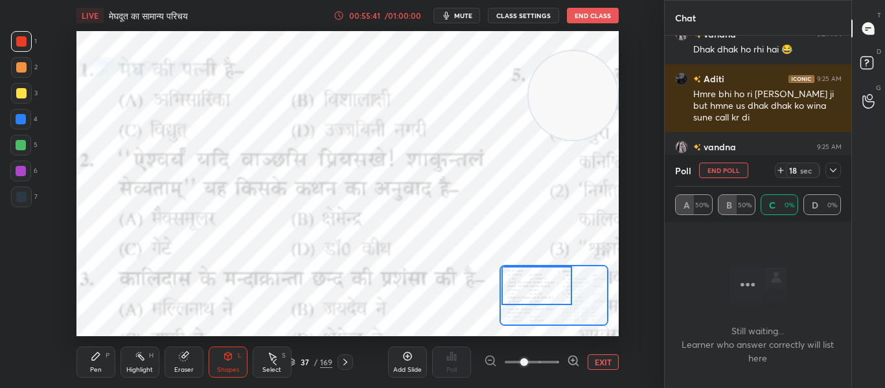
click at [827, 169] on div at bounding box center [833, 171] width 16 height 16
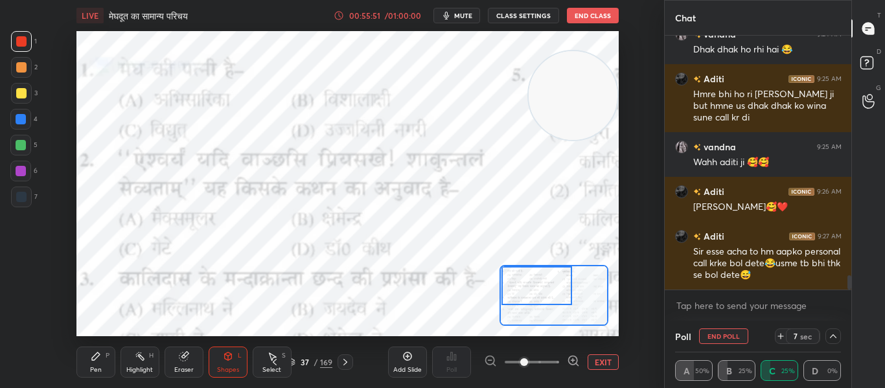
click at [834, 336] on icon at bounding box center [833, 336] width 6 height 4
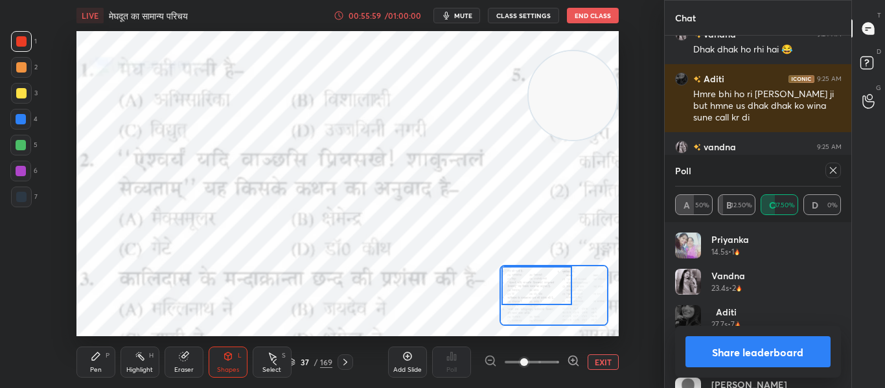
click at [830, 168] on icon at bounding box center [833, 170] width 10 height 10
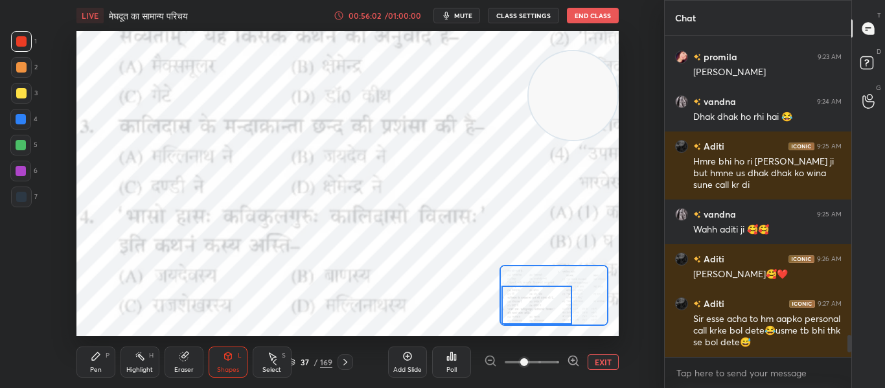
drag, startPoint x: 546, startPoint y: 286, endPoint x: 542, endPoint y: 307, distance: 21.1
click at [542, 307] on div at bounding box center [536, 305] width 71 height 39
click at [458, 367] on div "Poll" at bounding box center [451, 362] width 39 height 31
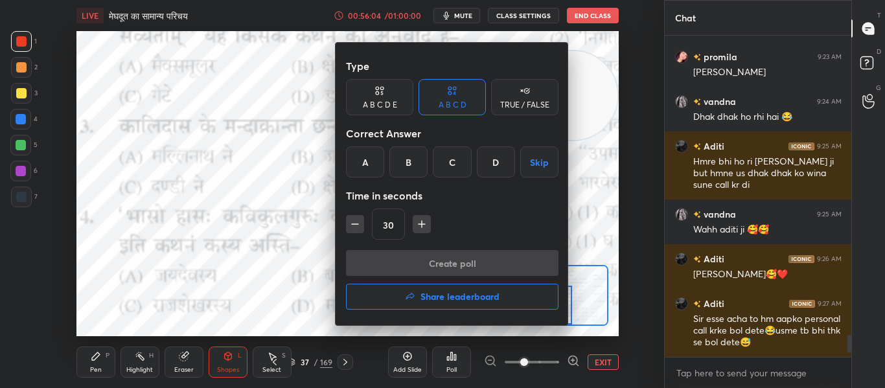
click at [496, 161] on div "D" at bounding box center [496, 161] width 38 height 31
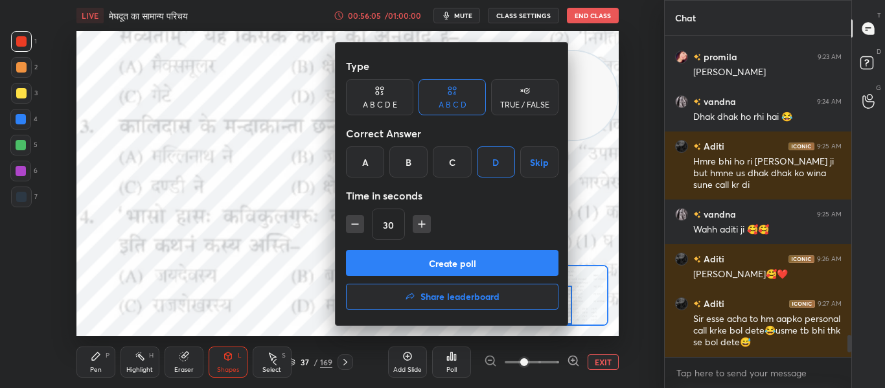
click at [433, 256] on button "Create poll" at bounding box center [452, 263] width 212 height 26
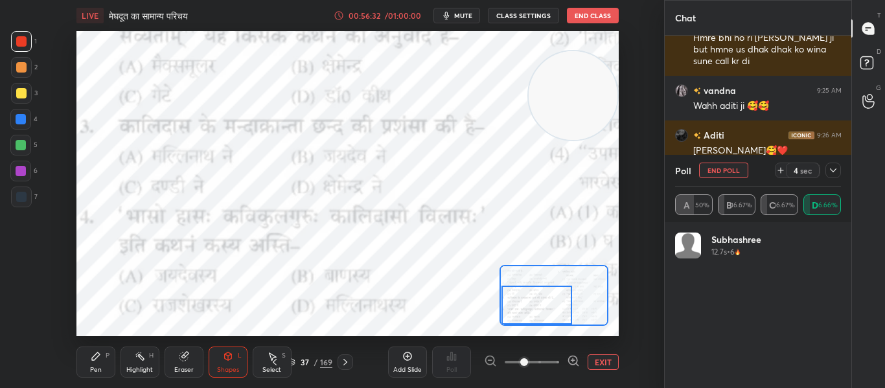
click at [835, 170] on icon at bounding box center [833, 170] width 6 height 4
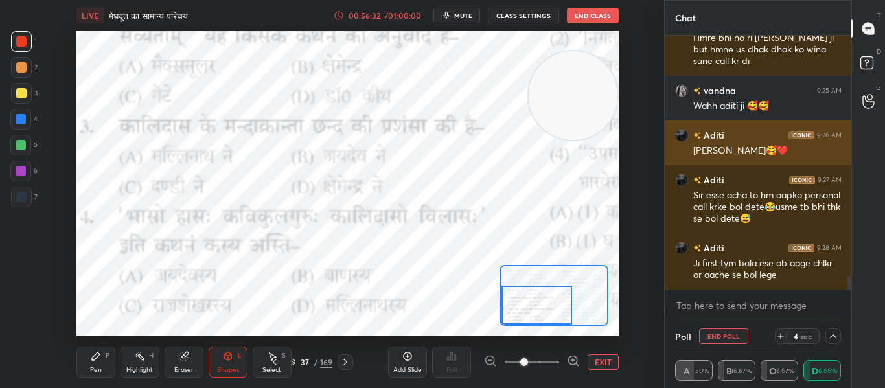
scroll to position [1, 5]
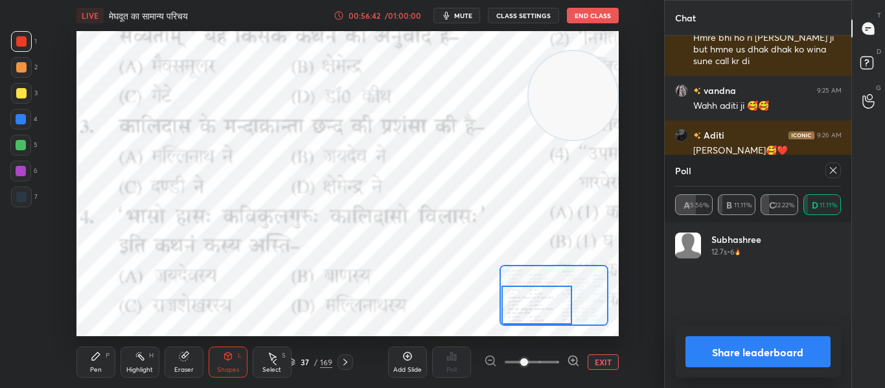
click at [835, 164] on div at bounding box center [833, 171] width 16 height 16
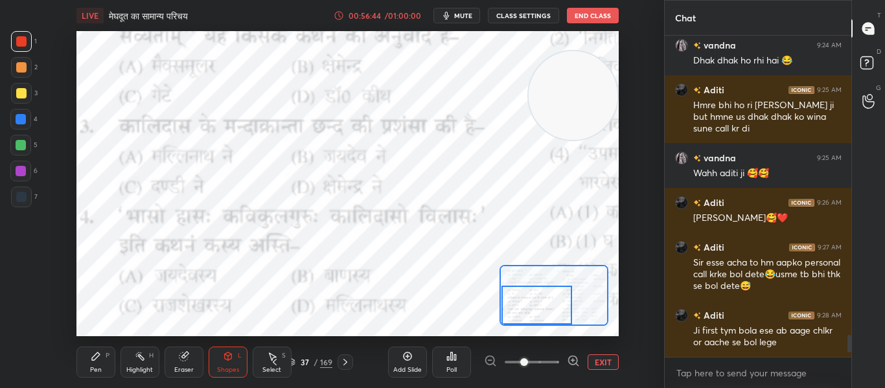
click at [461, 352] on div "Poll" at bounding box center [451, 362] width 39 height 31
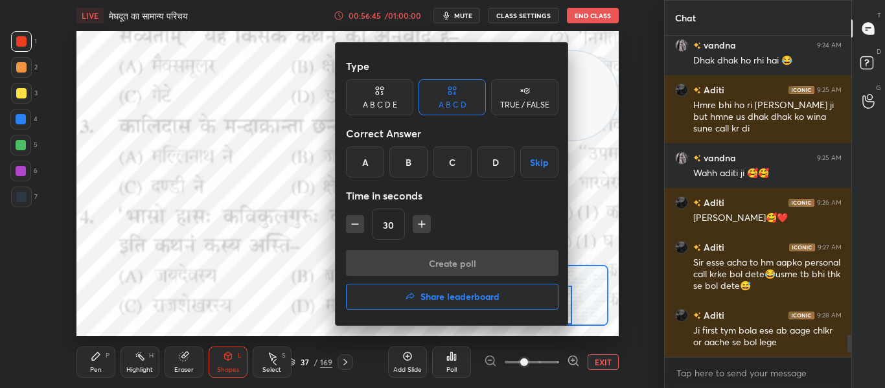
click at [367, 164] on div "A" at bounding box center [365, 161] width 38 height 31
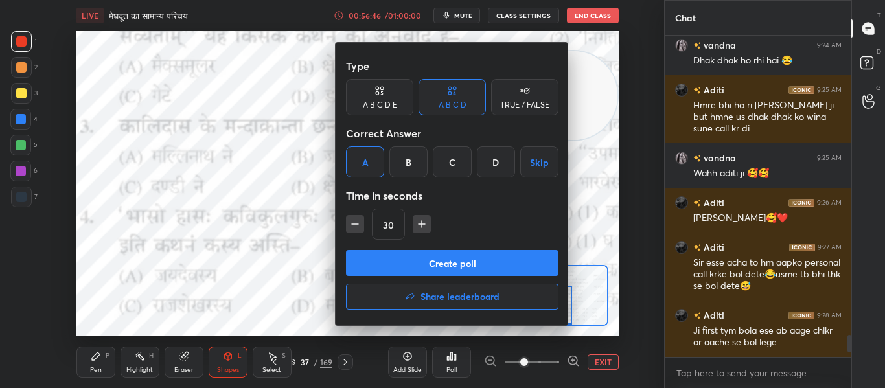
click at [402, 261] on button "Create poll" at bounding box center [452, 263] width 212 height 26
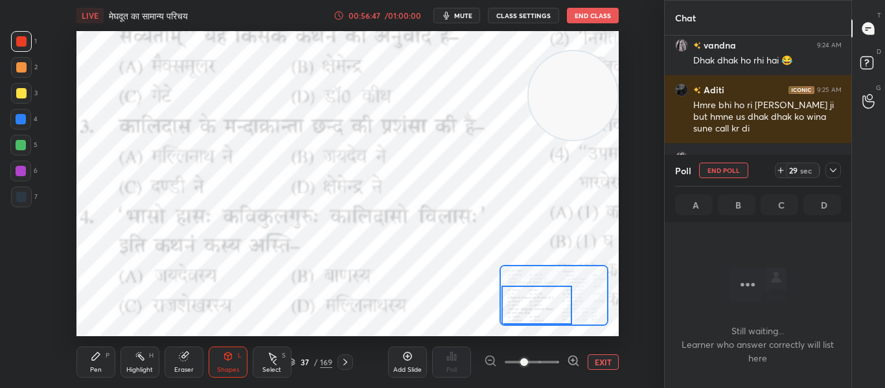
click at [465, 21] on button "mute" at bounding box center [456, 16] width 47 height 16
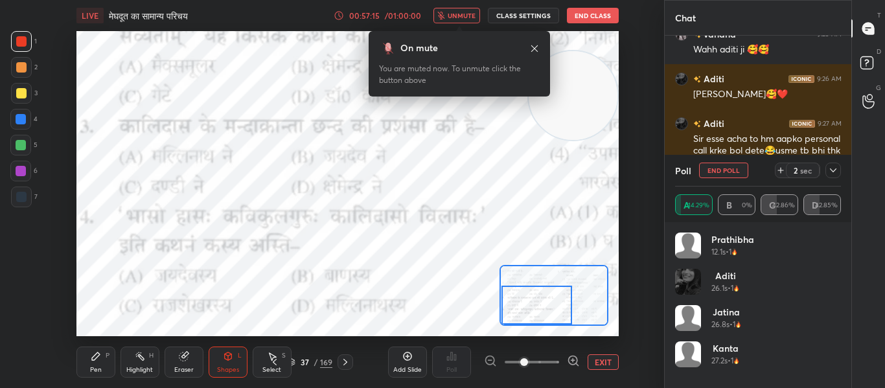
click at [455, 16] on span "unmute" at bounding box center [462, 15] width 28 height 9
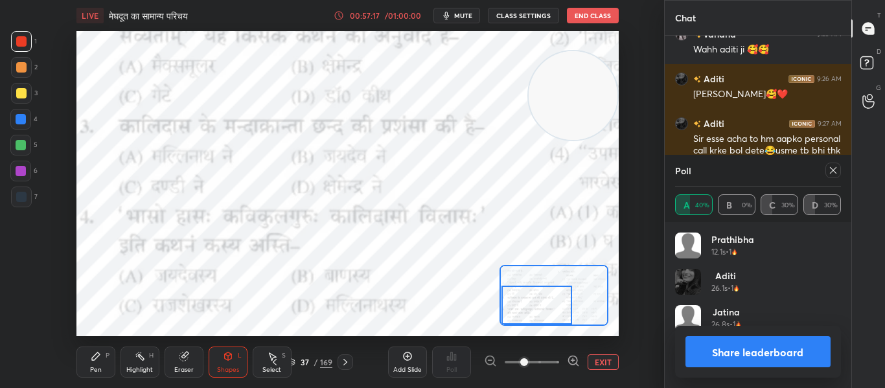
click at [830, 169] on icon at bounding box center [833, 170] width 10 height 10
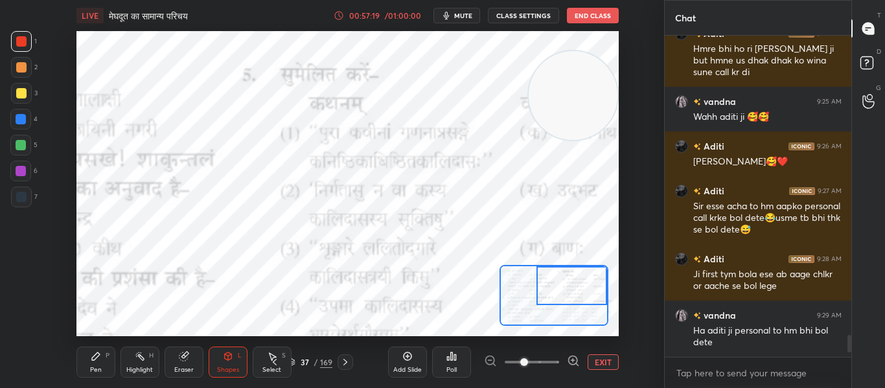
drag, startPoint x: 540, startPoint y: 308, endPoint x: 600, endPoint y: 279, distance: 66.9
click at [600, 279] on div at bounding box center [571, 285] width 71 height 39
drag, startPoint x: 576, startPoint y: 103, endPoint x: 36, endPoint y: 243, distance: 557.4
click at [36, 243] on div "1 2 3 4 5 6 7 C X Z C X Z E E Erase all H H LIVE मेघदूत का सामान्य परिचय 00:57:…" at bounding box center [327, 194] width 654 height 388
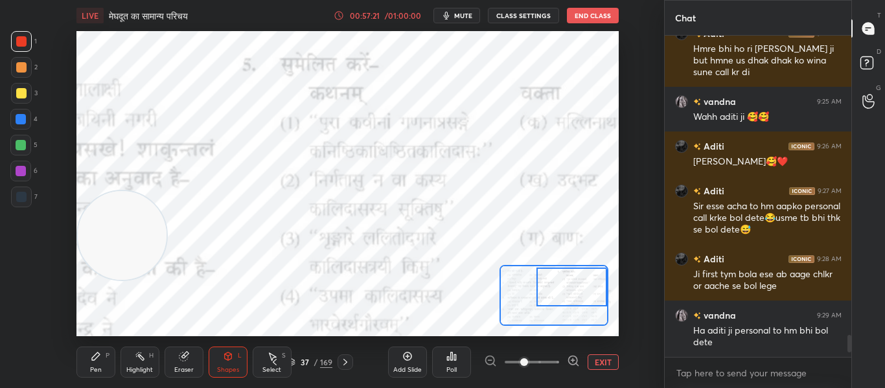
drag, startPoint x: 577, startPoint y: 288, endPoint x: 580, endPoint y: 297, distance: 9.6
click at [580, 290] on div at bounding box center [571, 286] width 71 height 39
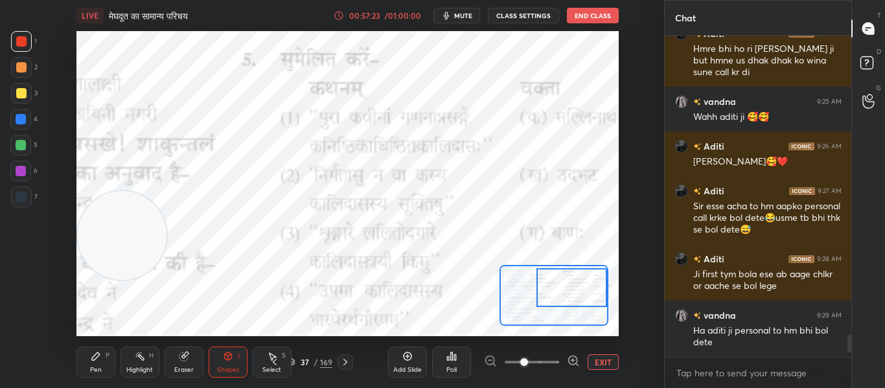
click at [602, 363] on button "EXIT" at bounding box center [602, 362] width 31 height 16
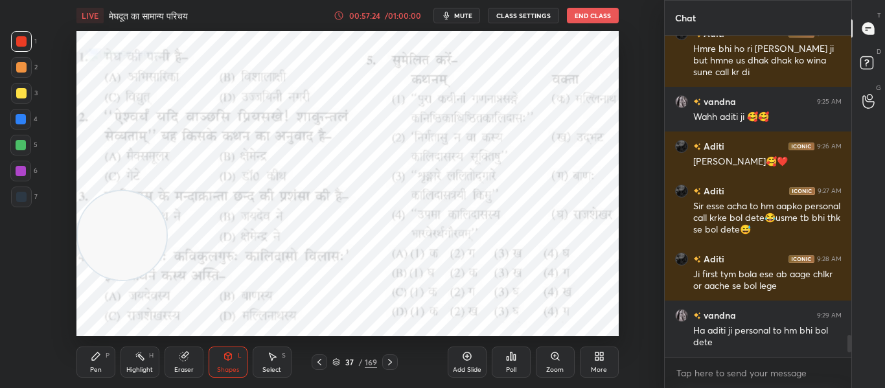
click at [512, 362] on div "Poll" at bounding box center [511, 362] width 39 height 31
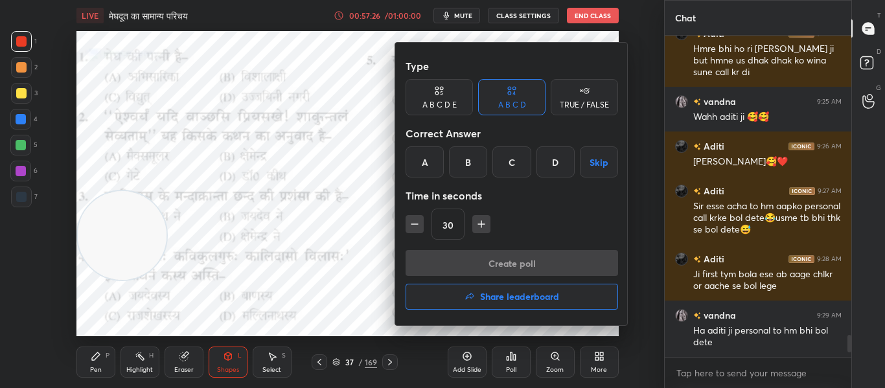
click at [511, 167] on div "C" at bounding box center [511, 161] width 38 height 31
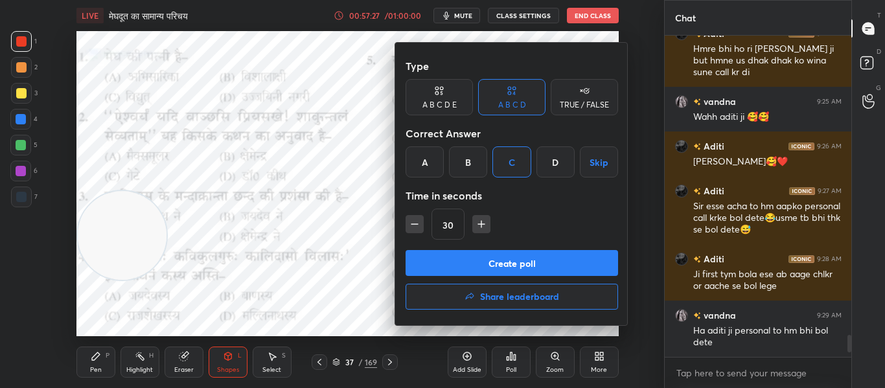
click at [500, 258] on button "Create poll" at bounding box center [511, 263] width 212 height 26
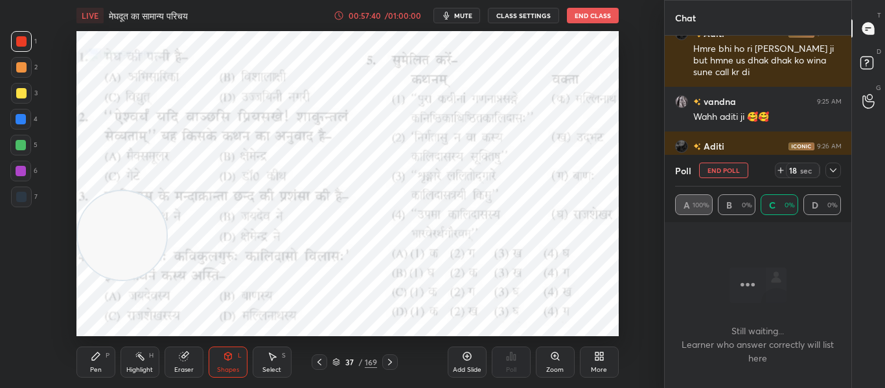
click at [19, 190] on div at bounding box center [21, 197] width 21 height 21
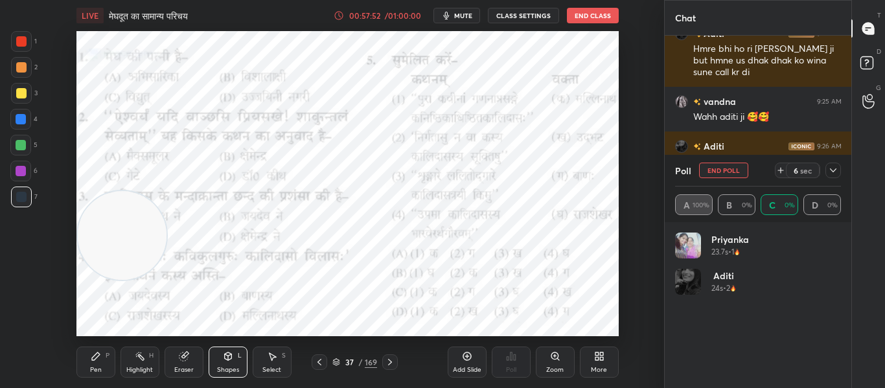
scroll to position [152, 162]
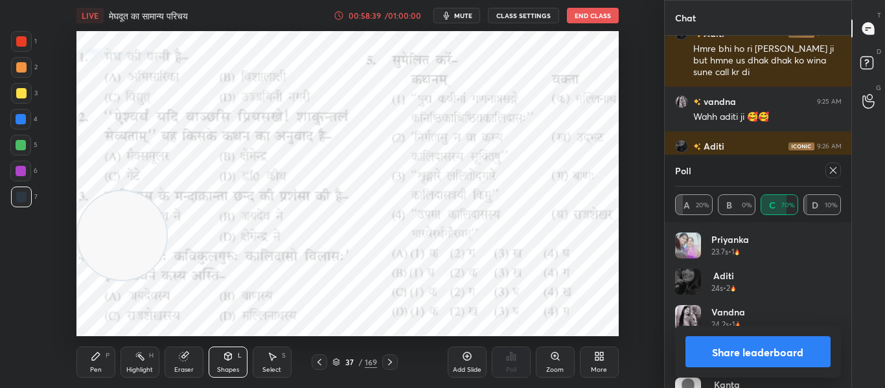
click at [385, 360] on icon at bounding box center [390, 362] width 10 height 10
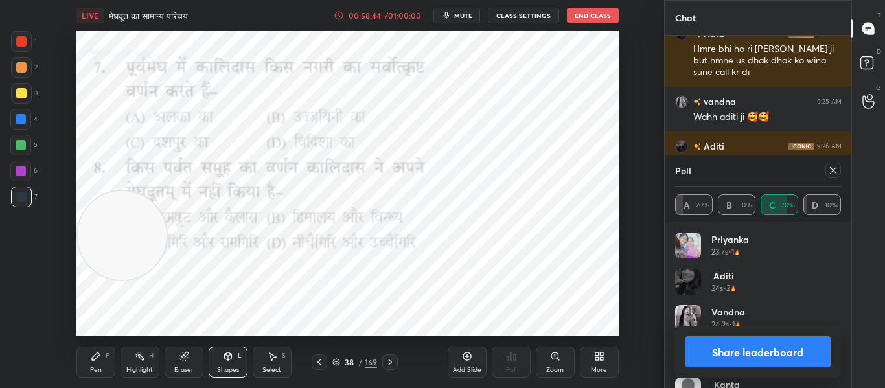
click at [841, 172] on div "Poll A 20% B 0% C 70% D 10%" at bounding box center [758, 188] width 187 height 67
click at [837, 172] on icon at bounding box center [833, 170] width 10 height 10
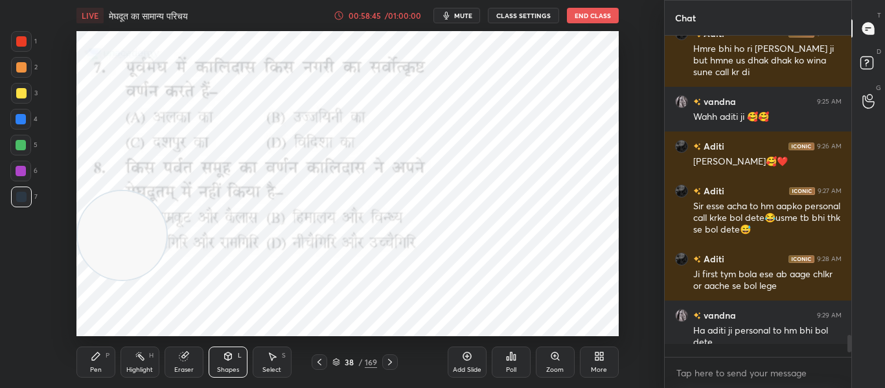
scroll to position [3, 5]
click at [466, 10] on button "mute" at bounding box center [456, 16] width 47 height 16
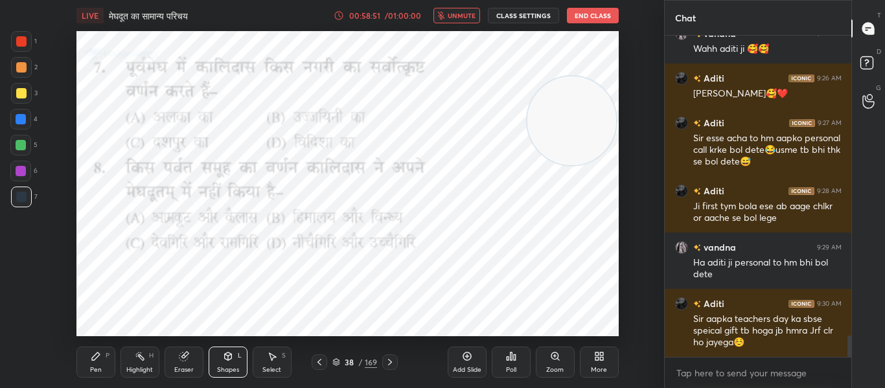
drag, startPoint x: 141, startPoint y: 233, endPoint x: 590, endPoint y: 118, distance: 463.9
click at [590, 118] on video at bounding box center [571, 120] width 89 height 89
click at [516, 363] on div "Poll" at bounding box center [511, 362] width 39 height 31
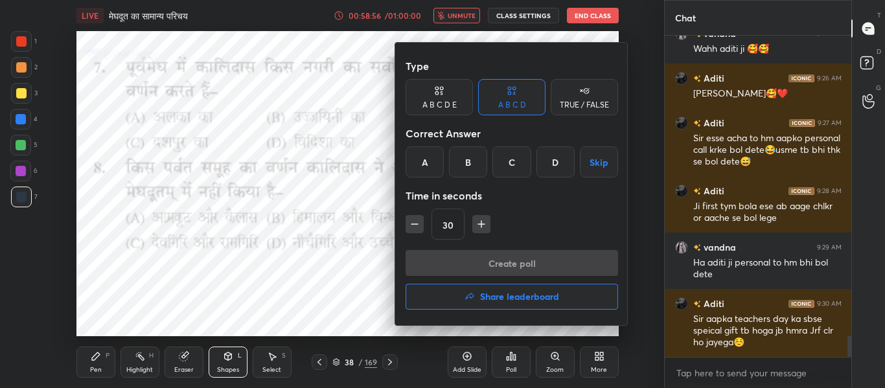
click at [479, 162] on div "B" at bounding box center [468, 161] width 38 height 31
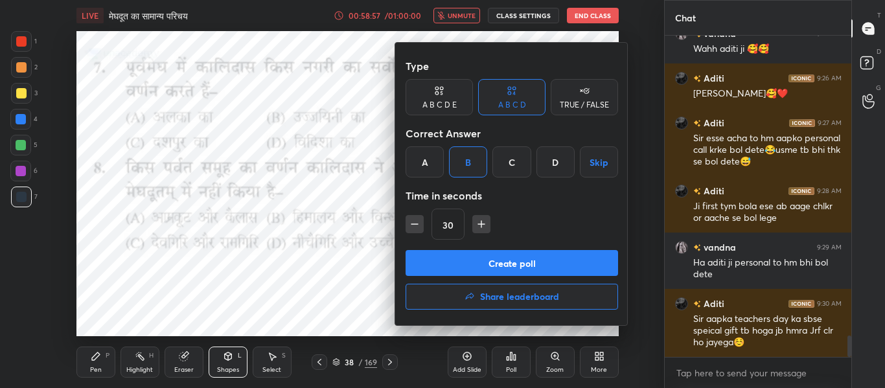
click at [484, 251] on button "Create poll" at bounding box center [511, 263] width 212 height 26
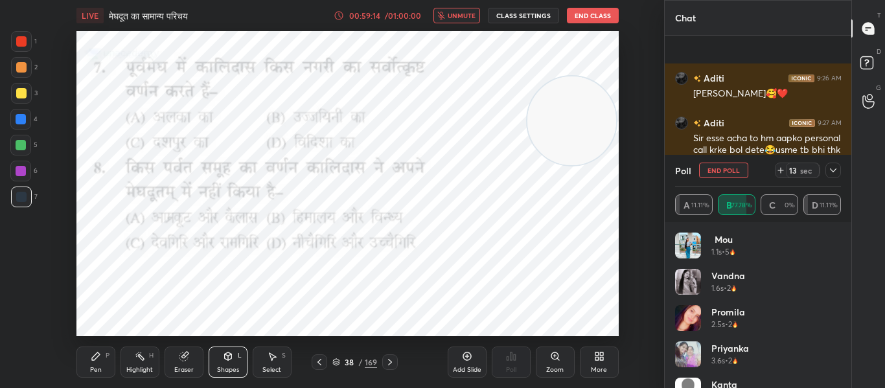
scroll to position [4605, 0]
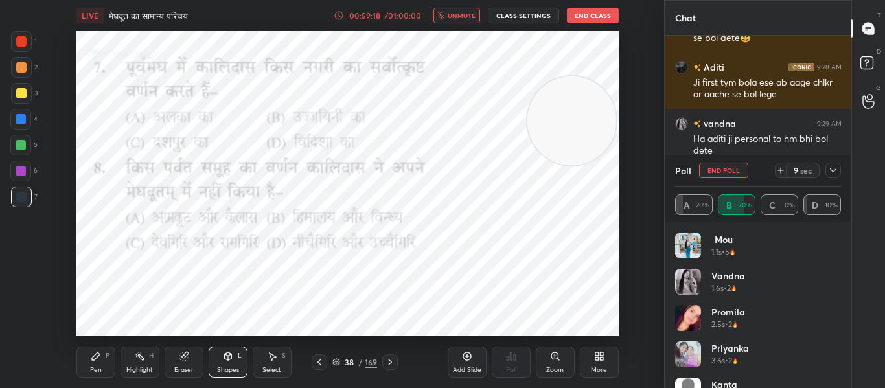
click at [834, 174] on icon at bounding box center [833, 170] width 10 height 10
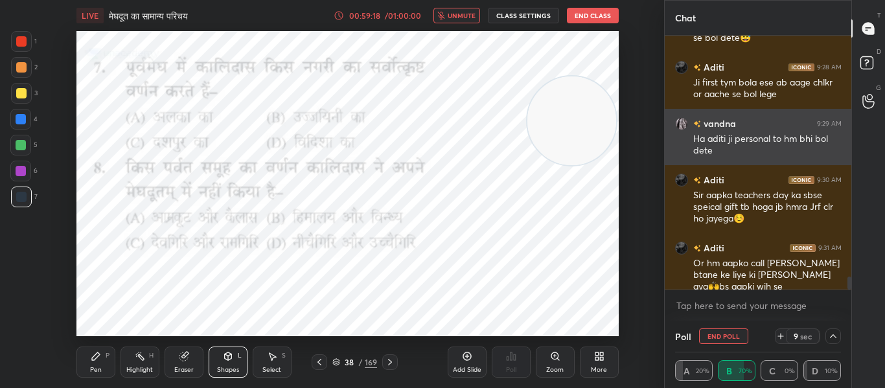
scroll to position [1, 5]
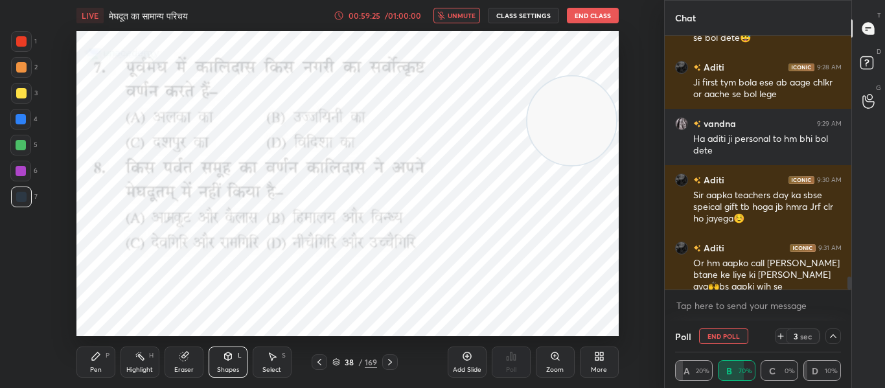
click at [828, 336] on icon at bounding box center [833, 336] width 10 height 10
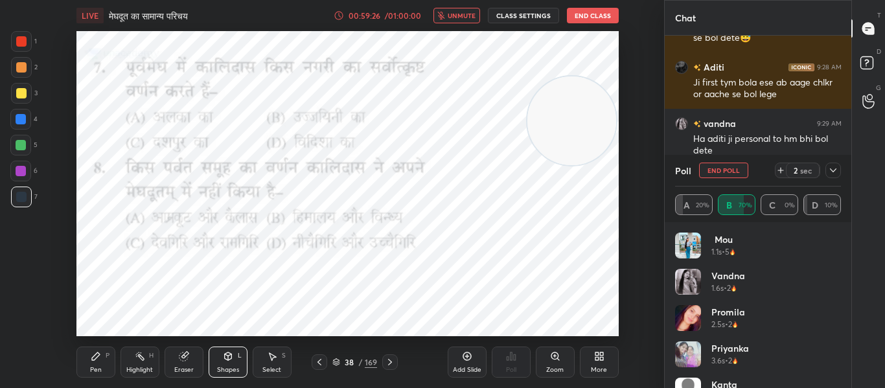
scroll to position [98, 0]
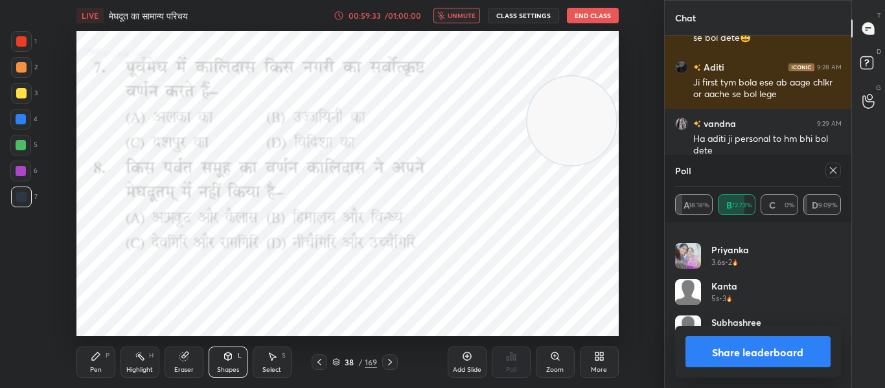
click at [831, 167] on icon at bounding box center [833, 170] width 10 height 10
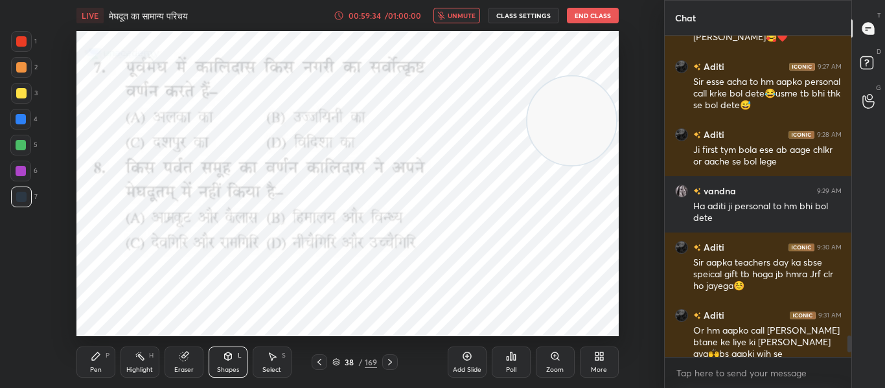
click at [517, 351] on div "Poll" at bounding box center [511, 362] width 39 height 31
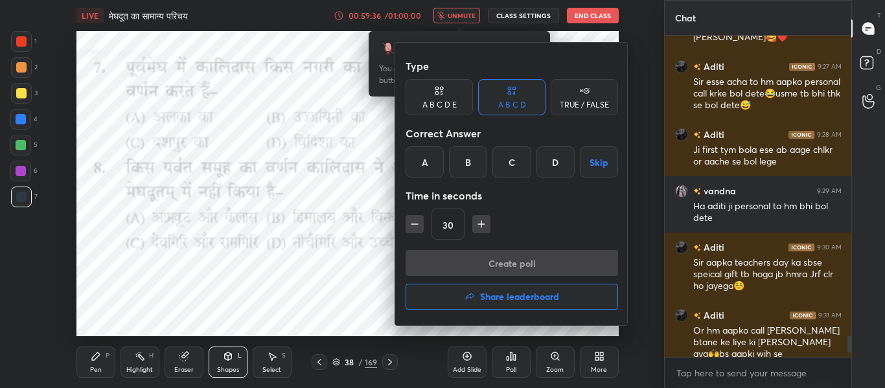
click at [549, 154] on div "D" at bounding box center [555, 161] width 38 height 31
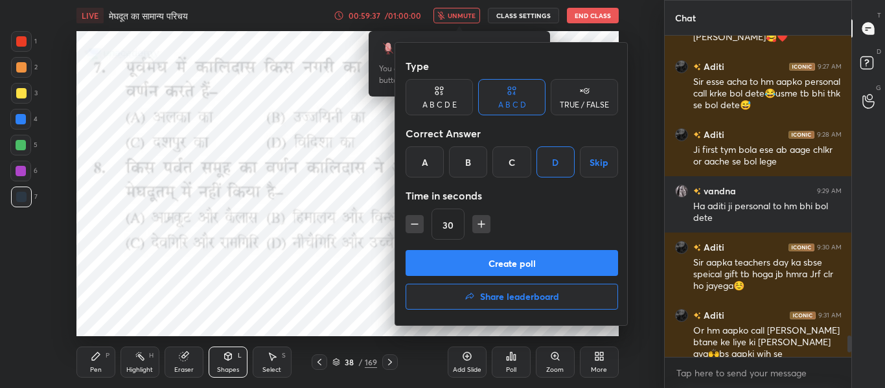
click at [543, 254] on button "Create poll" at bounding box center [511, 263] width 212 height 26
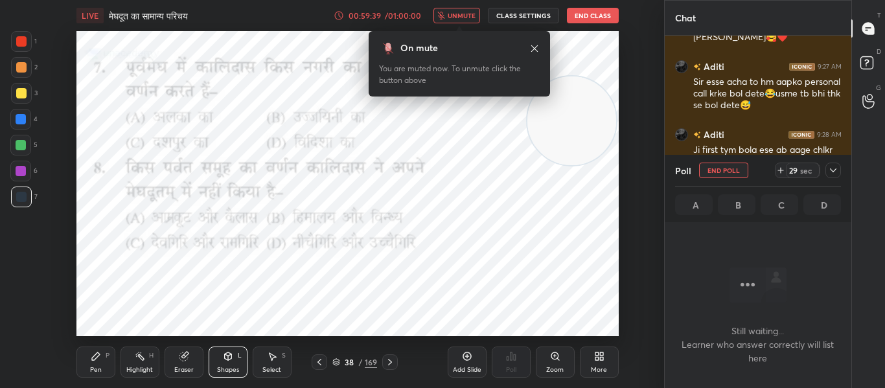
click at [466, 19] on span "unmute" at bounding box center [462, 15] width 28 height 9
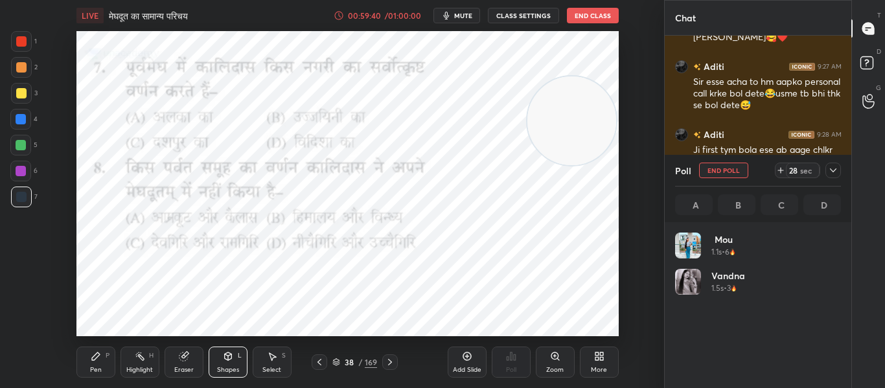
click at [25, 38] on div at bounding box center [21, 41] width 10 height 10
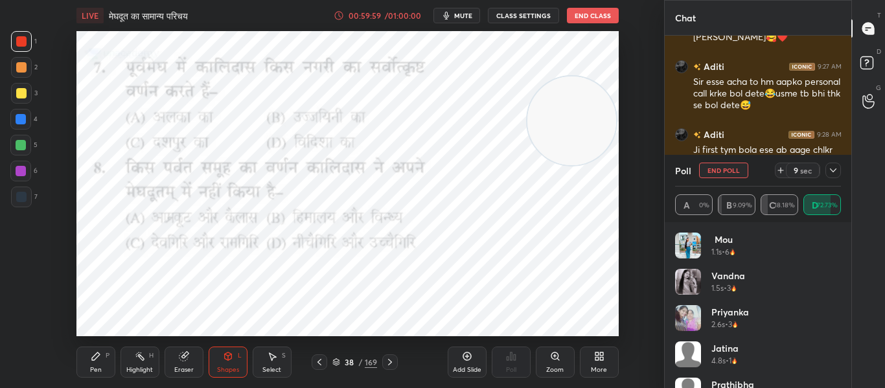
click at [731, 172] on button "End Poll" at bounding box center [723, 171] width 49 height 16
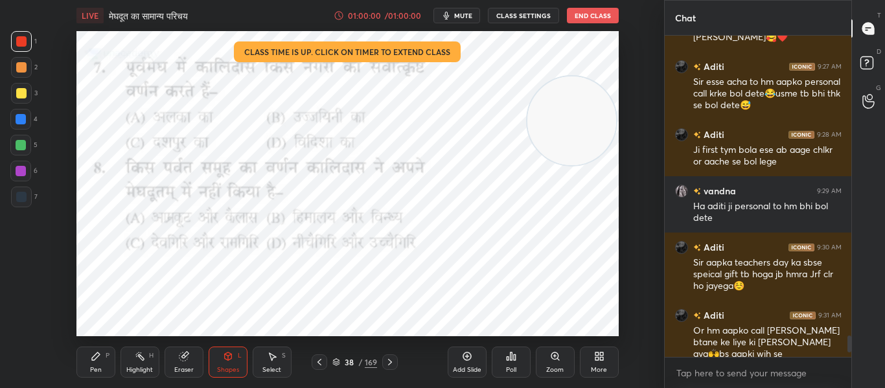
click at [391, 362] on icon at bounding box center [390, 362] width 4 height 6
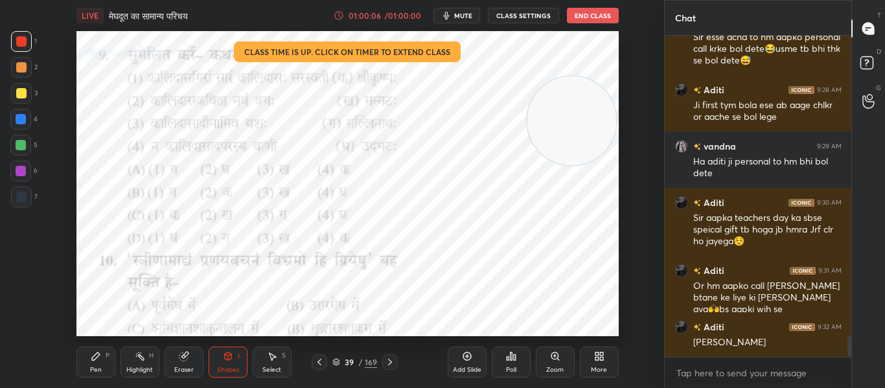
click at [511, 367] on div "Poll" at bounding box center [511, 370] width 10 height 6
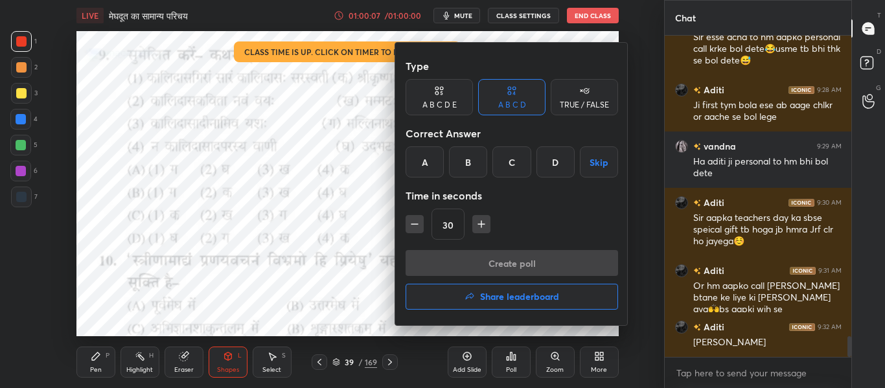
click at [418, 165] on div "A" at bounding box center [424, 161] width 38 height 31
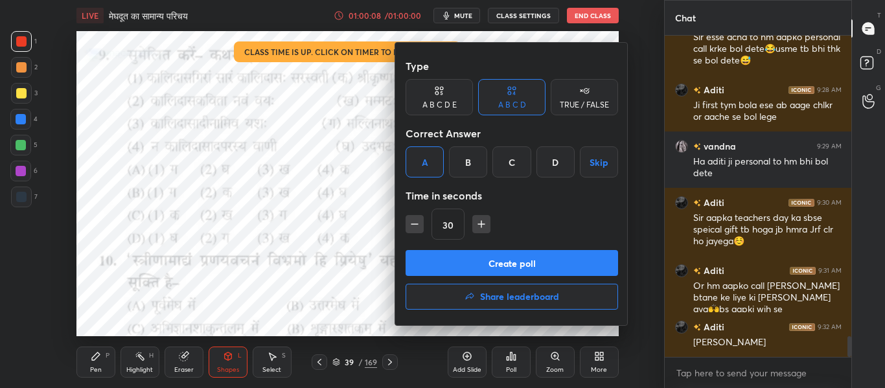
click at [446, 255] on button "Create poll" at bounding box center [511, 263] width 212 height 26
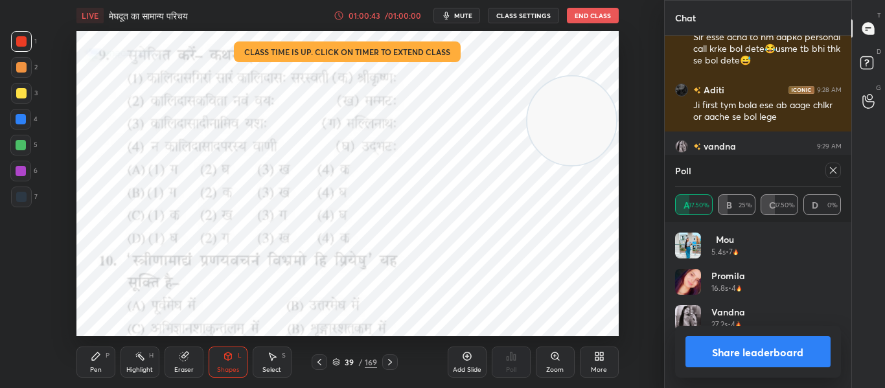
click at [838, 171] on div at bounding box center [833, 171] width 16 height 16
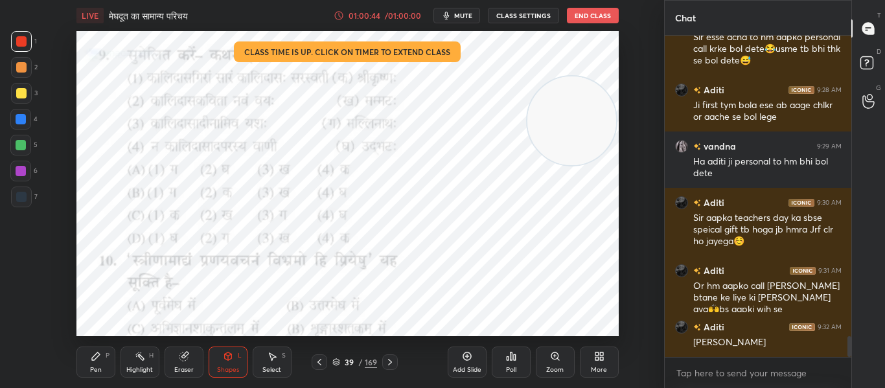
click at [510, 367] on div "Poll" at bounding box center [511, 370] width 10 height 6
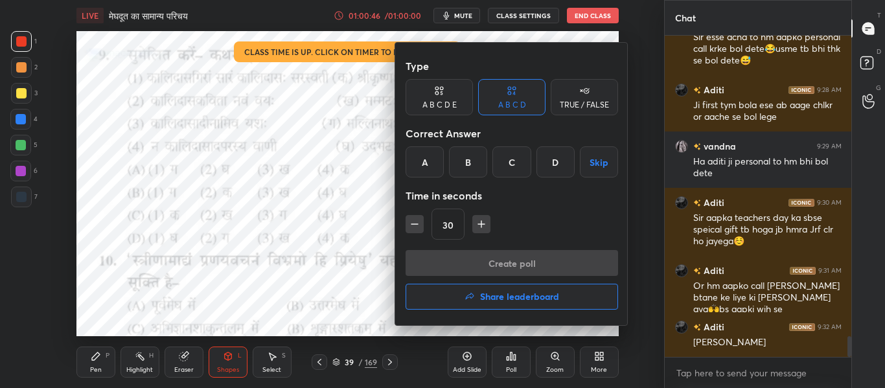
click at [431, 157] on div "A" at bounding box center [424, 161] width 38 height 31
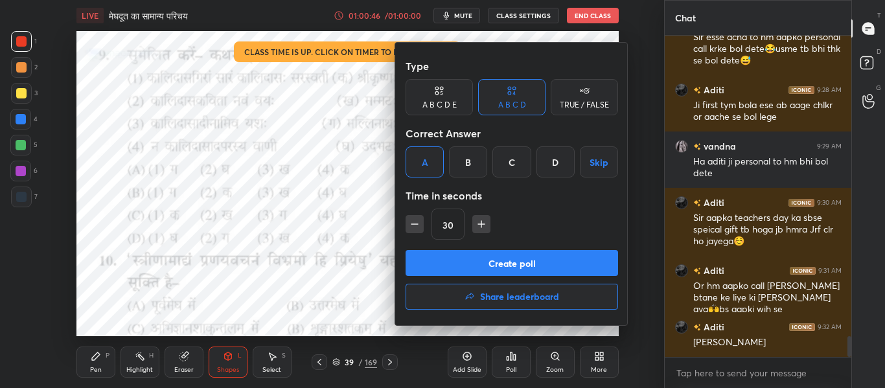
click at [462, 268] on button "Create poll" at bounding box center [511, 263] width 212 height 26
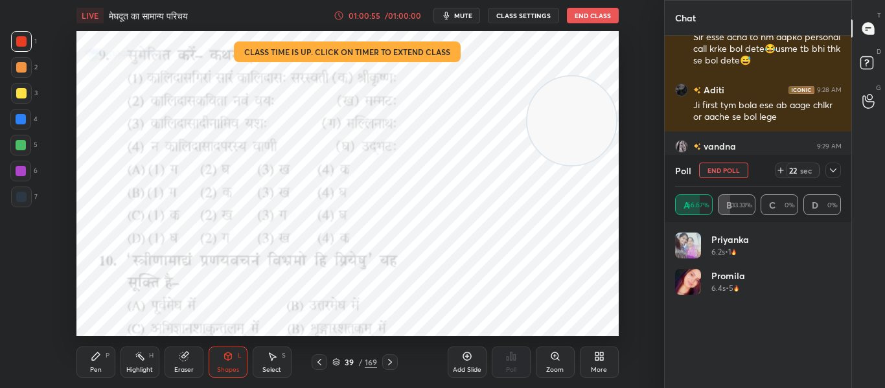
scroll to position [5, 5]
click at [836, 172] on icon at bounding box center [833, 170] width 10 height 10
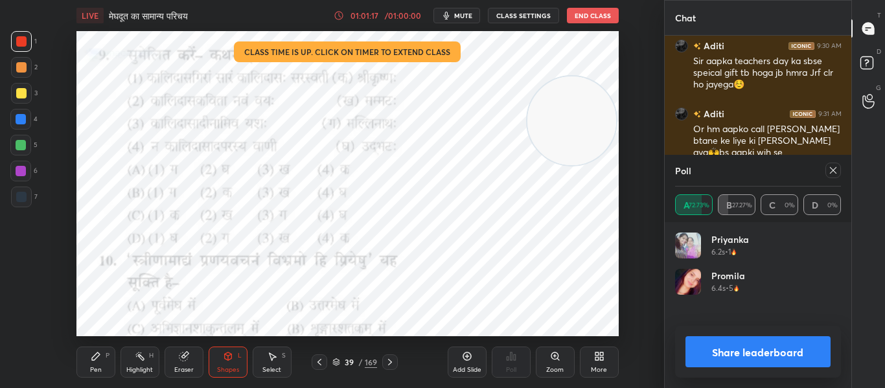
scroll to position [152, 162]
click at [771, 343] on button "Share leaderboard" at bounding box center [758, 351] width 146 height 31
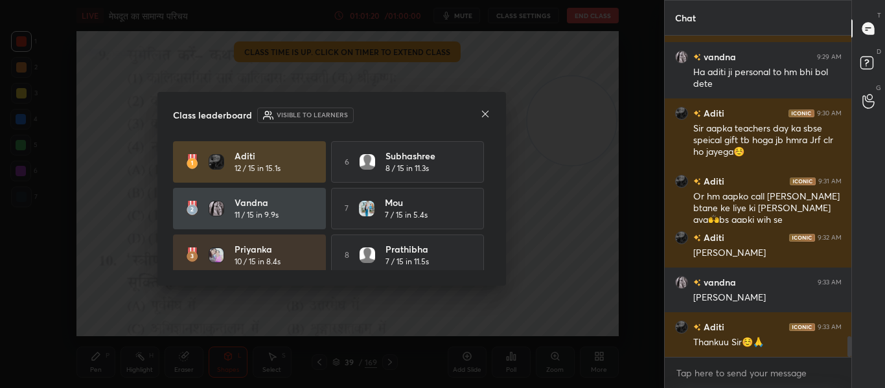
scroll to position [4716, 0]
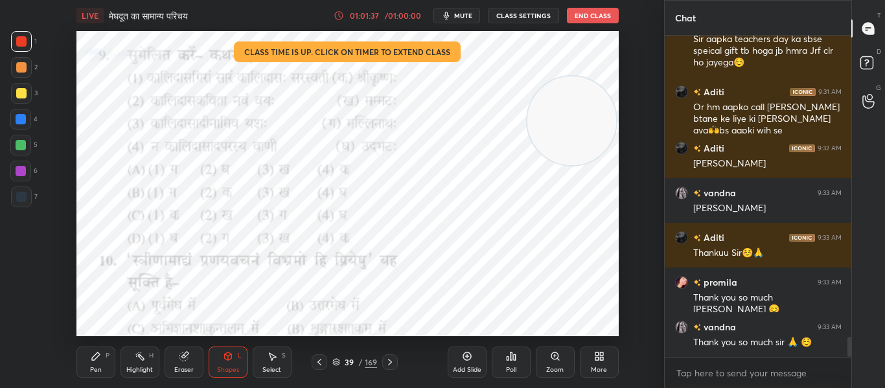
click at [591, 17] on button "End Class" at bounding box center [593, 16] width 52 height 16
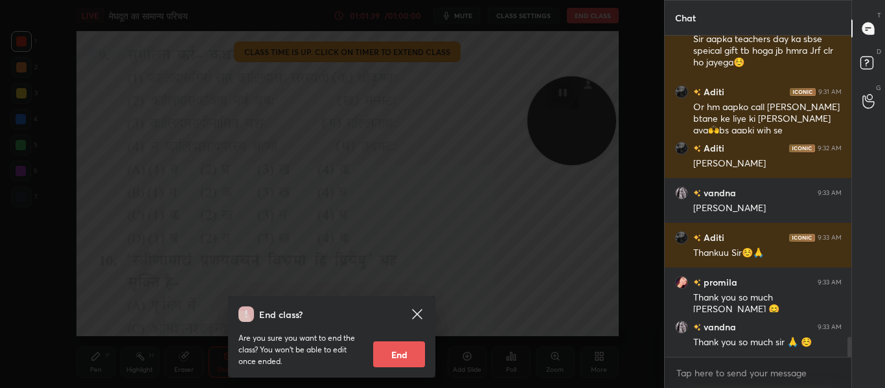
click at [418, 357] on button "End" at bounding box center [399, 354] width 52 height 26
type textarea "x"
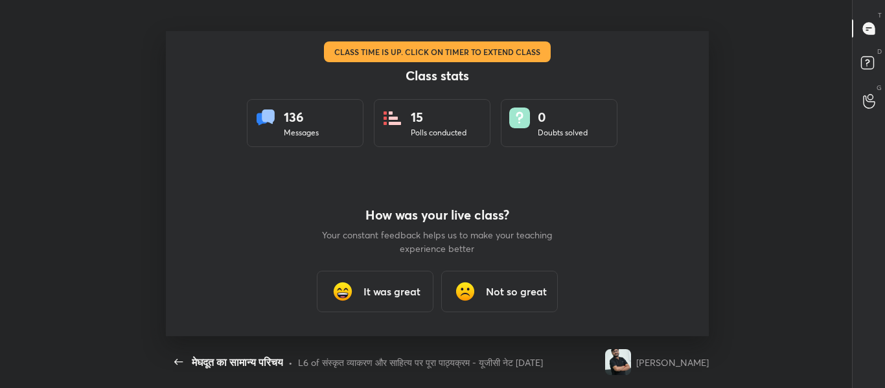
click at [405, 285] on h3 "It was great" at bounding box center [391, 292] width 57 height 16
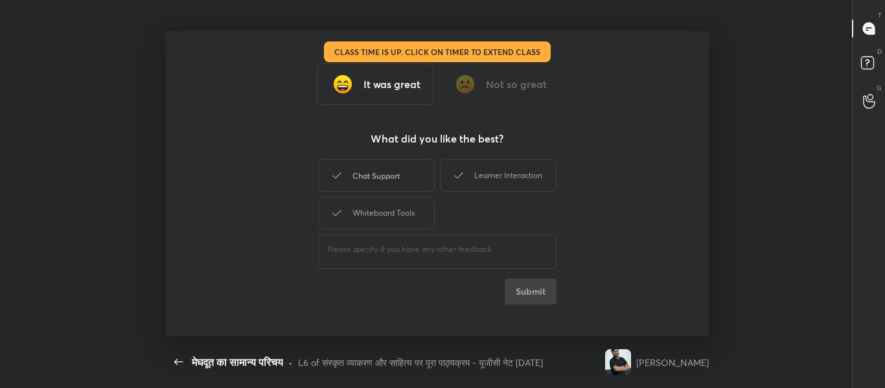
click at [394, 172] on div "Chat Support" at bounding box center [376, 175] width 117 height 32
click at [511, 176] on div "Learner Interaction" at bounding box center [498, 175] width 117 height 32
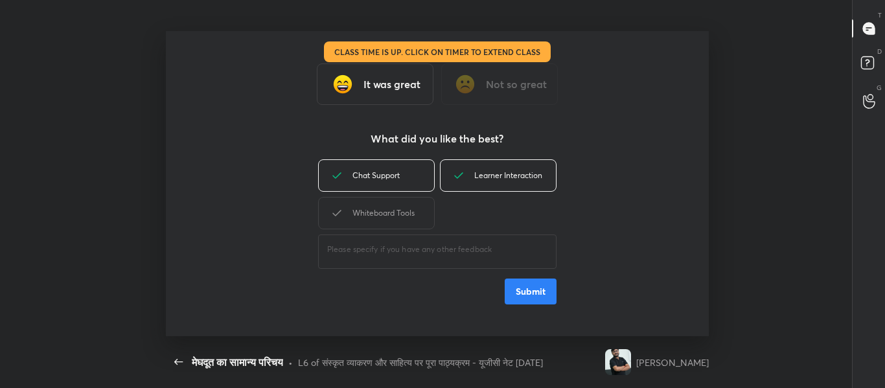
click at [524, 286] on button "Submit" at bounding box center [531, 292] width 52 height 26
